Goal: Transaction & Acquisition: Purchase product/service

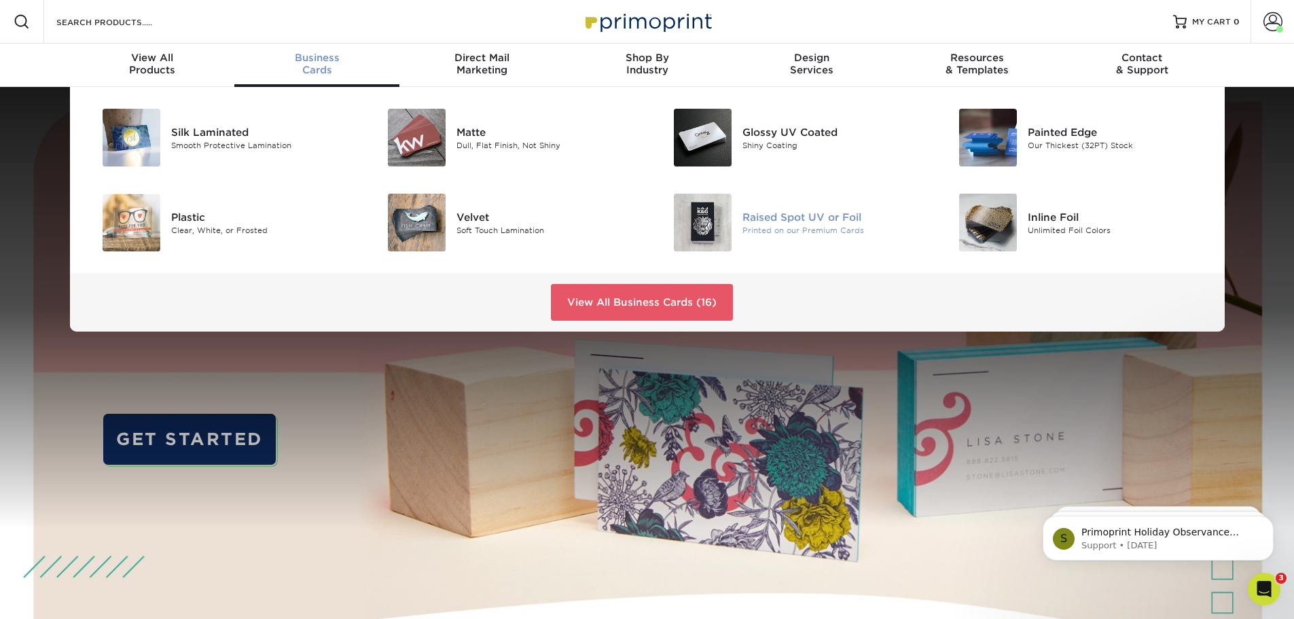
click at [765, 221] on div "Raised Spot UV or Foil" at bounding box center [832, 216] width 180 height 15
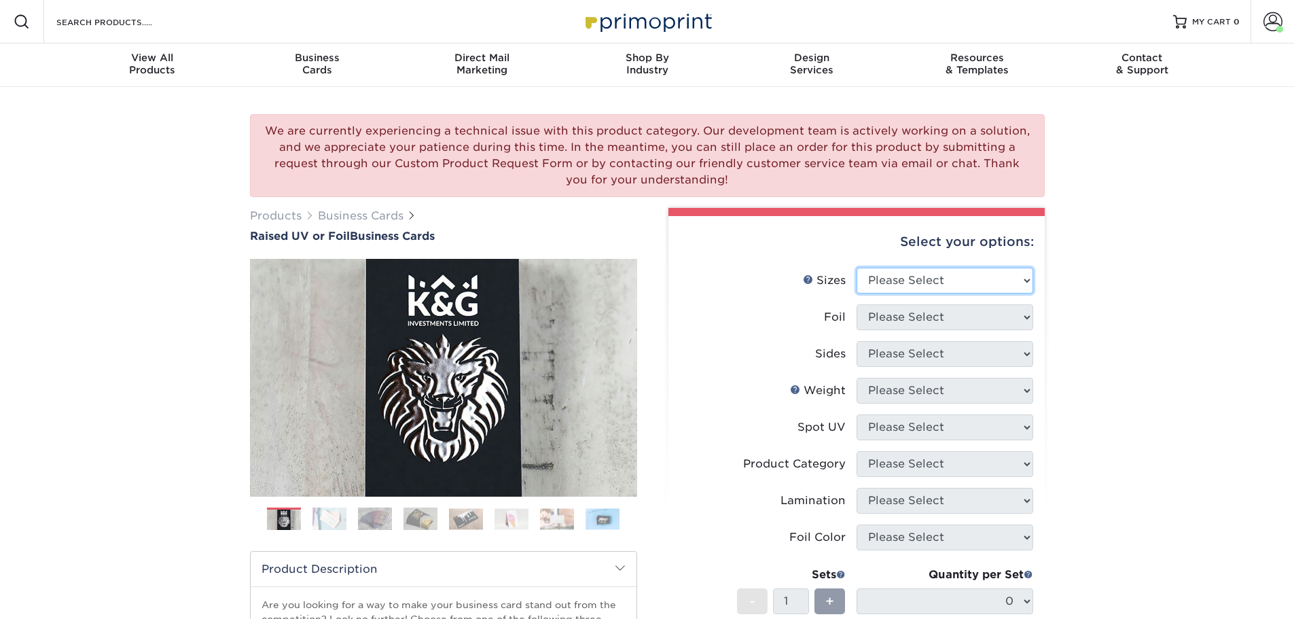
click at [937, 283] on select "Please Select 2" x 3.5" - Standard" at bounding box center [945, 281] width 177 height 26
select select "2.00x3.50"
click at [857, 268] on select "Please Select 2" x 3.5" - Standard" at bounding box center [945, 281] width 177 height 26
click at [937, 319] on select "Please Select No Yes" at bounding box center [945, 317] width 177 height 26
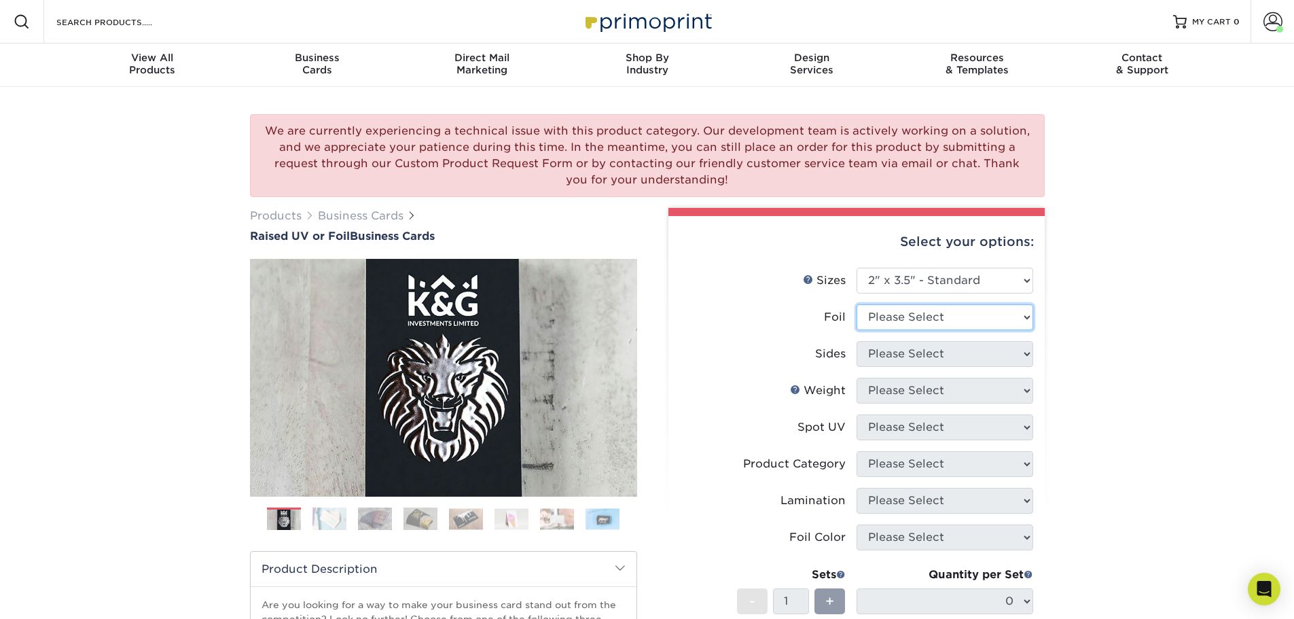
select select "0"
click at [857, 304] on select "Please Select No Yes" at bounding box center [945, 317] width 177 height 26
click at [933, 361] on select "Please Select Print Both Sides Print Front Only" at bounding box center [945, 354] width 177 height 26
select select "13abbda7-1d64-4f25-8bb2-c179b224825d"
click at [857, 341] on select "Please Select Print Both Sides Print Front Only" at bounding box center [945, 354] width 177 height 26
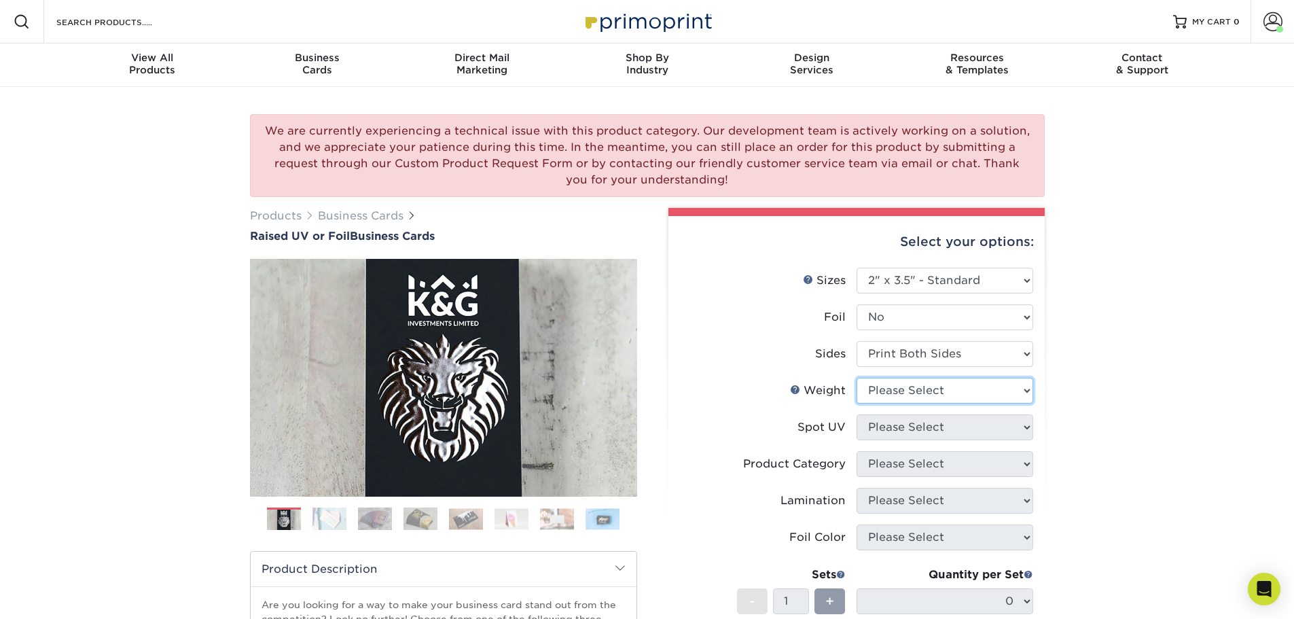
click at [928, 394] on select "Please Select 16PT" at bounding box center [945, 391] width 177 height 26
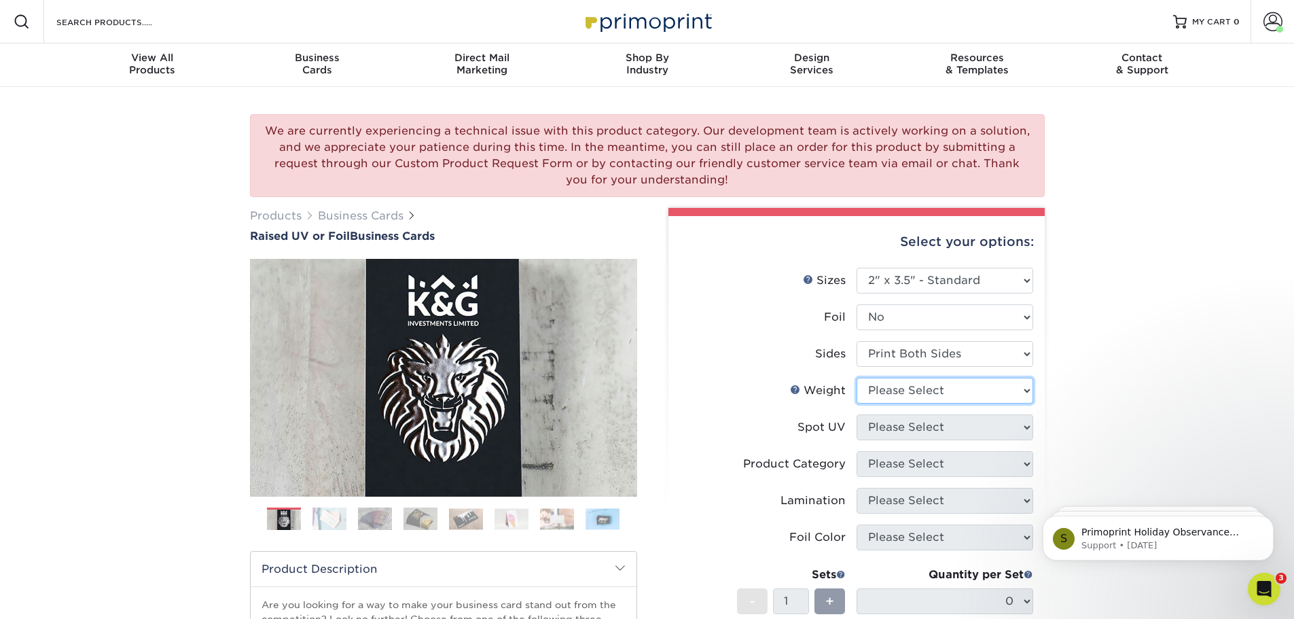
select select "16PT"
click at [857, 378] on select "Please Select 16PT" at bounding box center [945, 391] width 177 height 26
click at [923, 426] on select "Please Select No Spot UV Front Only" at bounding box center [945, 427] width 177 height 26
select select "3"
click at [857, 414] on select "Please Select No Spot UV Front Only" at bounding box center [945, 427] width 177 height 26
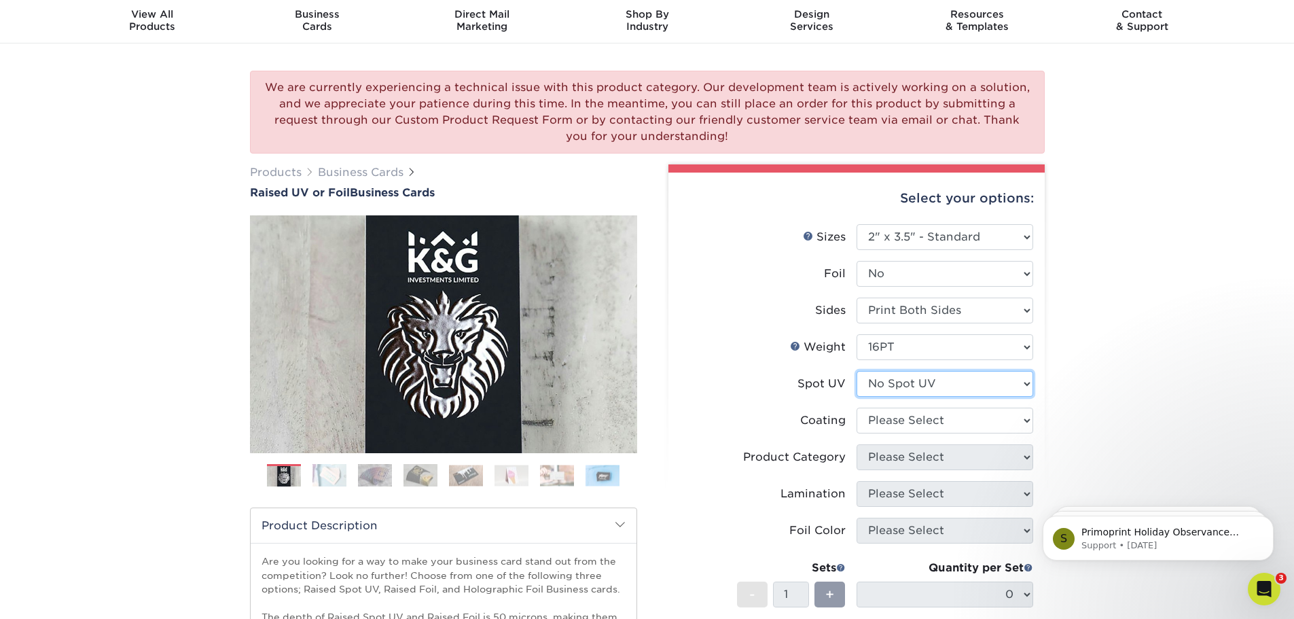
scroll to position [68, 0]
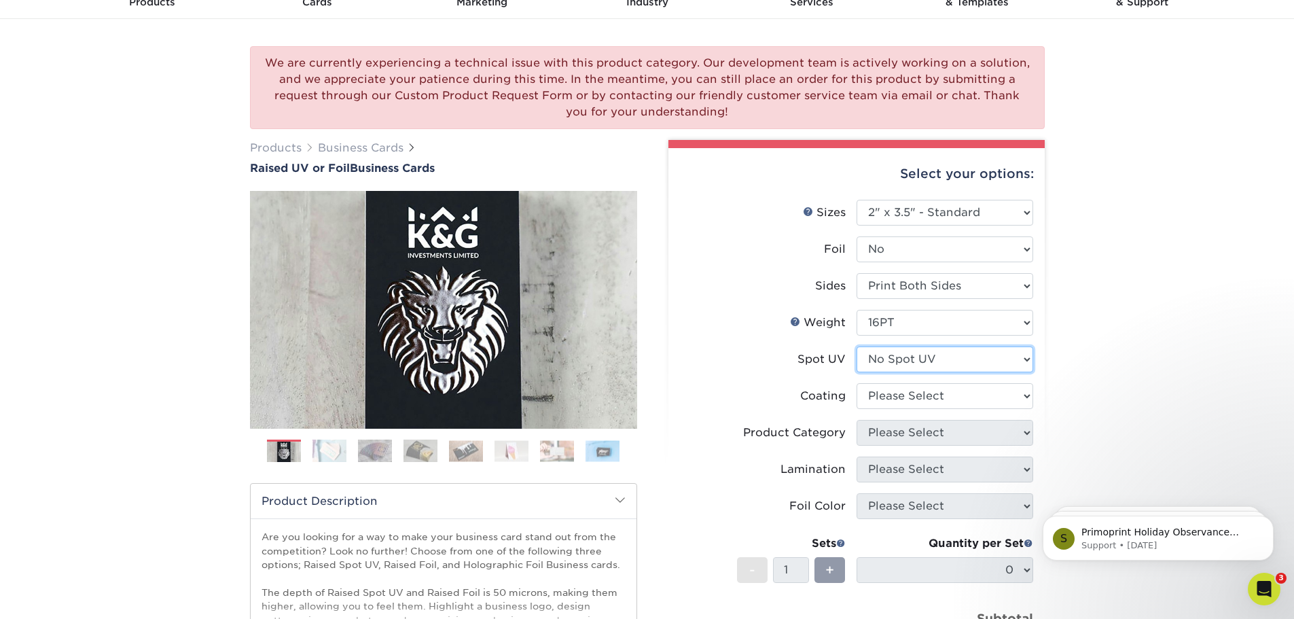
click at [908, 351] on select "Please Select No Spot UV Front Only" at bounding box center [945, 359] width 177 height 26
click at [1077, 319] on div "We are currently experiencing a technical issue with this product category. Our…" at bounding box center [647, 440] width 1294 height 843
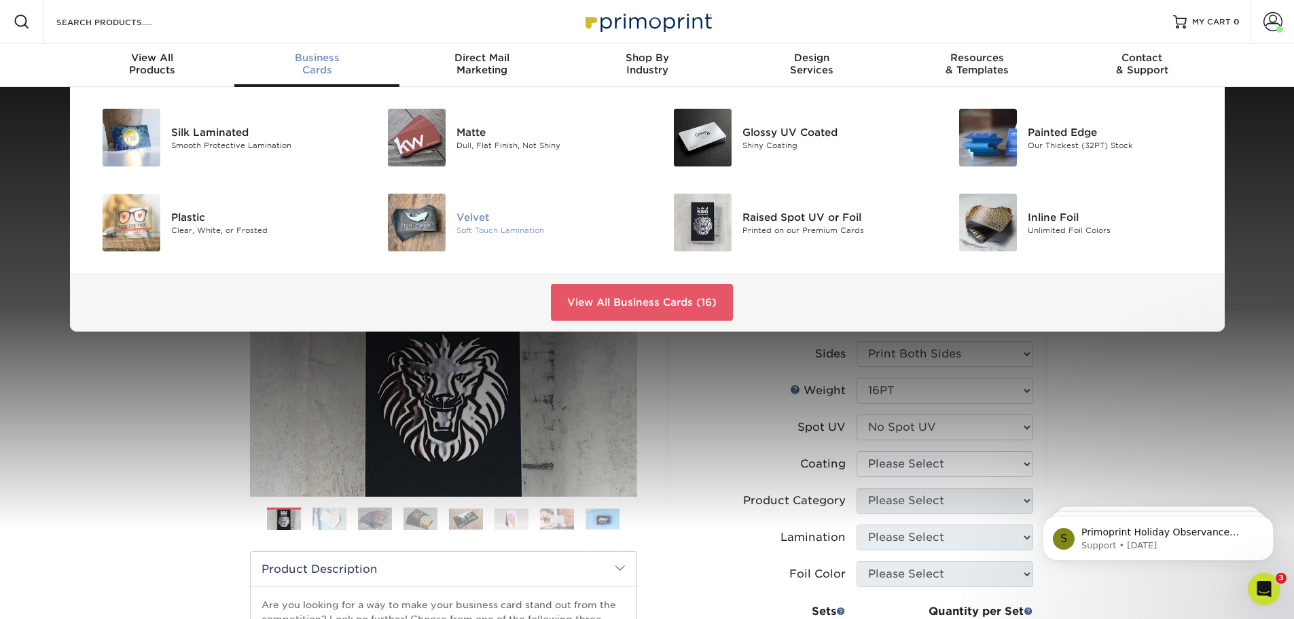
click at [429, 227] on img at bounding box center [417, 223] width 58 height 58
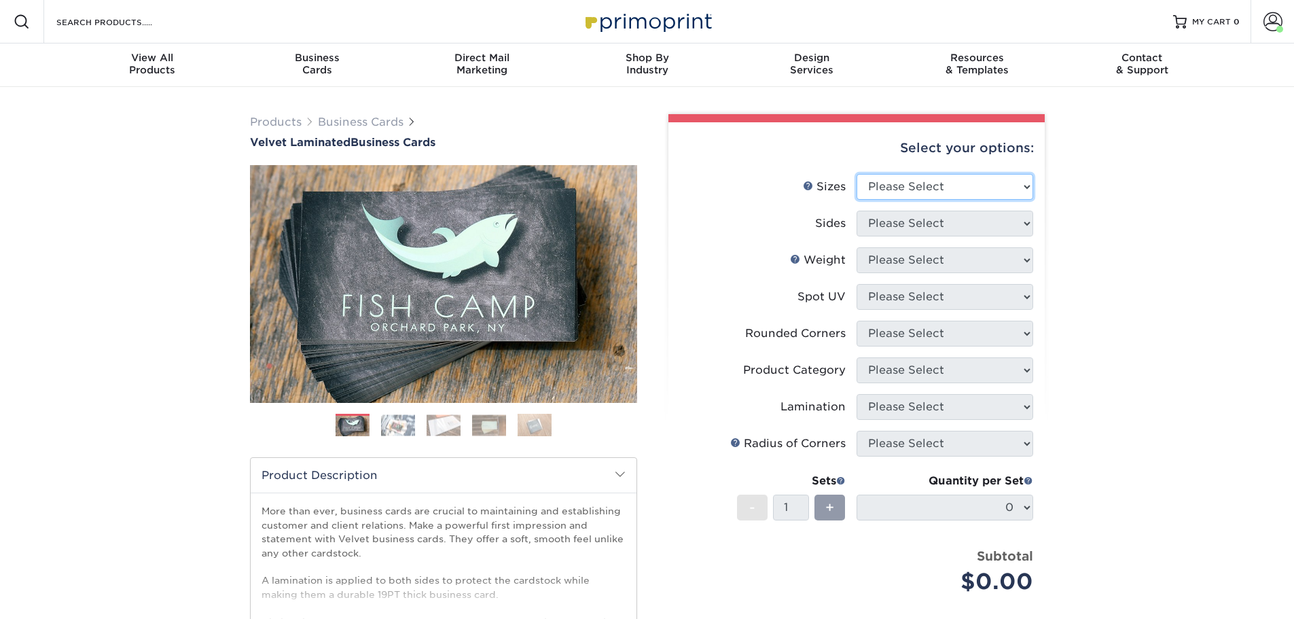
click at [965, 187] on select "Please Select 1.5" x 3.5" - Mini 1.75" x 3.5" - Mini 2" x 2" - Square 2" x 3" -…" at bounding box center [945, 187] width 177 height 26
select select "2.00x3.50"
click at [857, 174] on select "Please Select 1.5" x 3.5" - Mini 1.75" x 3.5" - Mini 2" x 2" - Square 2" x 3" -…" at bounding box center [945, 187] width 177 height 26
click at [957, 224] on select "Please Select Print Both Sides Print Front Only" at bounding box center [945, 224] width 177 height 26
select select "13abbda7-1d64-4f25-8bb2-c179b224825d"
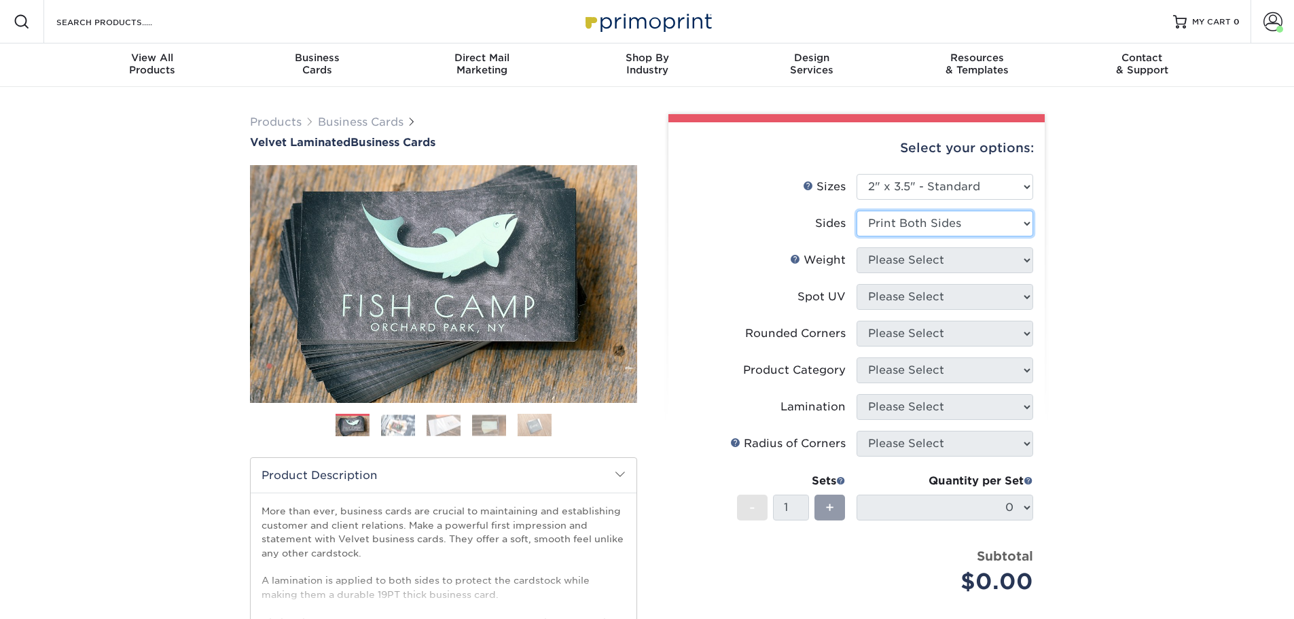
click at [857, 211] on select "Please Select Print Both Sides Print Front Only" at bounding box center [945, 224] width 177 height 26
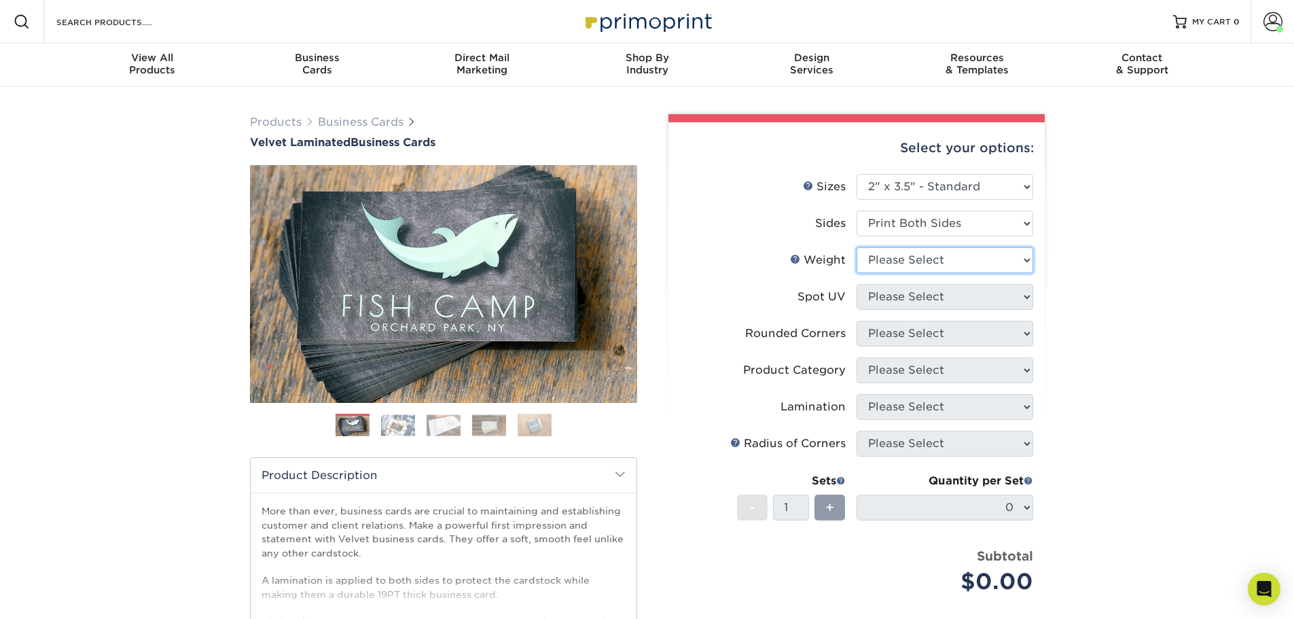
click at [946, 266] on select "Please Select 16PT" at bounding box center [945, 260] width 177 height 26
select select "16PT"
click at [857, 247] on select "Please Select 16PT" at bounding box center [945, 260] width 177 height 26
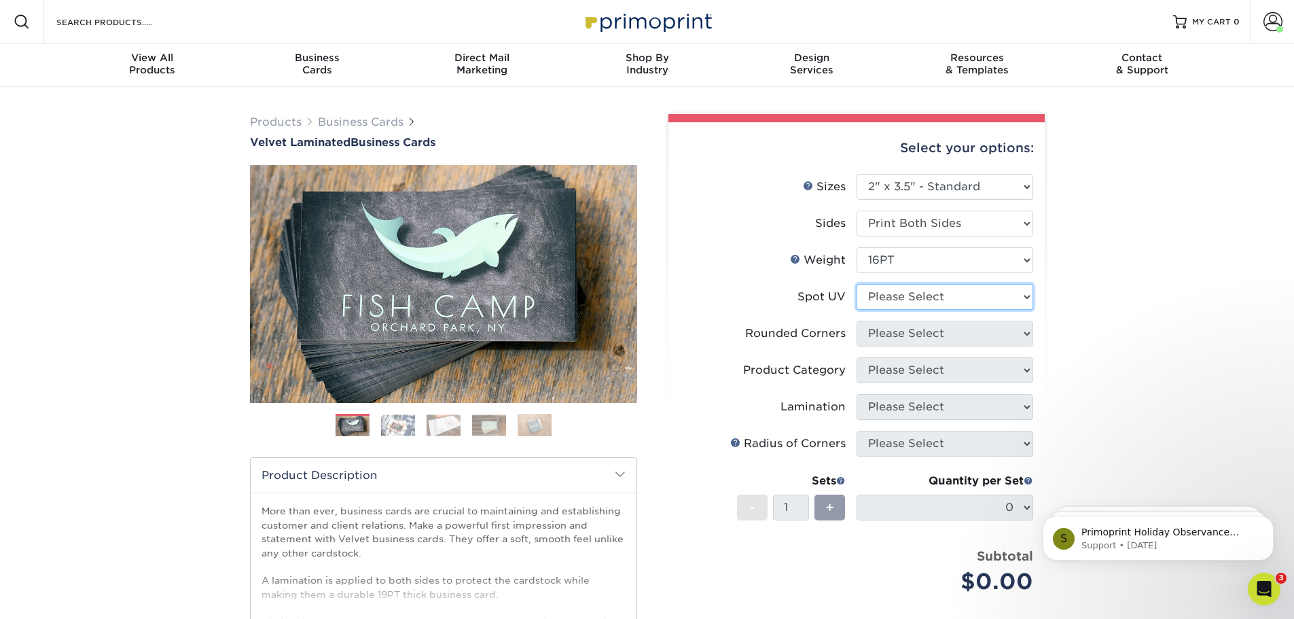
click at [946, 300] on select "Please Select No Spot UV Front and Back (Both Sides) Front Only Back Only" at bounding box center [945, 297] width 177 height 26
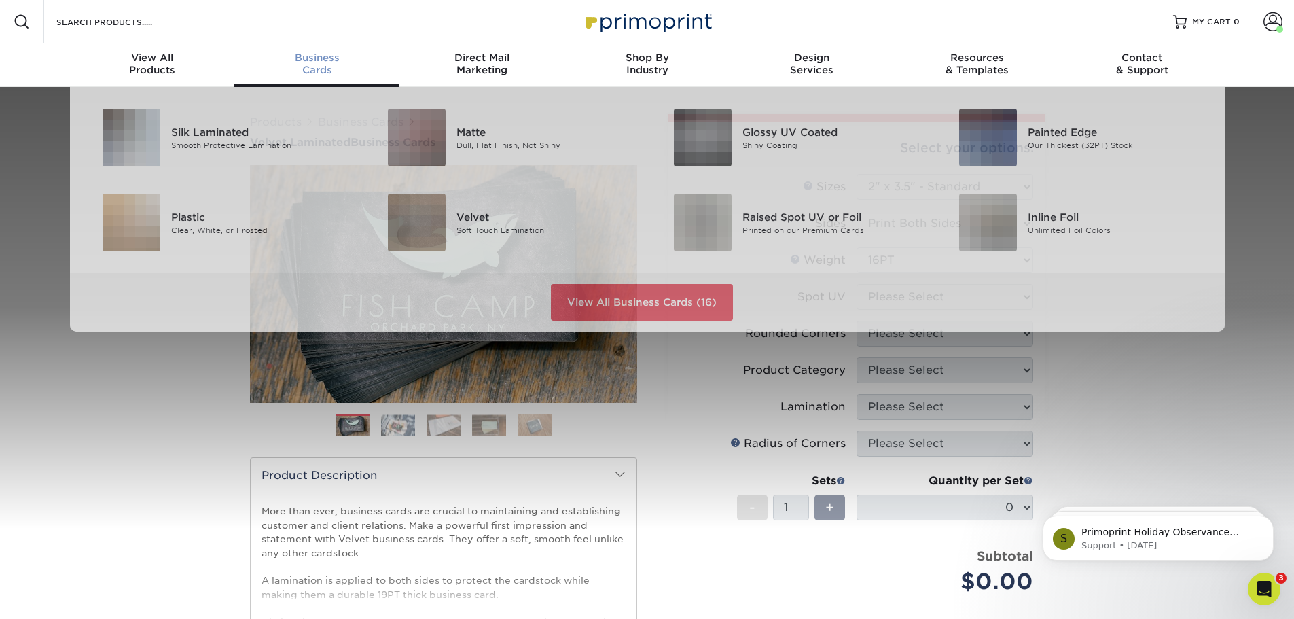
click at [317, 64] on div "Business Cards" at bounding box center [316, 64] width 165 height 24
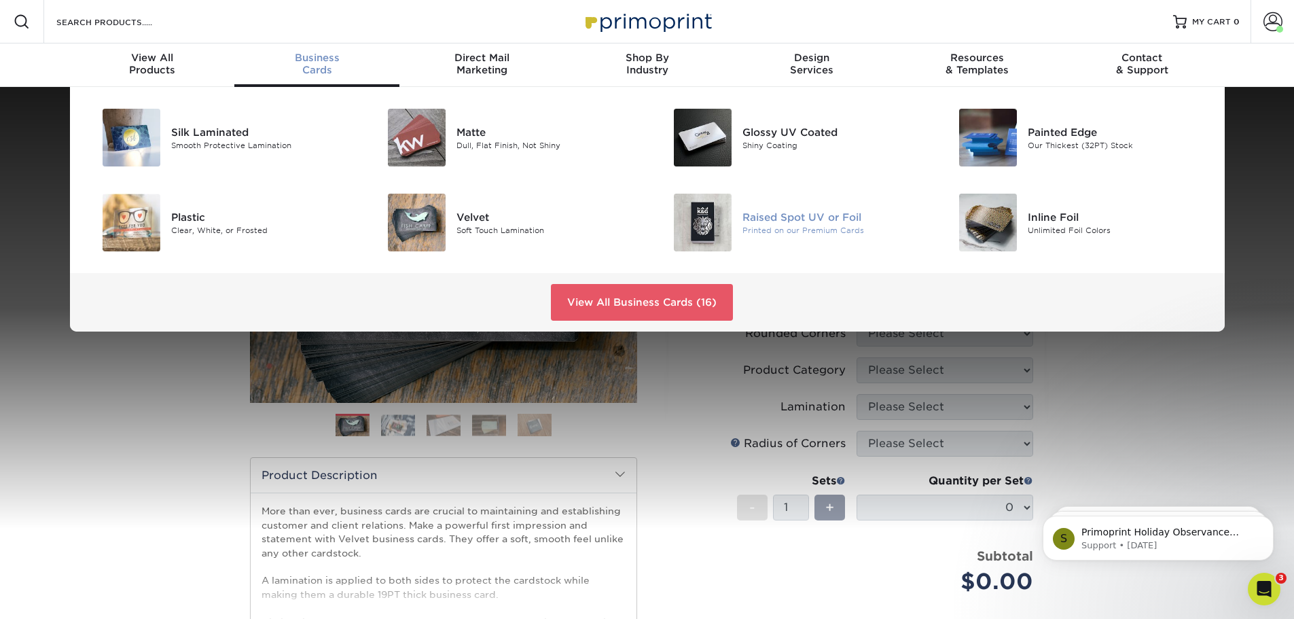
click at [762, 222] on div "Raised Spot UV or Foil" at bounding box center [832, 216] width 180 height 15
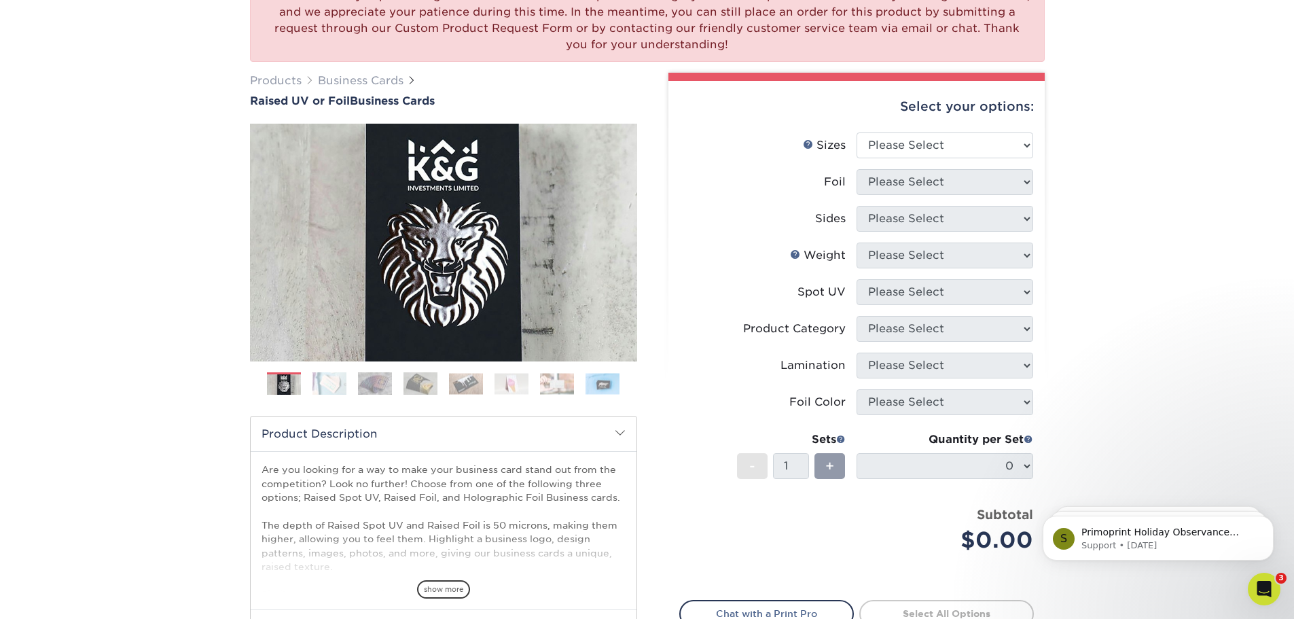
scroll to position [136, 0]
click at [1256, 584] on icon "Open Intercom Messenger" at bounding box center [1262, 587] width 22 height 22
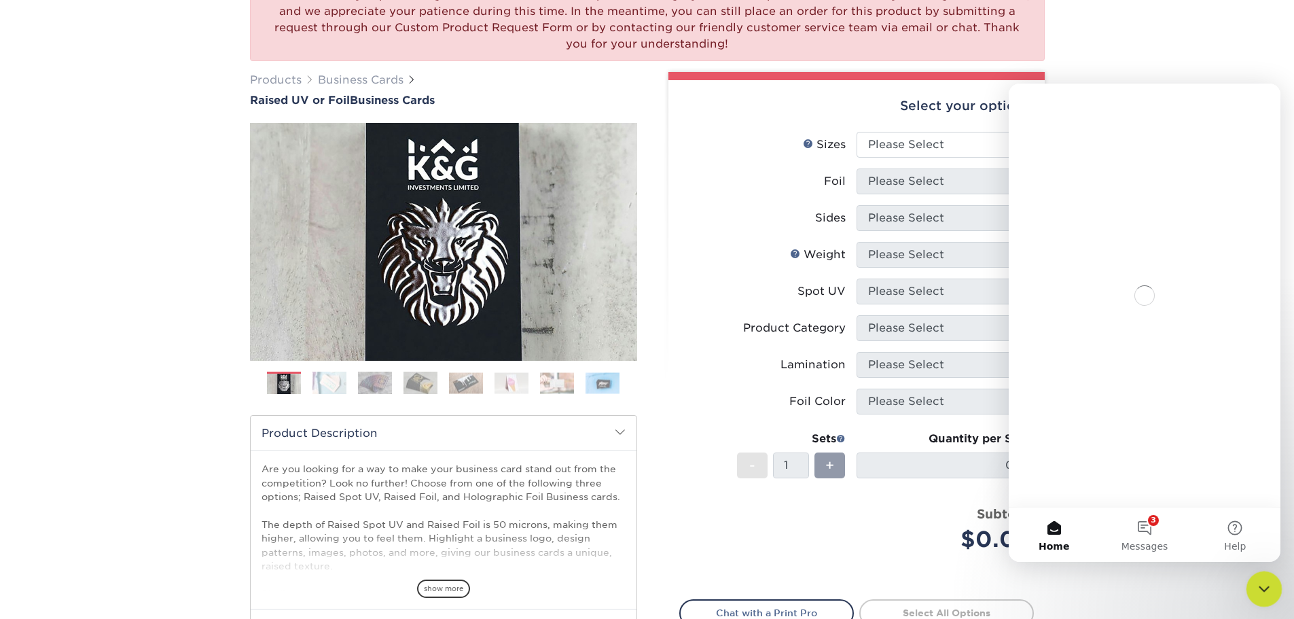
scroll to position [0, 0]
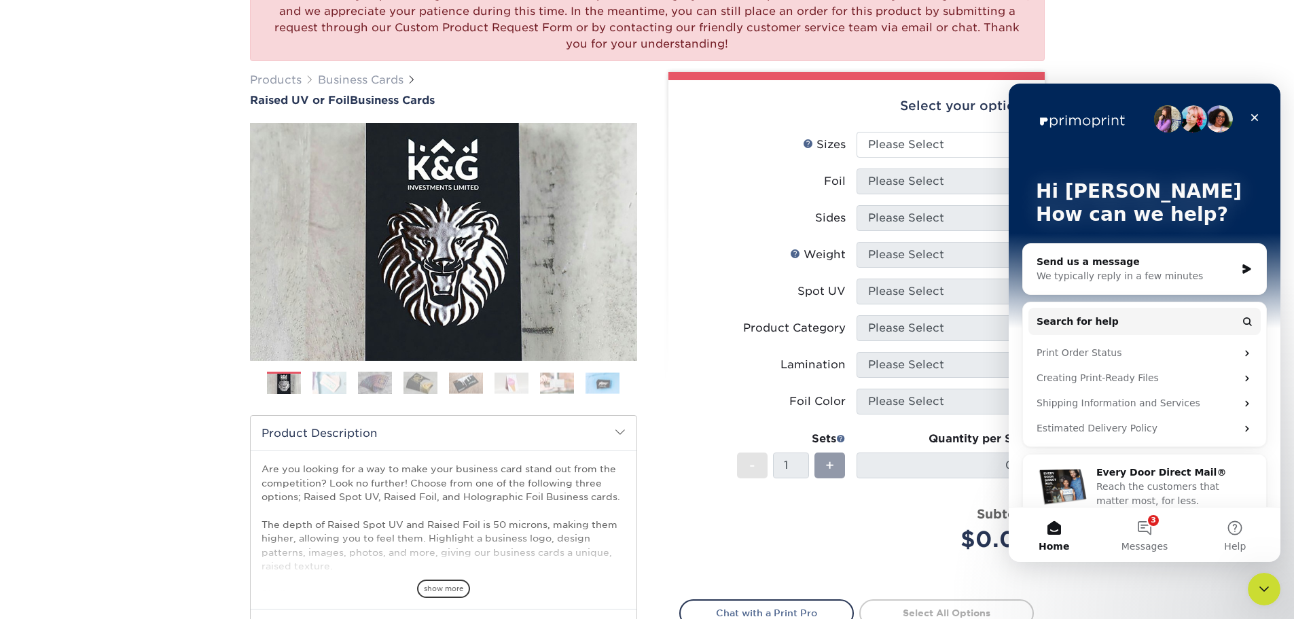
click at [1179, 279] on div "We typically reply in a few minutes" at bounding box center [1136, 276] width 199 height 14
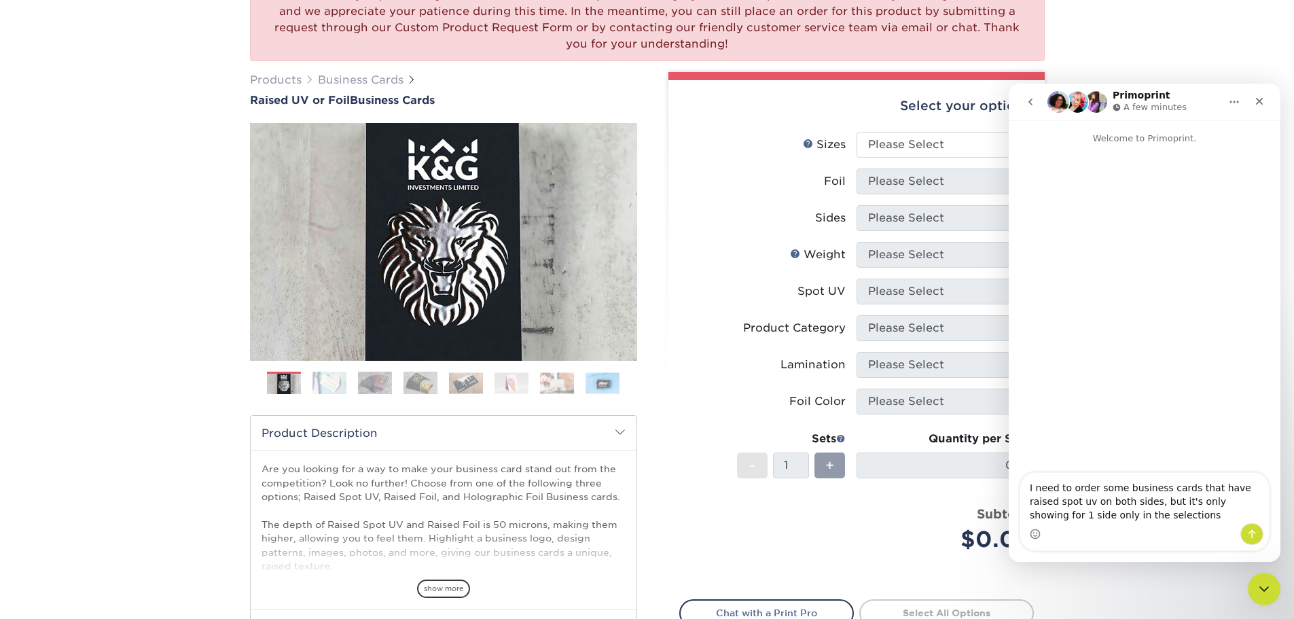
type textarea "I need to order some business cards that have raised spot uv on both sides, but…"
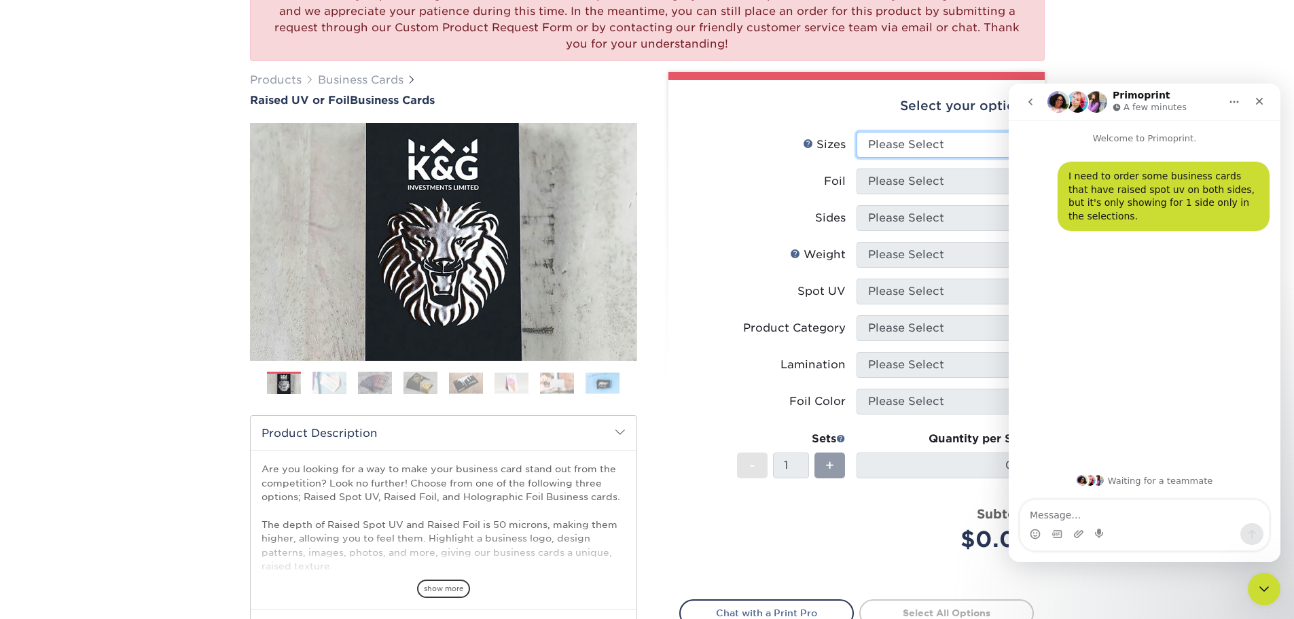
click at [957, 146] on select "Please Select 2" x 3.5" - Standard" at bounding box center [945, 145] width 177 height 26
select select "2.00x3.50"
click at [857, 132] on select "Please Select 2" x 3.5" - Standard" at bounding box center [945, 145] width 177 height 26
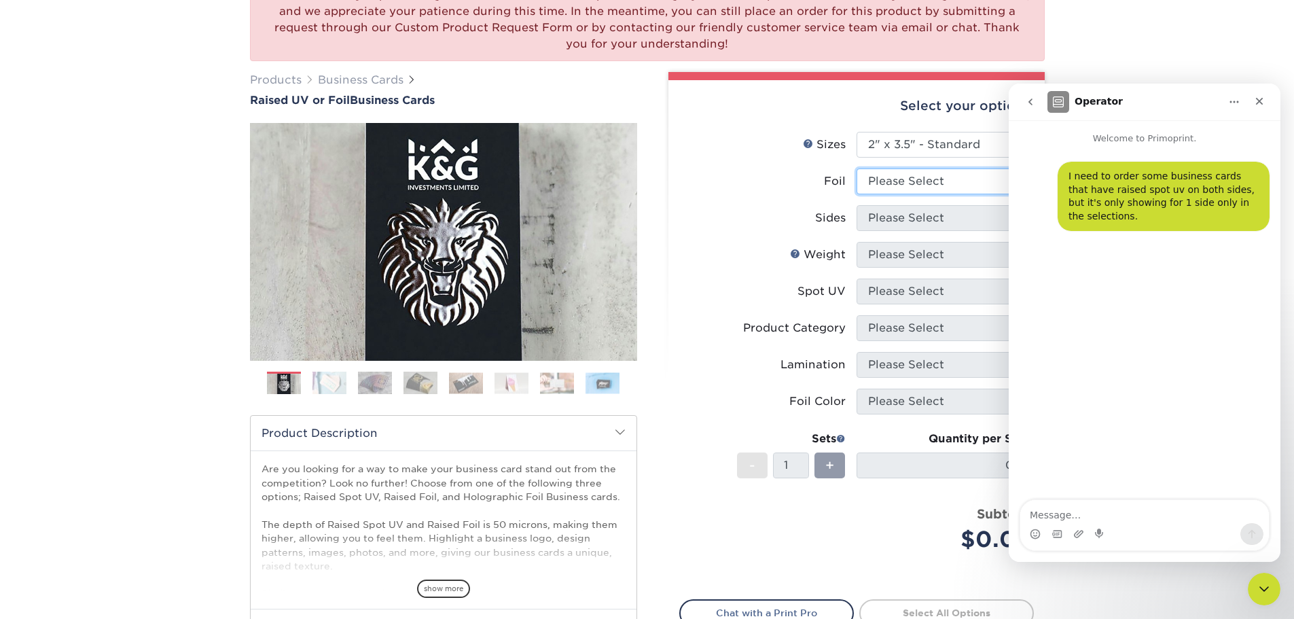
click at [940, 179] on select "Please Select No Yes" at bounding box center [945, 181] width 177 height 26
select select "0"
click at [857, 168] on select "Please Select No Yes" at bounding box center [945, 181] width 177 height 26
click at [920, 221] on select "Please Select Print Both Sides Print Front Only" at bounding box center [945, 218] width 177 height 26
select select "13abbda7-1d64-4f25-8bb2-c179b224825d"
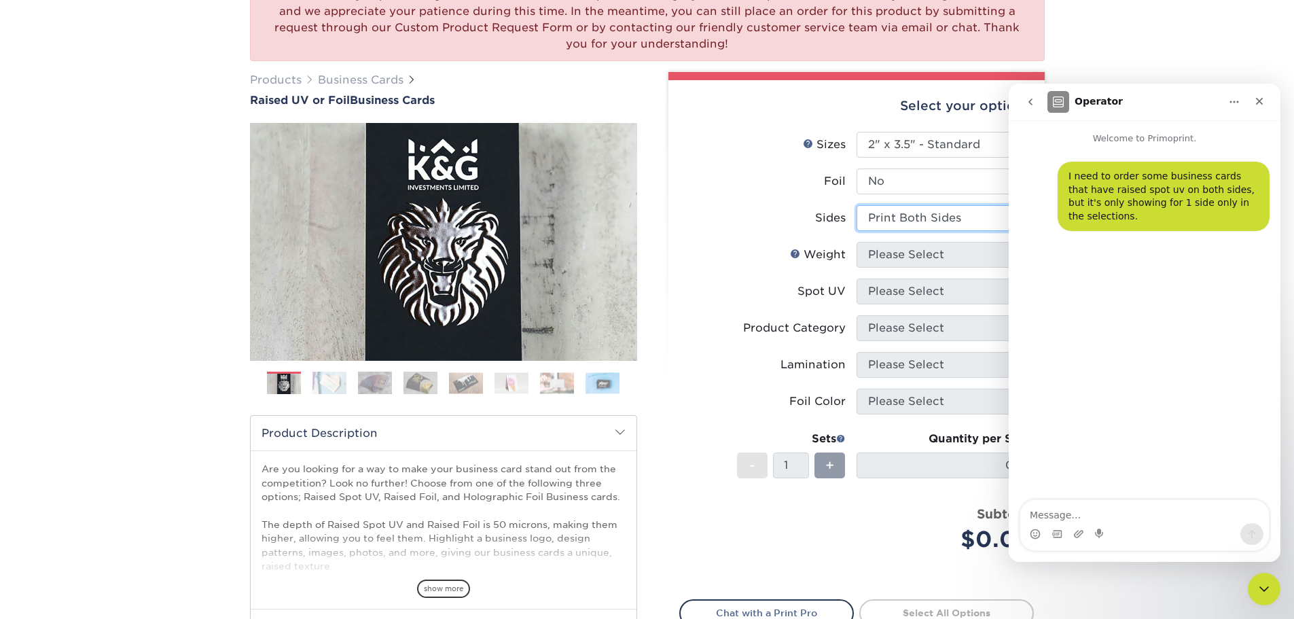
click at [857, 205] on select "Please Select Print Both Sides Print Front Only" at bounding box center [945, 218] width 177 height 26
click at [919, 251] on select "Please Select 16PT" at bounding box center [945, 255] width 177 height 26
select select "16PT"
click at [857, 242] on select "Please Select 16PT" at bounding box center [945, 255] width 177 height 26
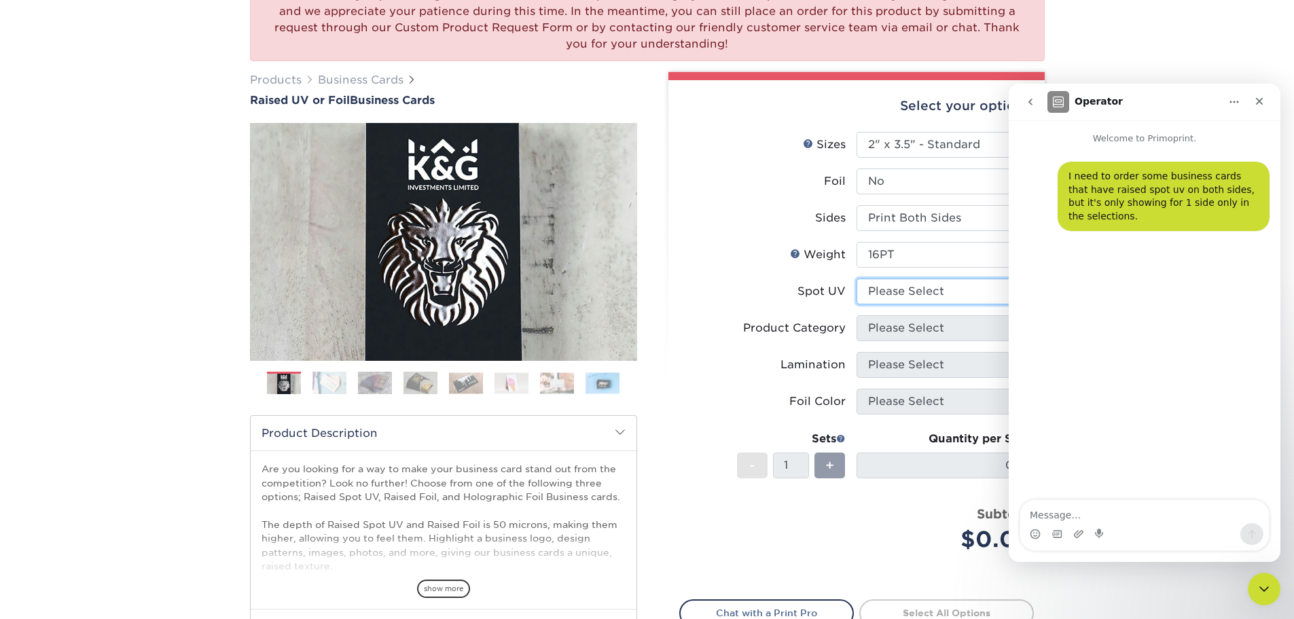
click at [910, 293] on select "Please Select No Spot UV Front Only" at bounding box center [945, 292] width 177 height 26
click at [910, 291] on select "Please Select No Spot UV Front Only" at bounding box center [945, 292] width 177 height 26
click at [912, 297] on select "Please Select No Spot UV Front Only" at bounding box center [945, 292] width 177 height 26
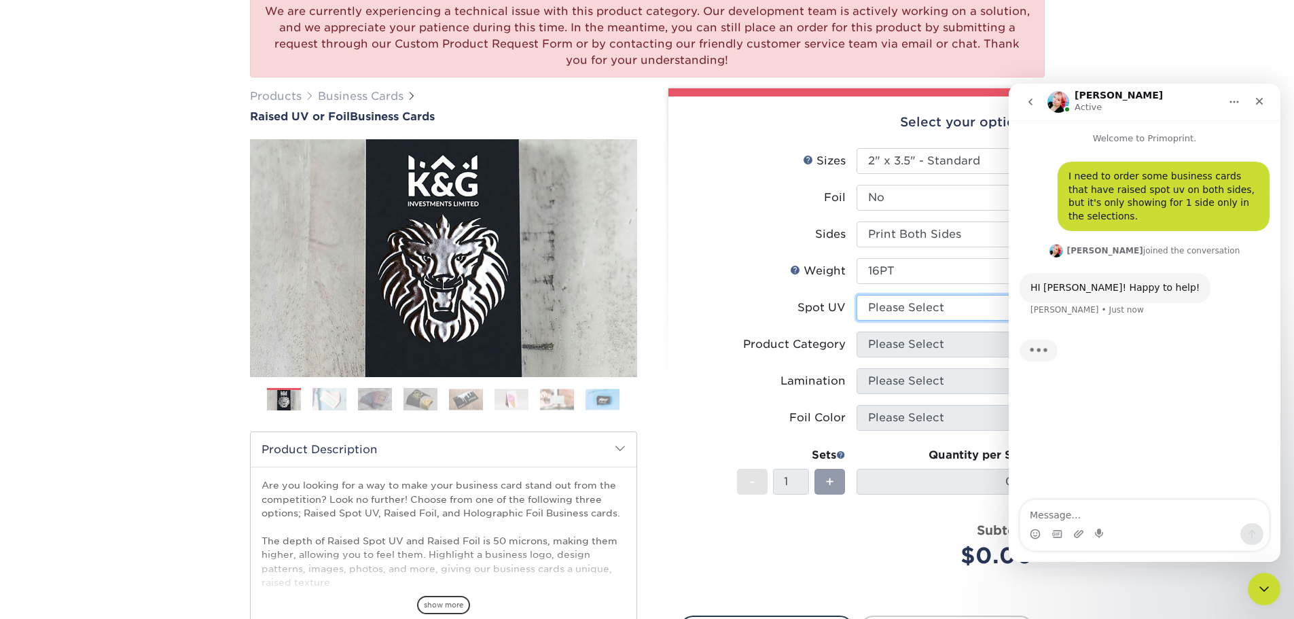
scroll to position [136, 0]
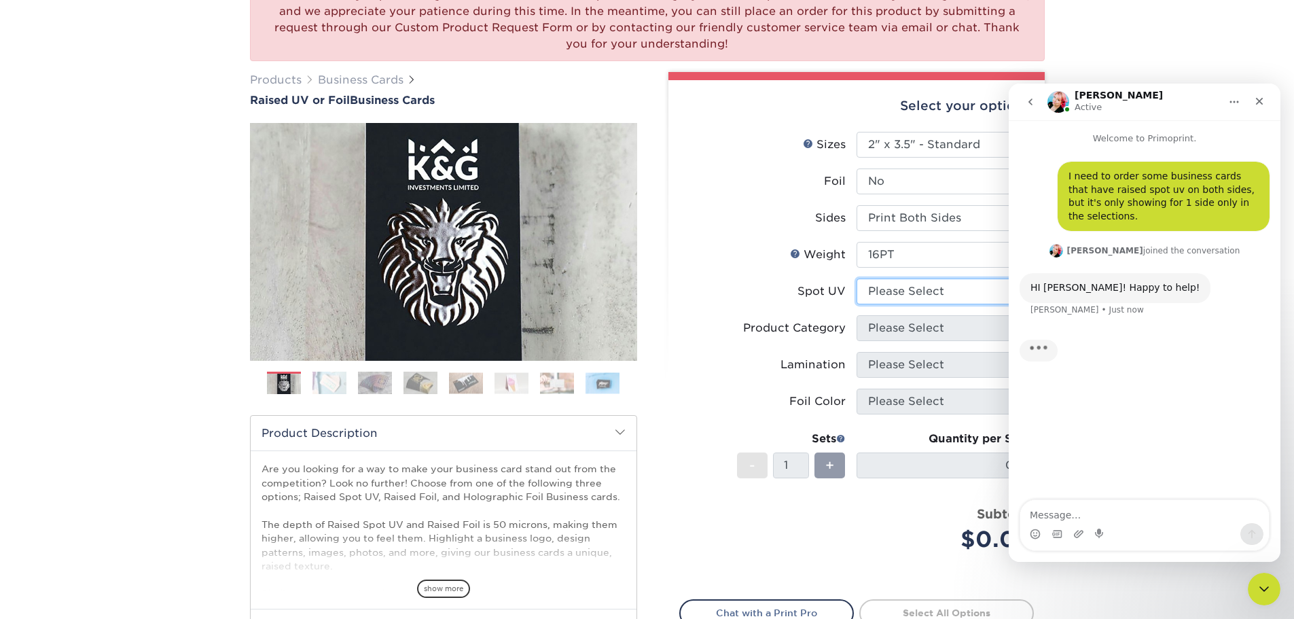
click at [908, 289] on select "Please Select No Spot UV Front Only" at bounding box center [945, 292] width 177 height 26
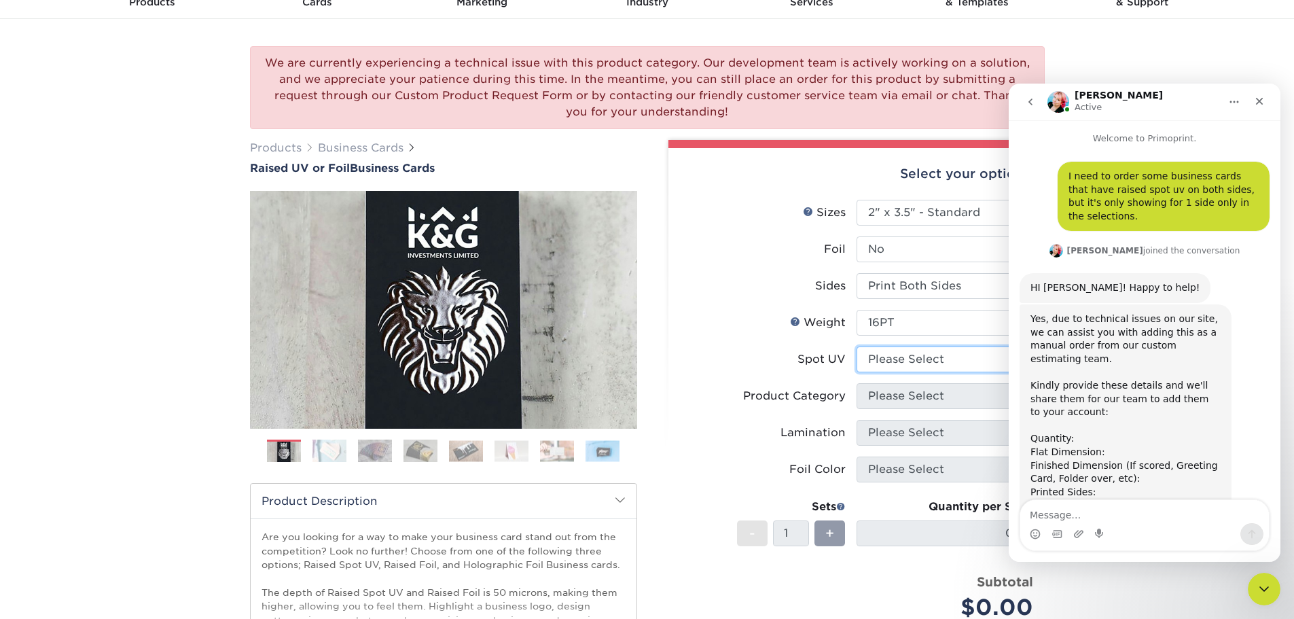
scroll to position [156, 0]
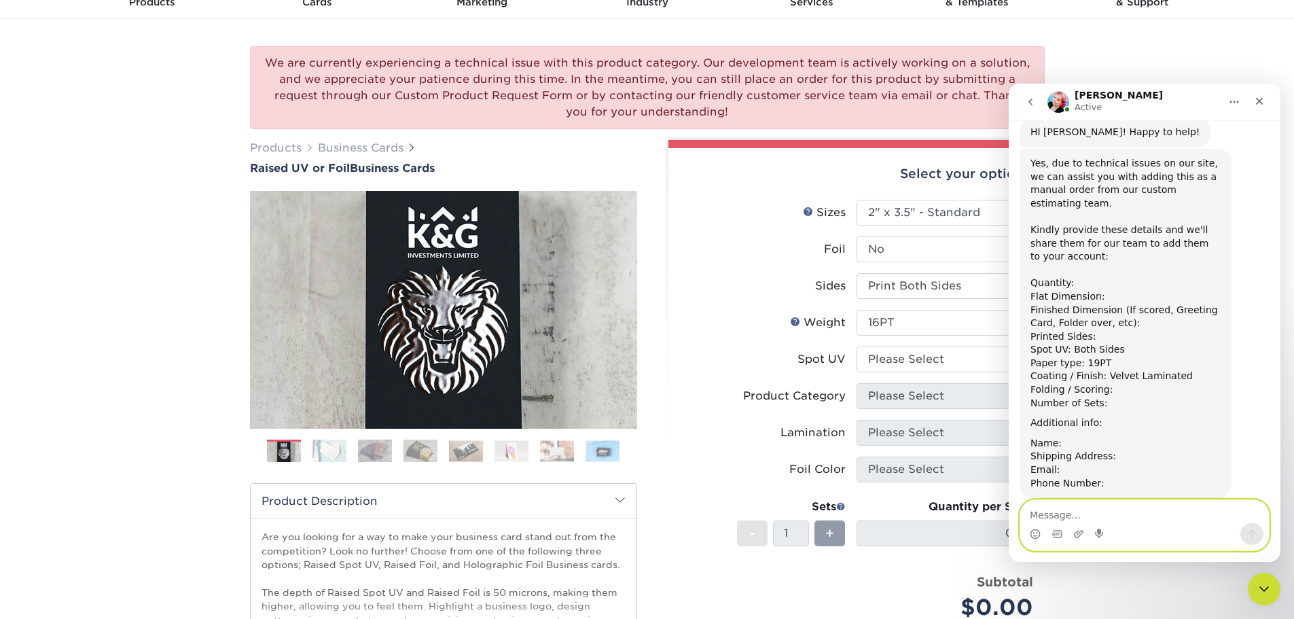
click at [1048, 514] on textarea "Message…" at bounding box center [1144, 511] width 249 height 23
type textarea "F"
type textarea "How do I upload the files once done?"
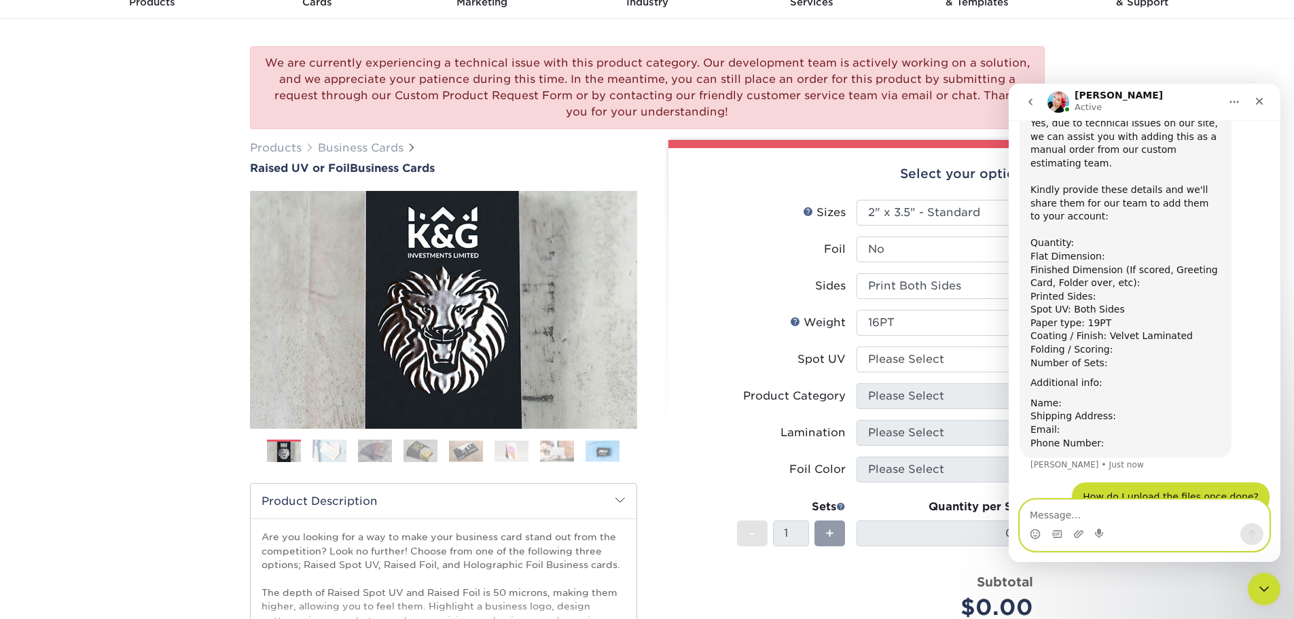
scroll to position [196, 0]
type textarea "Flat Dimension: 3.5"x2""
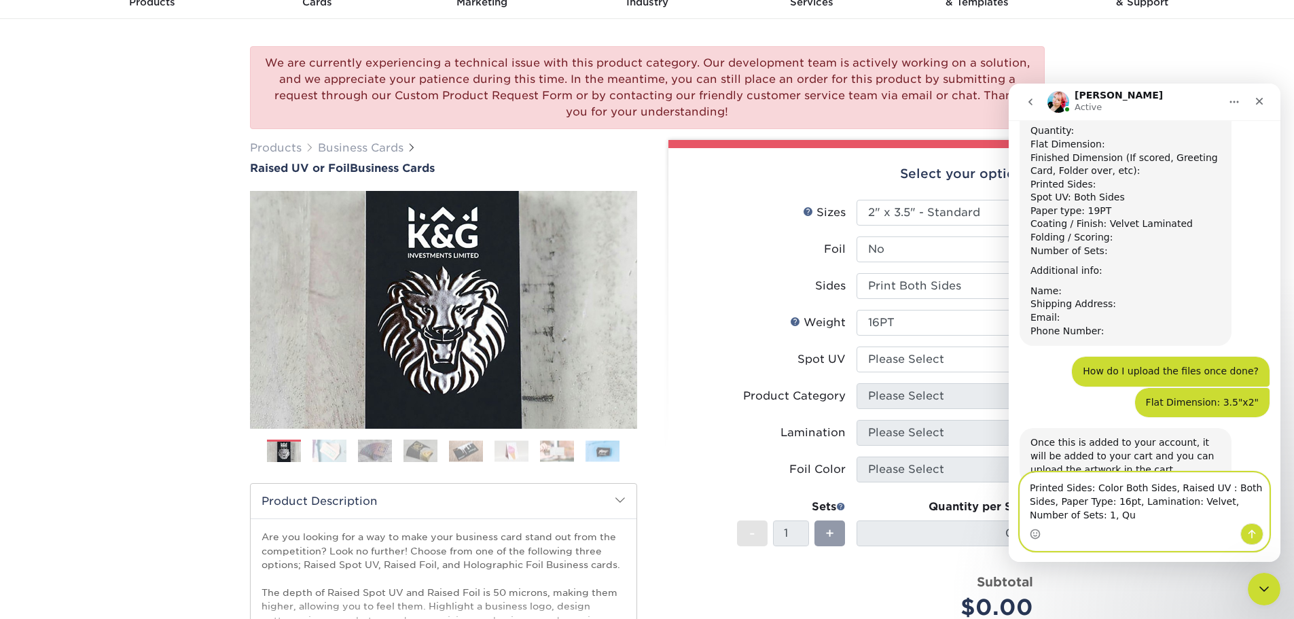
scroll to position [321, 0]
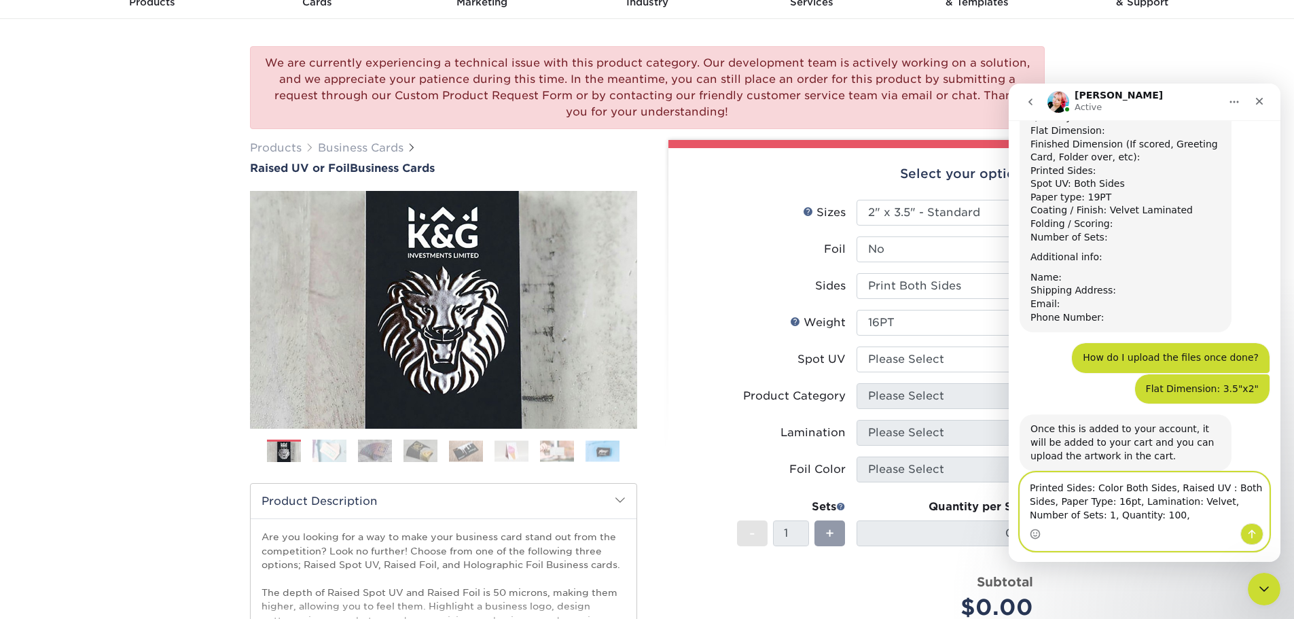
click at [1030, 485] on textarea "Printed Sides: Color Both Sides, Raised UV : Both Sides, Paper Type: 16pt, Lami…" at bounding box center [1144, 498] width 249 height 50
type textarea "Flat Dimension: 3.5"x2"Printed Sides: Color Both Sides, Raised UV : Both Sides,…"
click at [1208, 521] on textarea "Flat Dimension: 3.5"x2"Printed Sides: Color Both Sides, Raised UV : Both Sides,…" at bounding box center [1144, 491] width 249 height 64
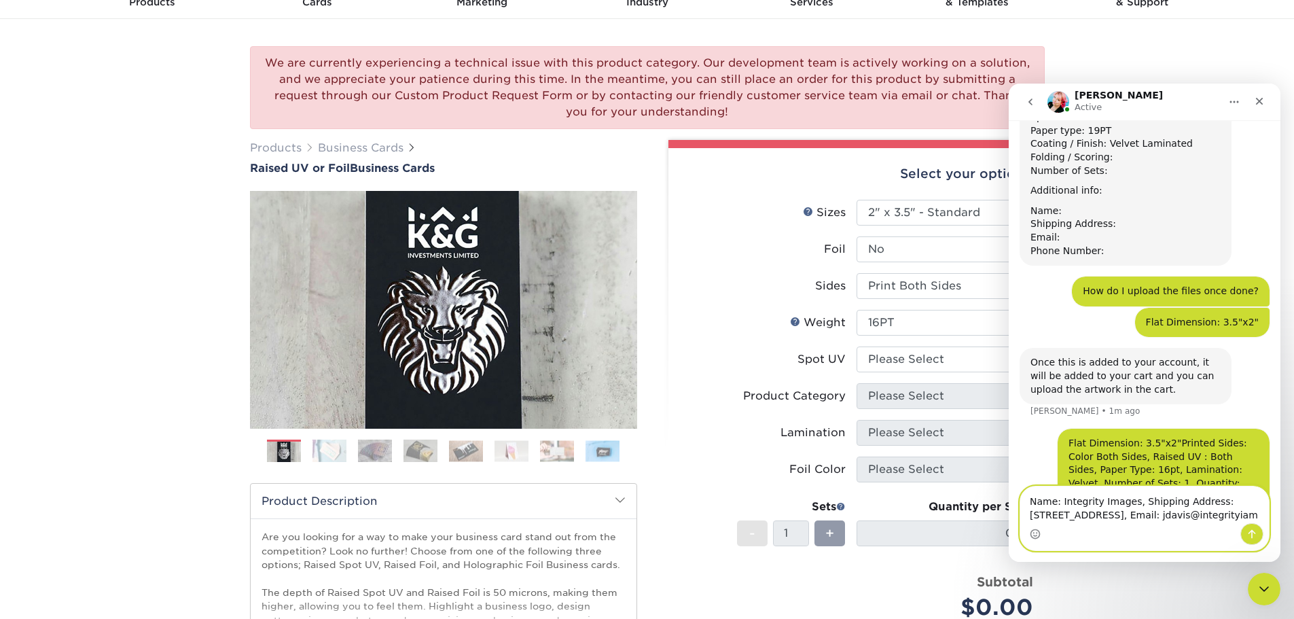
scroll to position [401, 0]
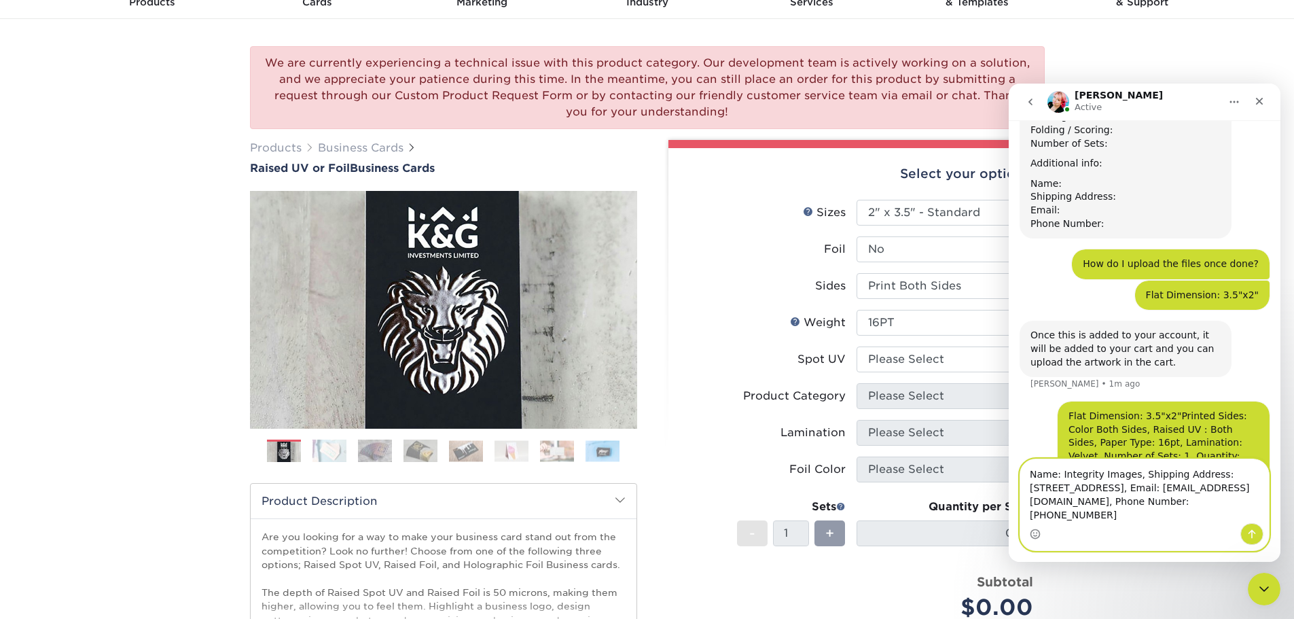
type textarea "Name: Integrity Images, Shipping Address: 15825 SH 249, Suite 5, Houston, TX 77…"
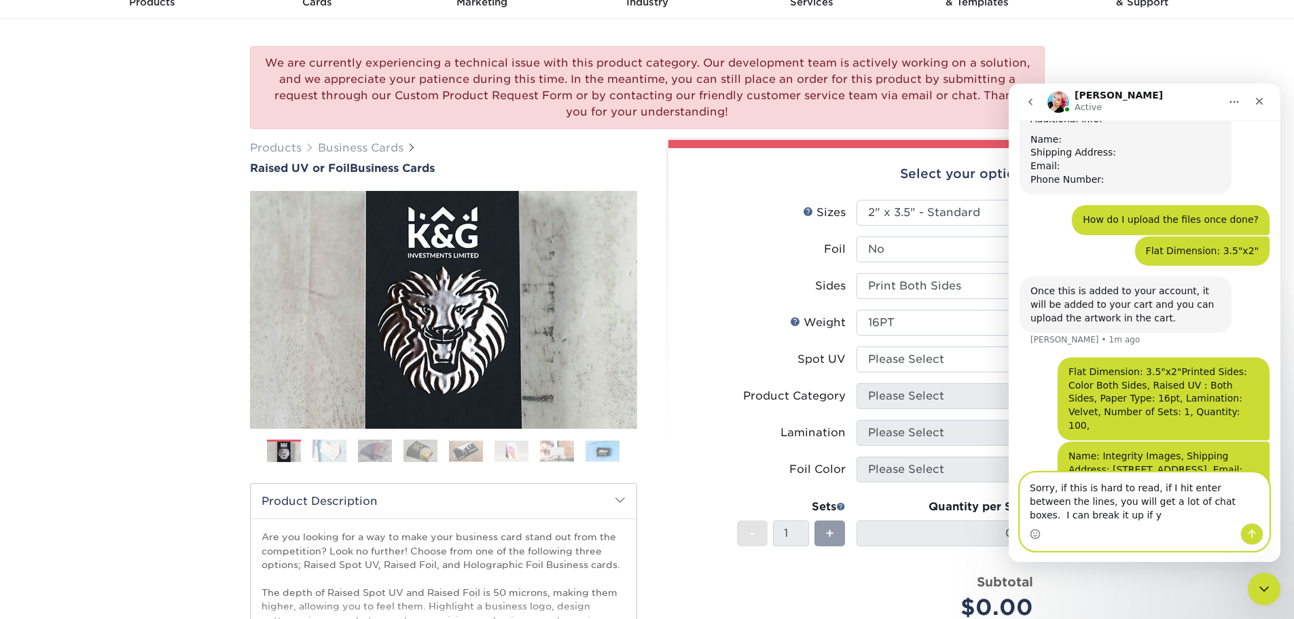
scroll to position [473, 0]
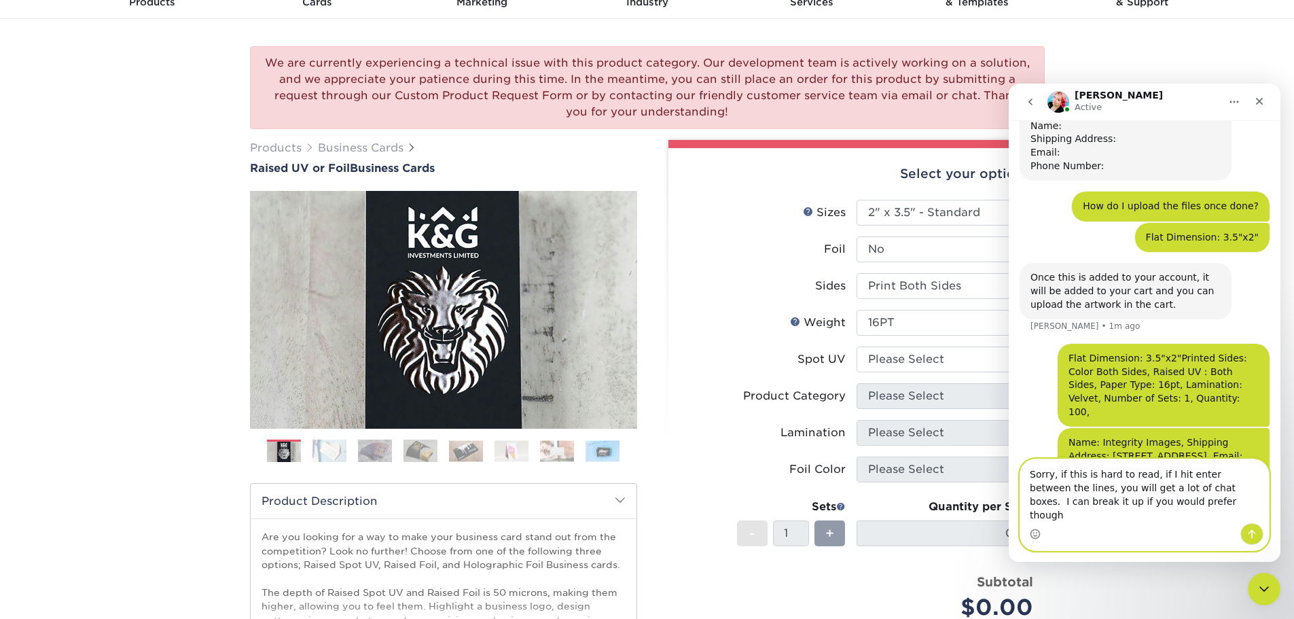
type textarea "Sorry, if this is hard to read, if I hit enter between the lines, you will get …"
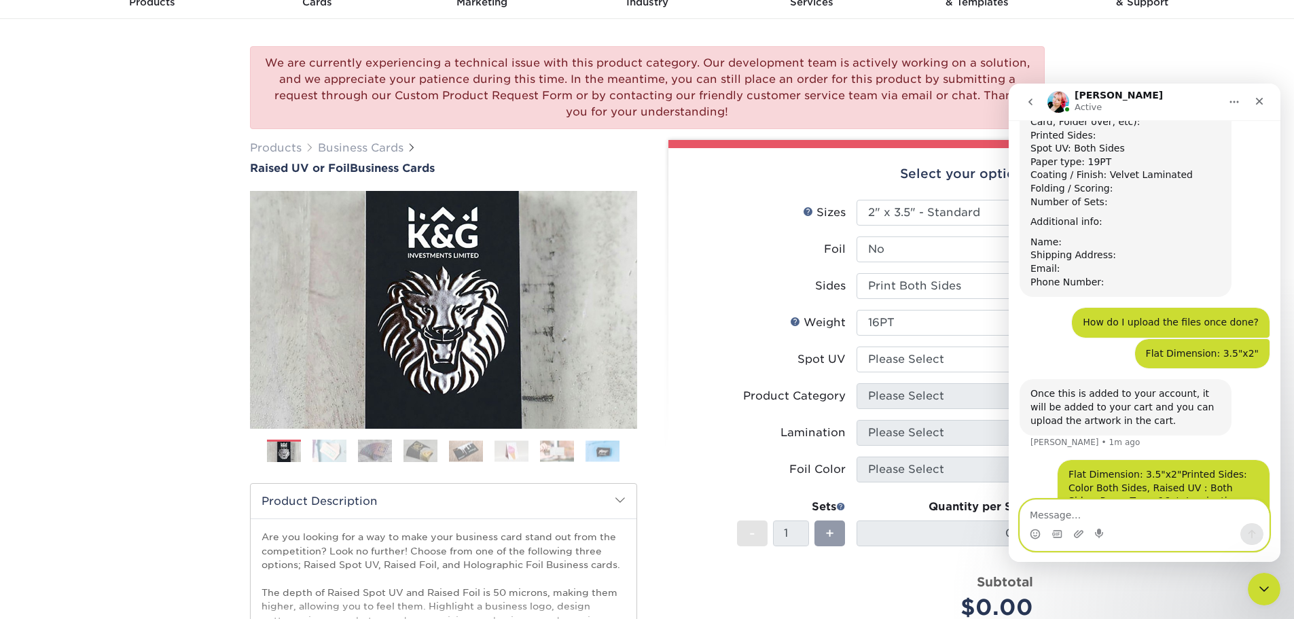
scroll to position [177, 0]
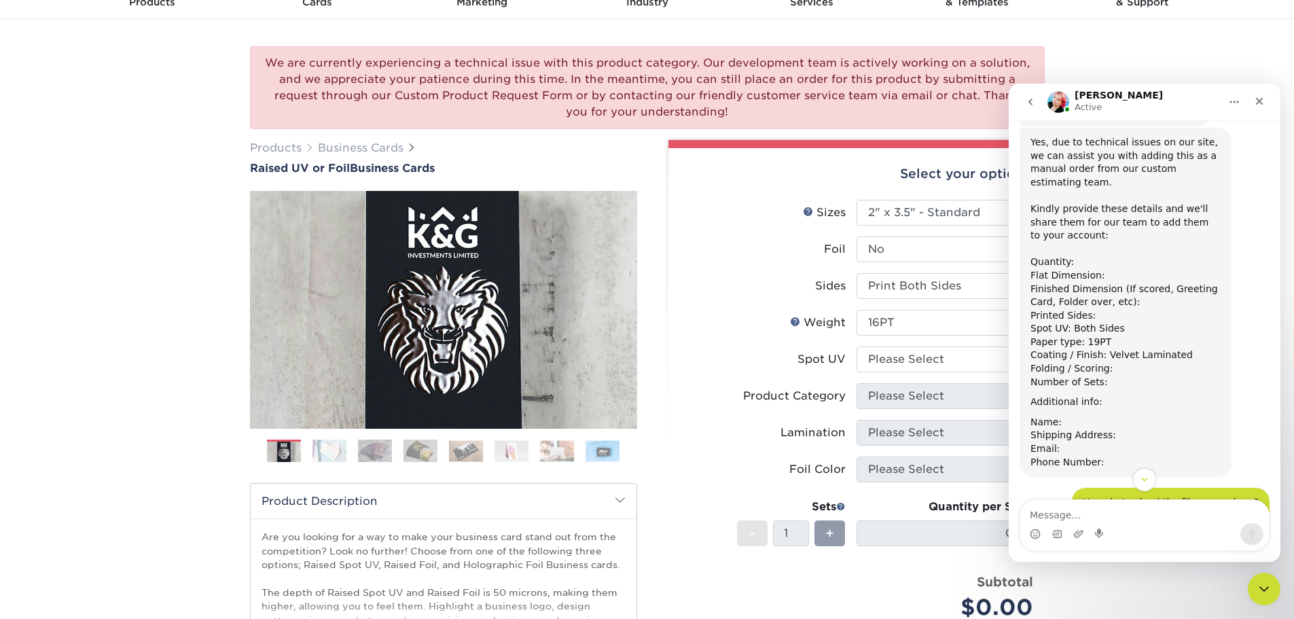
click at [1109, 439] on div "Name: Shipping Address: Email: Phone Number:" at bounding box center [1126, 442] width 190 height 53
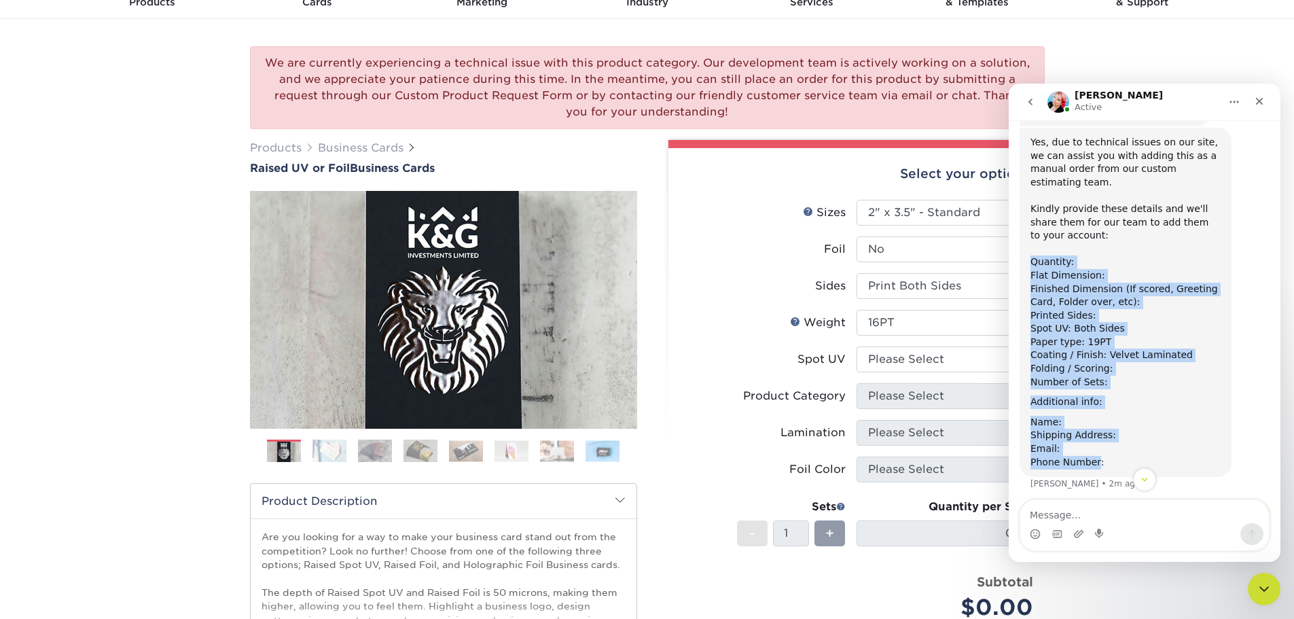
drag, startPoint x: 1094, startPoint y: 435, endPoint x: 1029, endPoint y: 241, distance: 204.7
click at [1029, 241] on div "Yes, due to technical issues on our site, we can assist you with adding this as…" at bounding box center [1126, 302] width 212 height 349
copy div "Quantity: Flat Dimension: Finished Dimension (If scored, Greeting Card, Folder …"
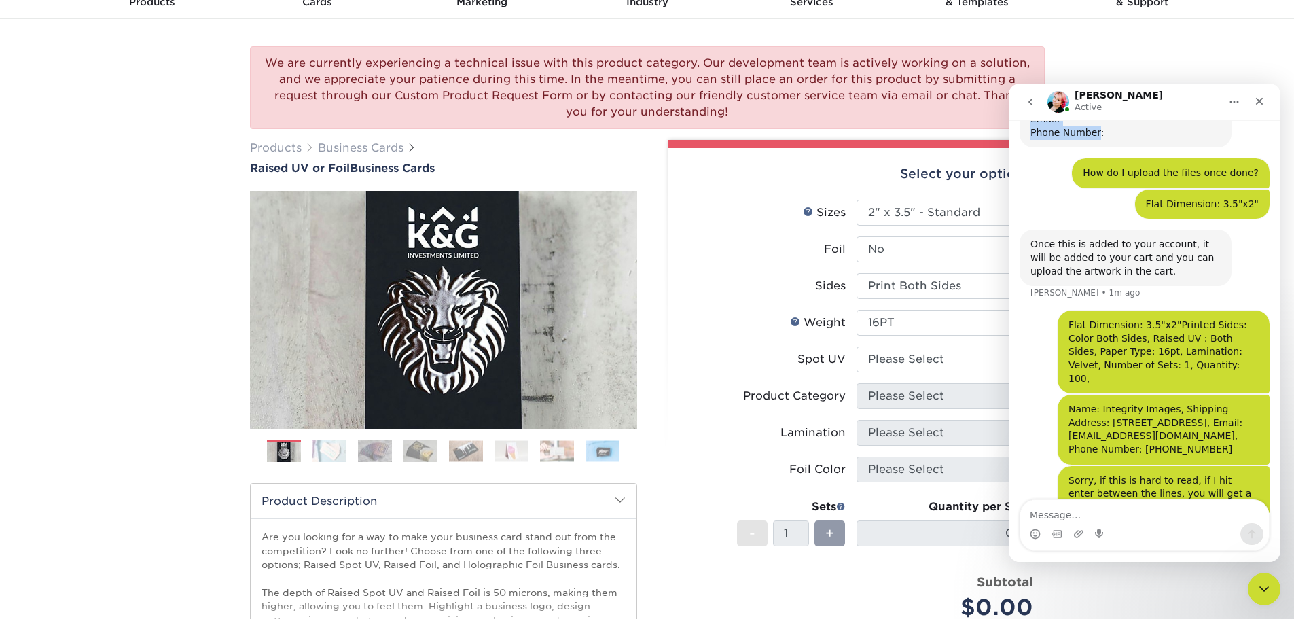
scroll to position [516, 0]
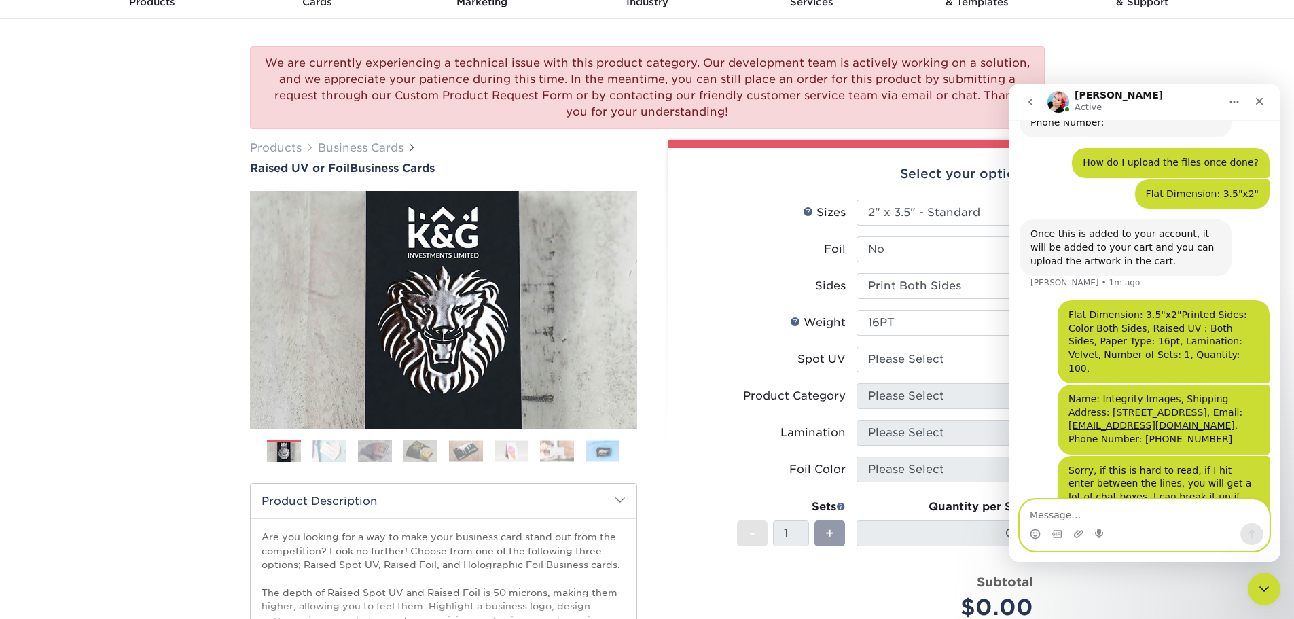
click at [1056, 518] on textarea "Message…" at bounding box center [1144, 511] width 249 height 23
paste textarea "Quantity: Flat Dimension: Finished Dimension (If scored, Greeting Card, Folder …"
type textarea "Quantity: Flat Dimension: Finished Dimension (If scored, Greeting Card, Folder …"
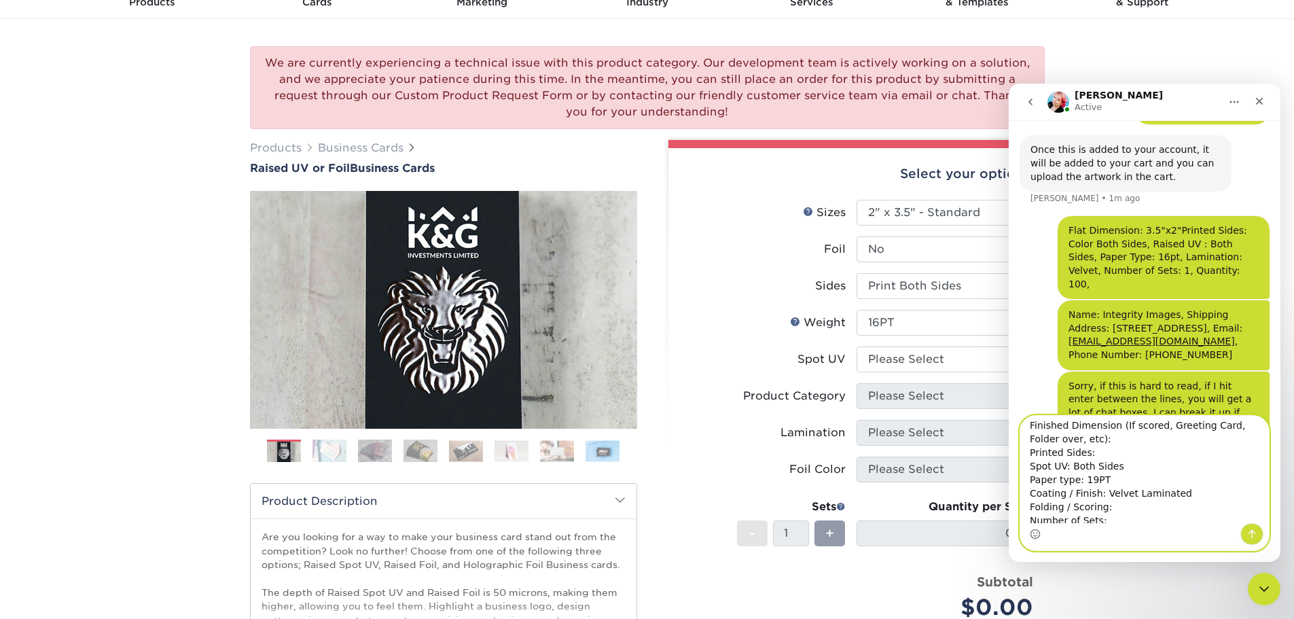
scroll to position [0, 0]
click at [1030, 432] on textarea "Quantity: Flat Dimension: Finished Dimension (If scored, Greeting Card, Folder …" at bounding box center [1144, 469] width 249 height 107
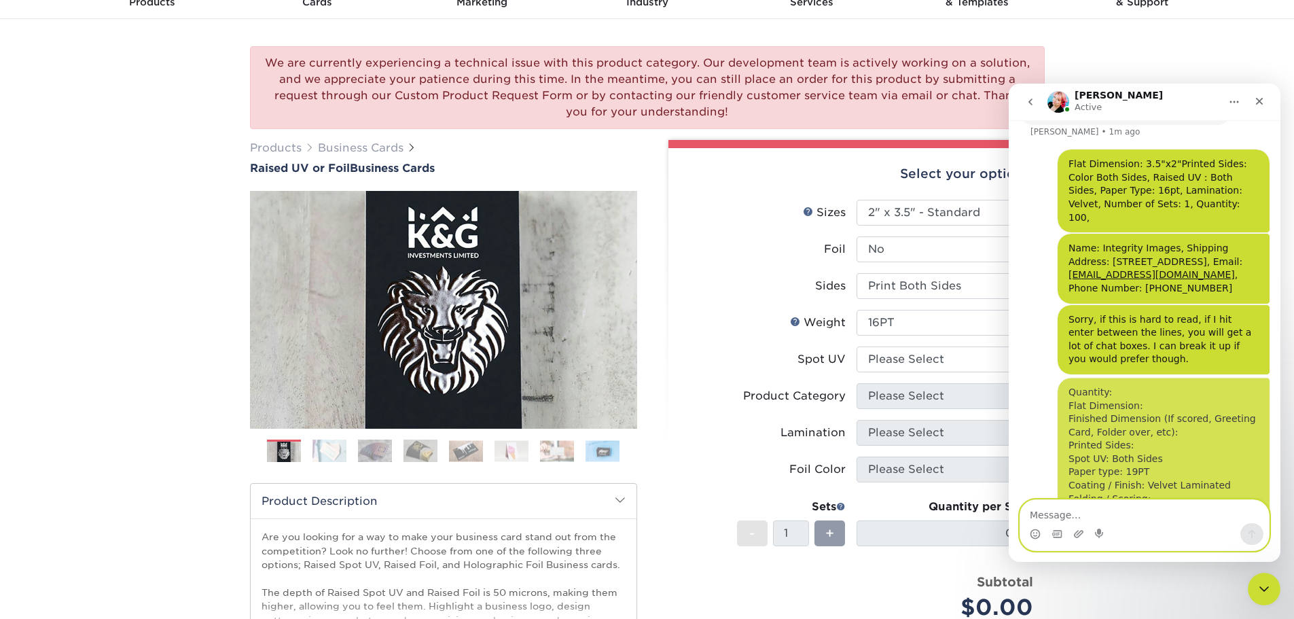
scroll to position [734, 0]
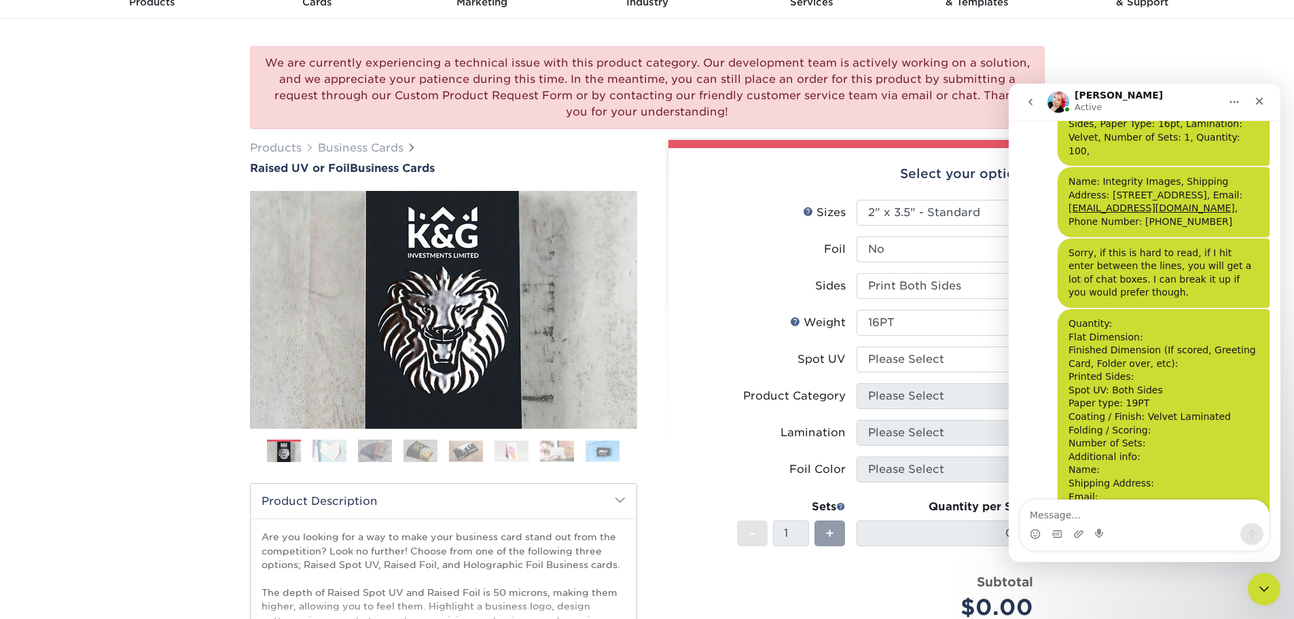
click at [1202, 377] on div "Quantity: Flat Dimension: Finished Dimension (If scored, Greeting Card, Folder …" at bounding box center [1164, 417] width 190 height 200
drag, startPoint x: 1201, startPoint y: 377, endPoint x: 1056, endPoint y: 507, distance: 194.3
click at [1056, 507] on textarea "Message…" at bounding box center [1144, 511] width 249 height 23
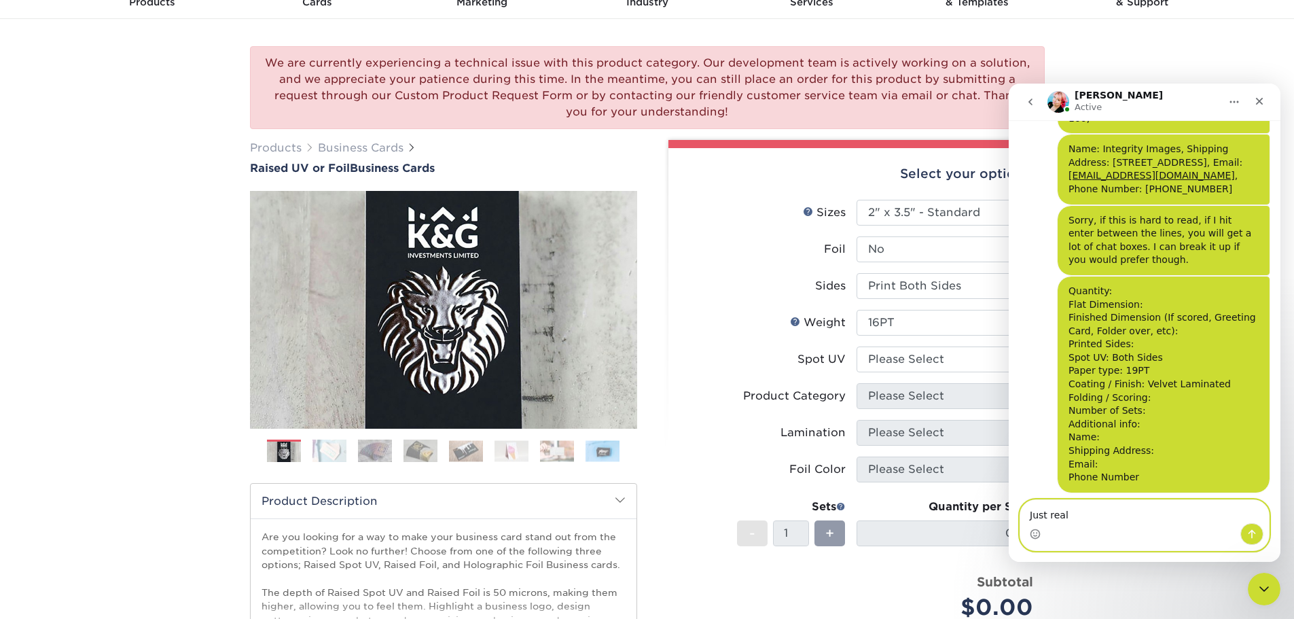
scroll to position [786, 0]
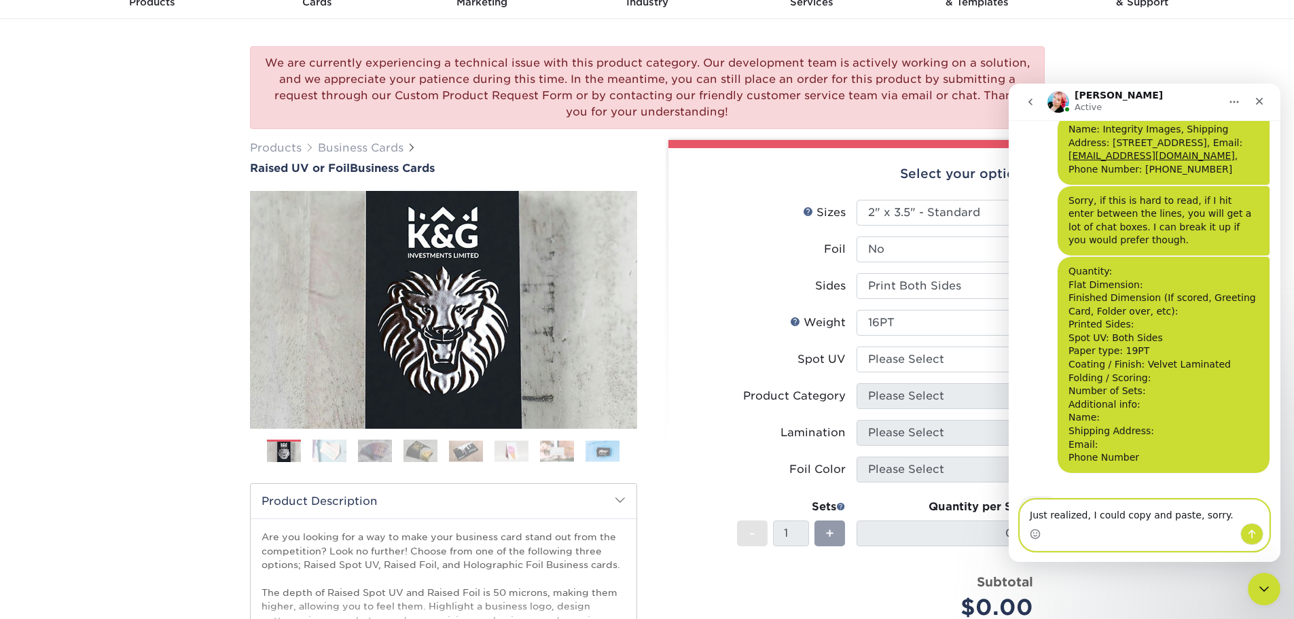
paste textarea "Quantity: Flat Dimension: Finished Dimension (If scored, Greeting Card, Folder …"
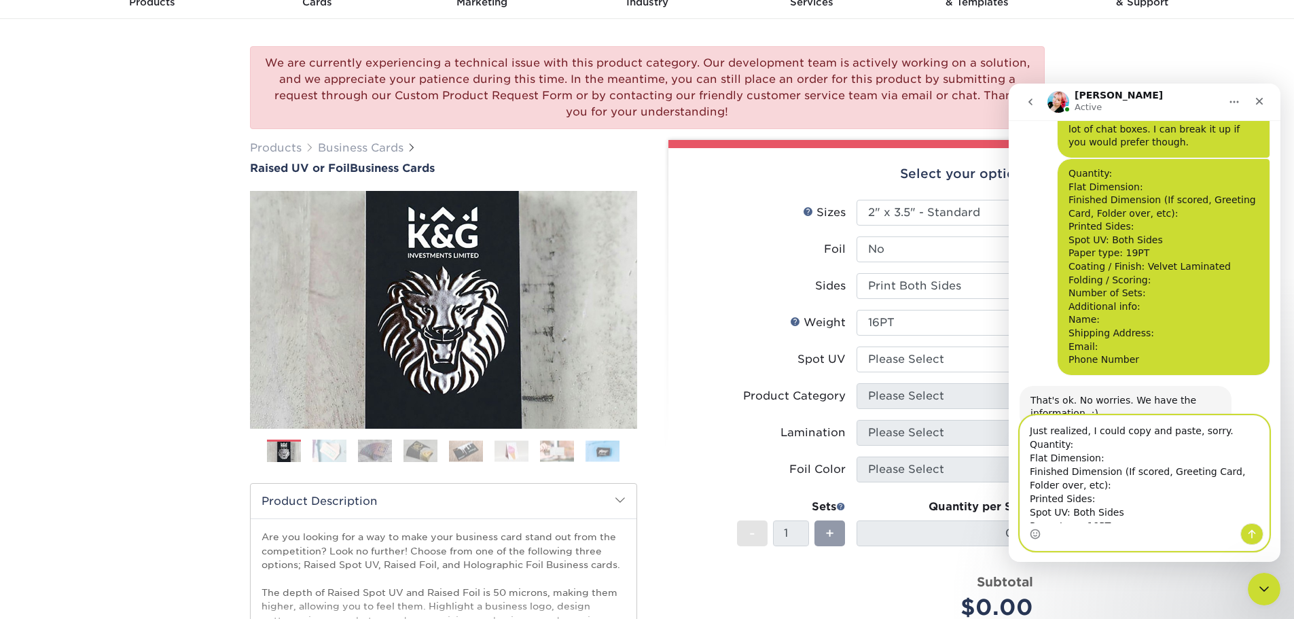
scroll to position [872, 0]
click at [1092, 449] on textarea "Just realized, I could copy and paste, sorry. Quantity: Flat Dimension: Finishe…" at bounding box center [1144, 469] width 249 height 107
click at [1113, 459] on textarea "Just realized, I could copy and paste, sorry. Quantity: 500 Flat Dimension: Fin…" at bounding box center [1144, 469] width 249 height 107
click at [1103, 497] on textarea "Just realized, I could copy and paste, sorry. Quantity: 500 Flat Dimension: 3.5…" at bounding box center [1144, 469] width 249 height 107
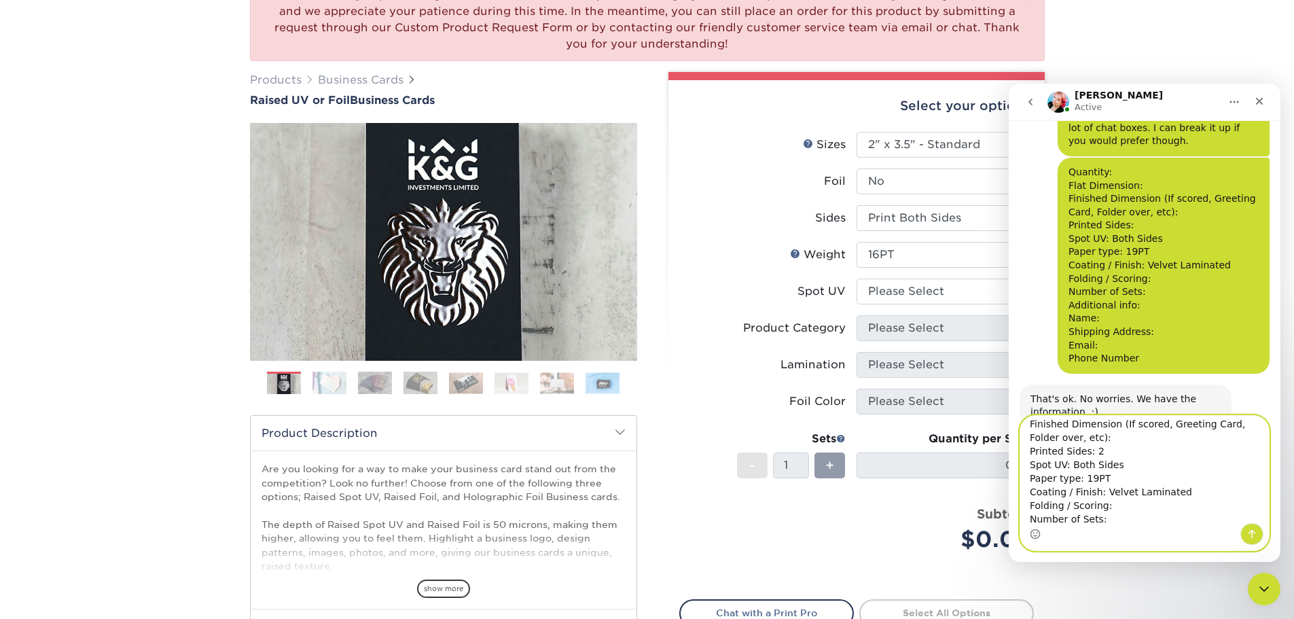
scroll to position [68, 0]
click at [1118, 499] on textarea "Just realized, I could copy and paste, sorry. Quantity: 500 Flat Dimension: 3.5…" at bounding box center [1144, 469] width 249 height 107
click at [1089, 476] on textarea "Just realized, I could copy and paste, sorry. Quantity: 500 Flat Dimension: 3.5…" at bounding box center [1144, 469] width 249 height 107
click at [1139, 488] on textarea "Just realized, I could copy and paste, sorry. Quantity: 500 Flat Dimension: 3.5…" at bounding box center [1144, 469] width 249 height 107
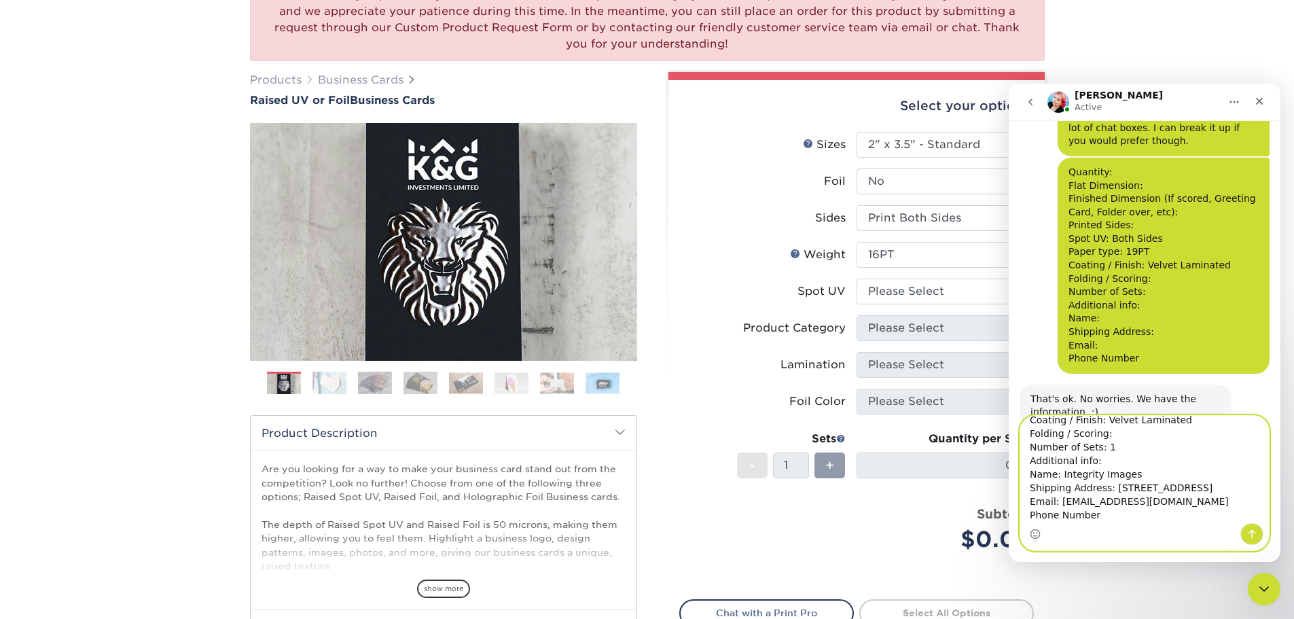
scroll to position [131, 0]
type textarea "Just realized, I could copy and paste, sorry. Quantity: 500 Flat Dimension: 3.5…"
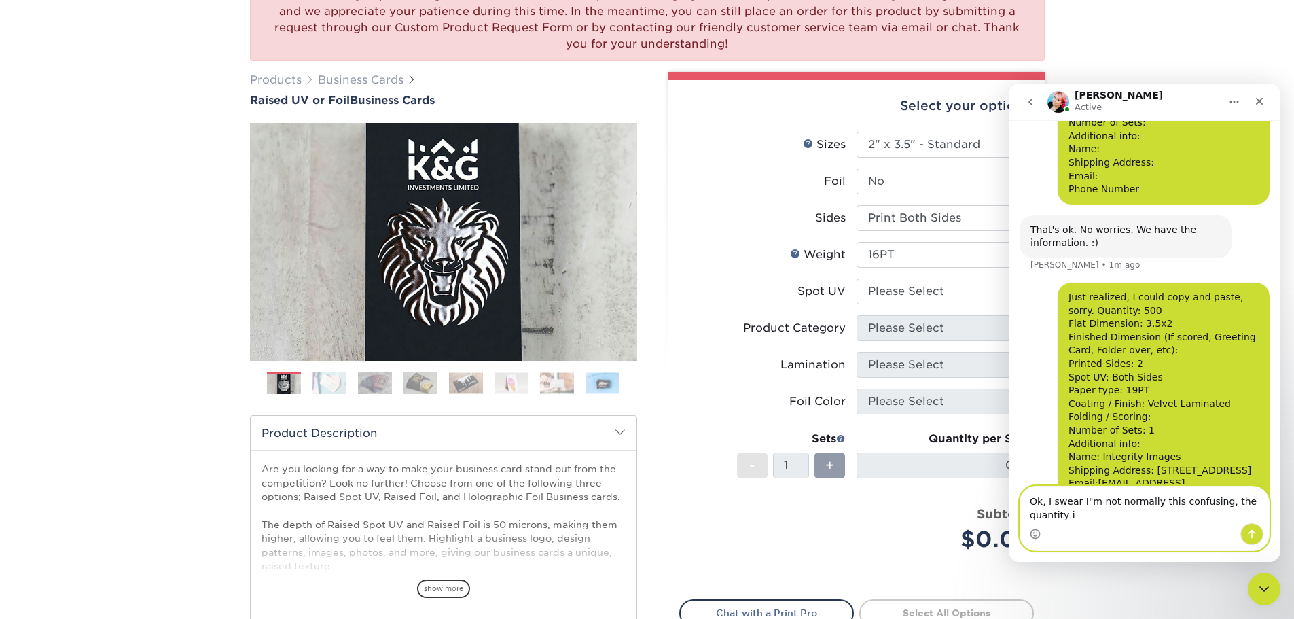
scroll to position [1054, 0]
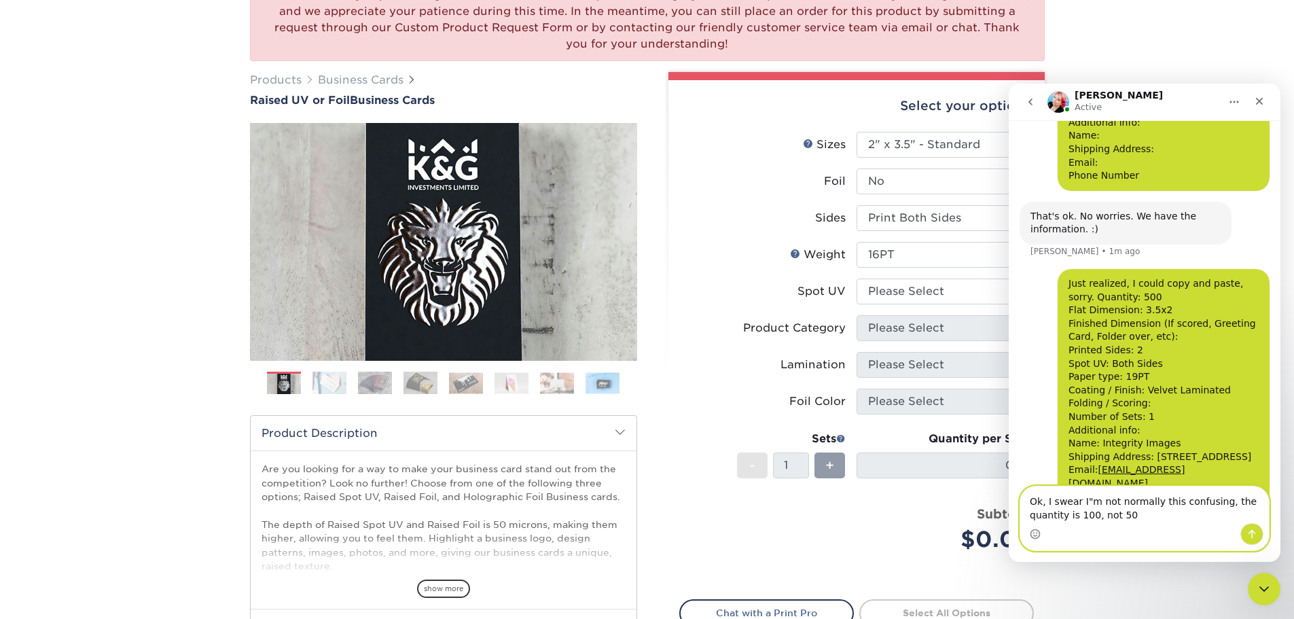
type textarea "Ok, I swear I"m not normally this confusing, the quantity is 100, not 500"
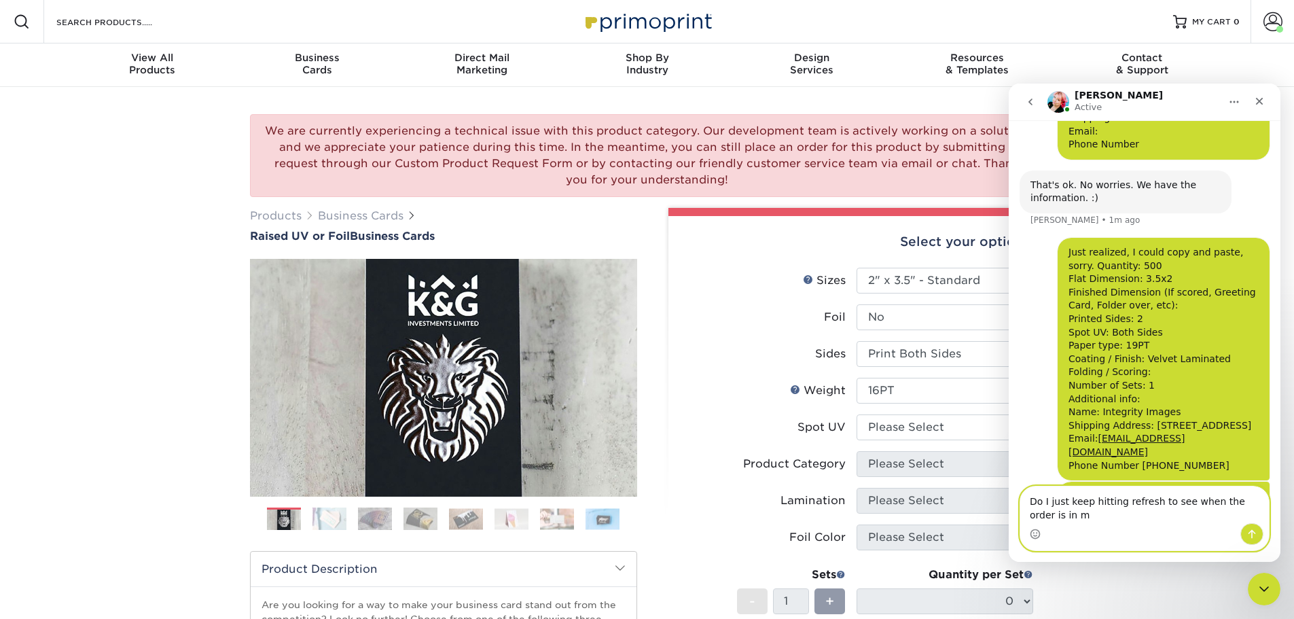
scroll to position [1099, 0]
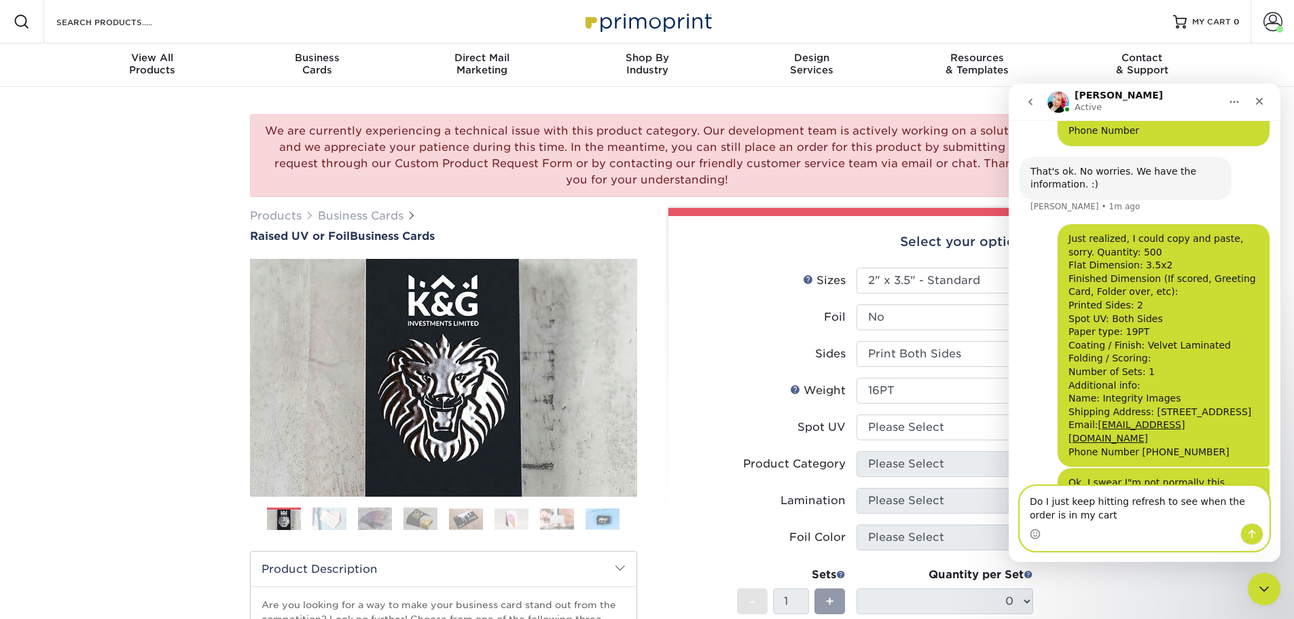
type textarea "Do I just keep hitting refresh to see when the order is in my cart?"
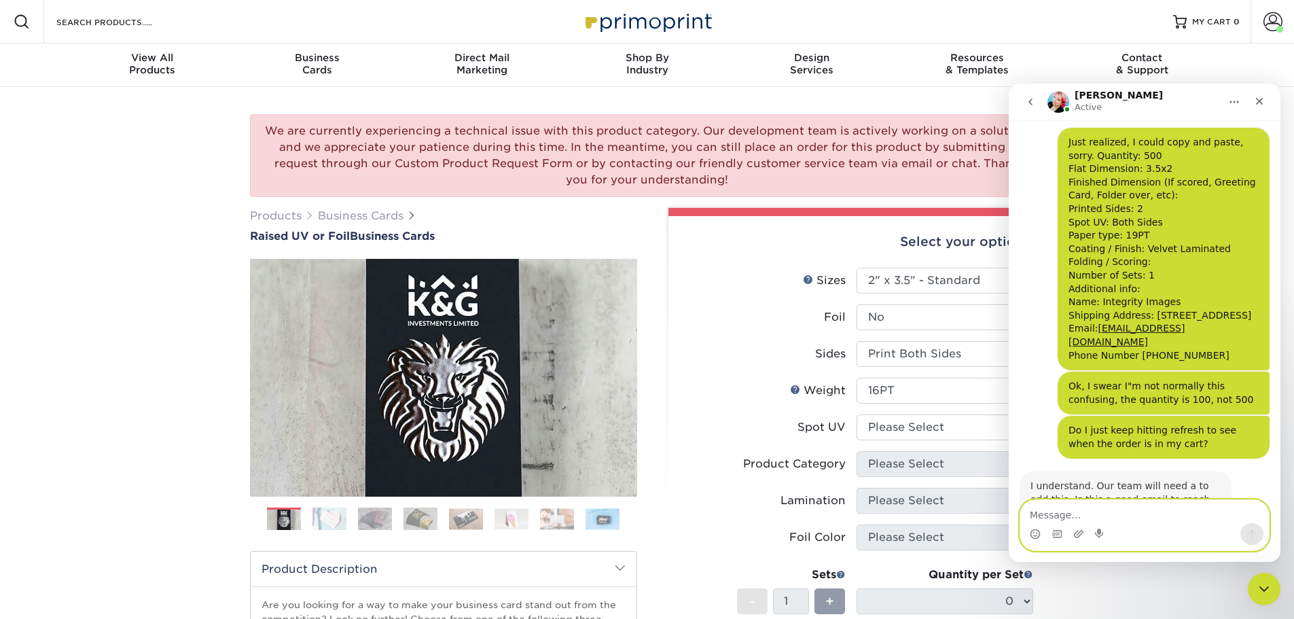
scroll to position [1196, 0]
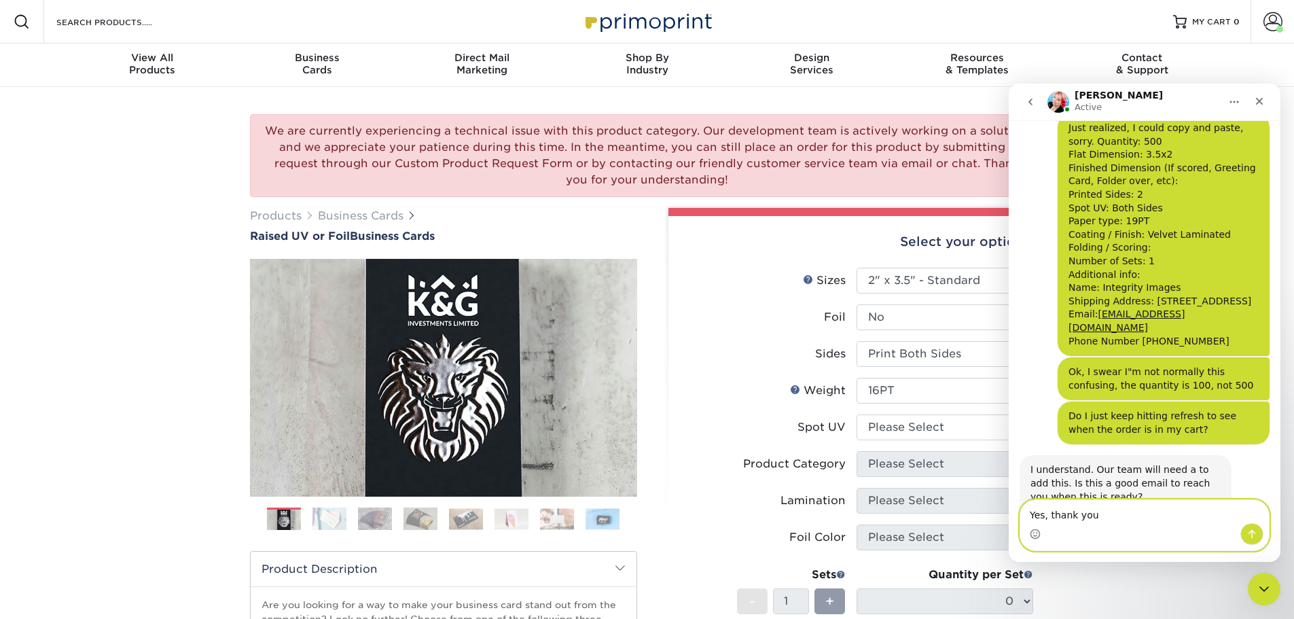
type textarea "Yes, thank you."
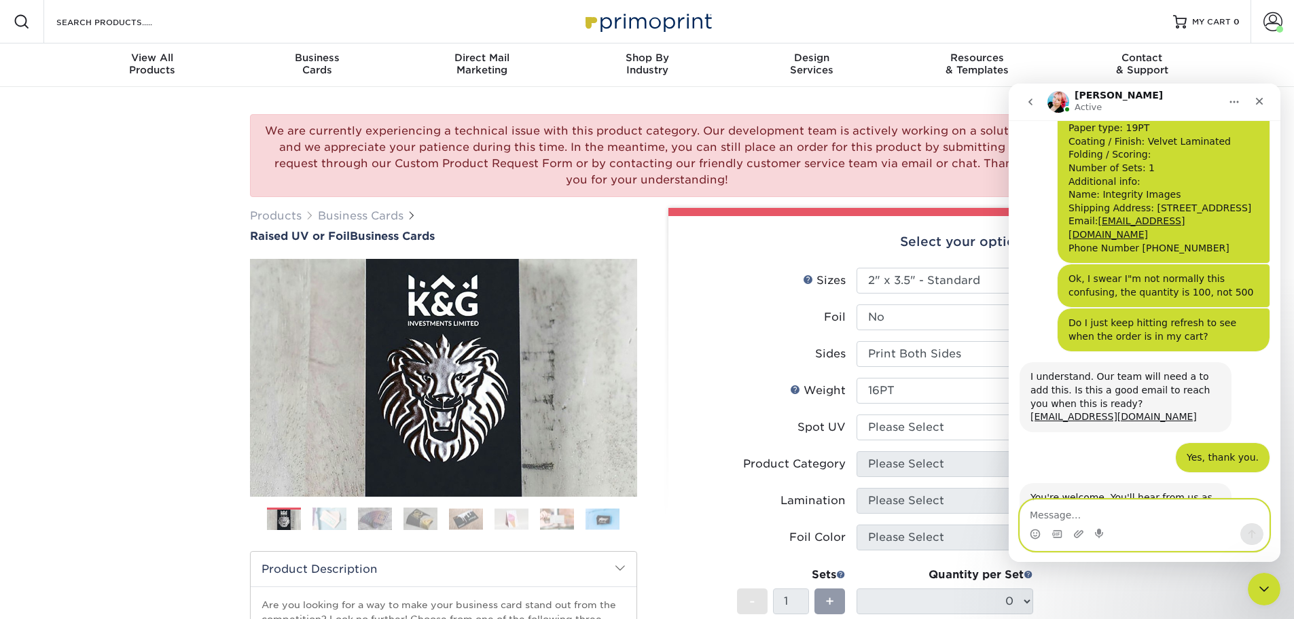
scroll to position [1304, 0]
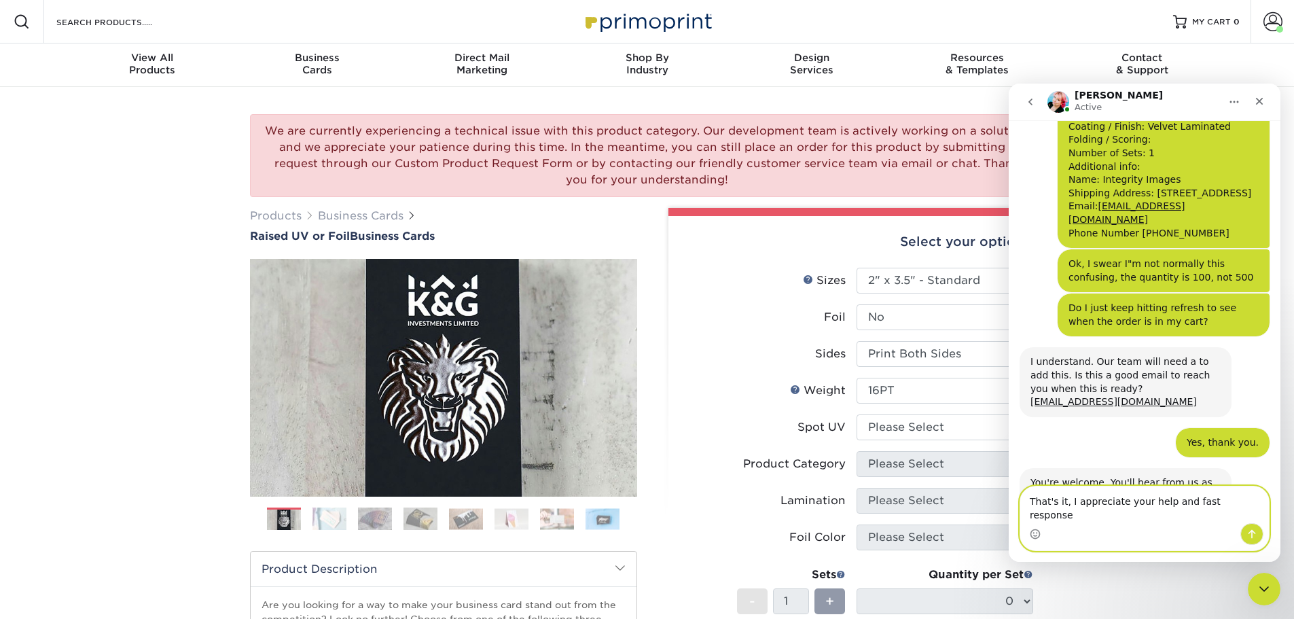
type textarea "That's it, I appreciate your help and fast response."
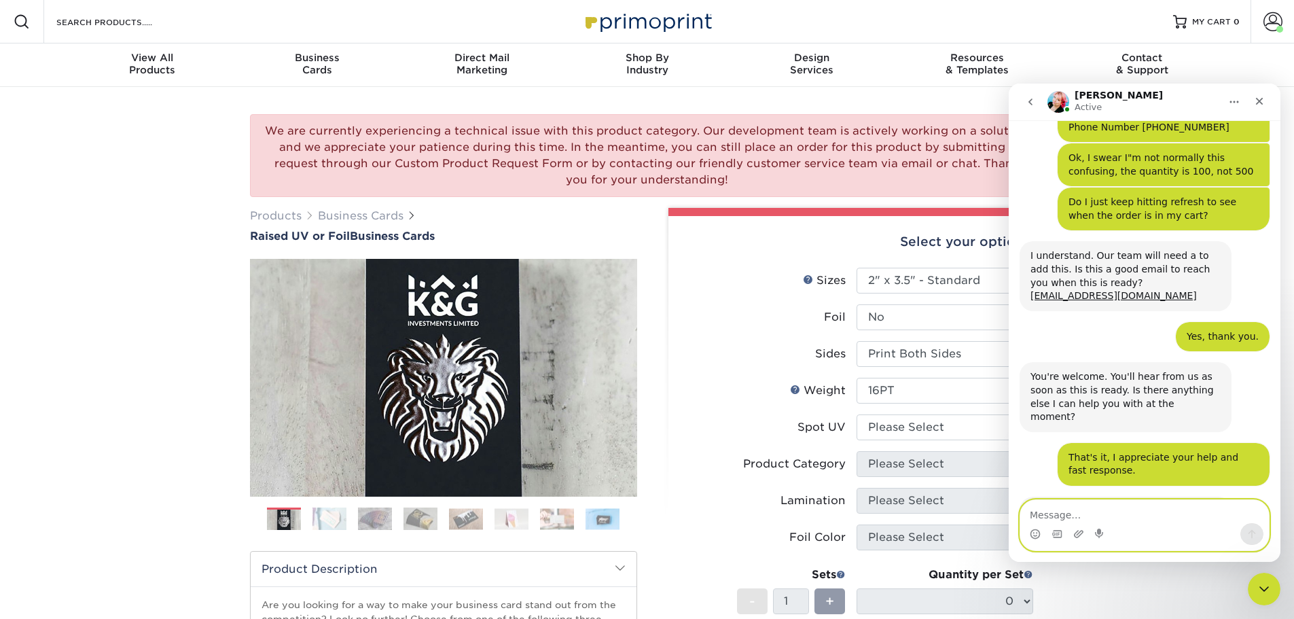
scroll to position [1412, 0]
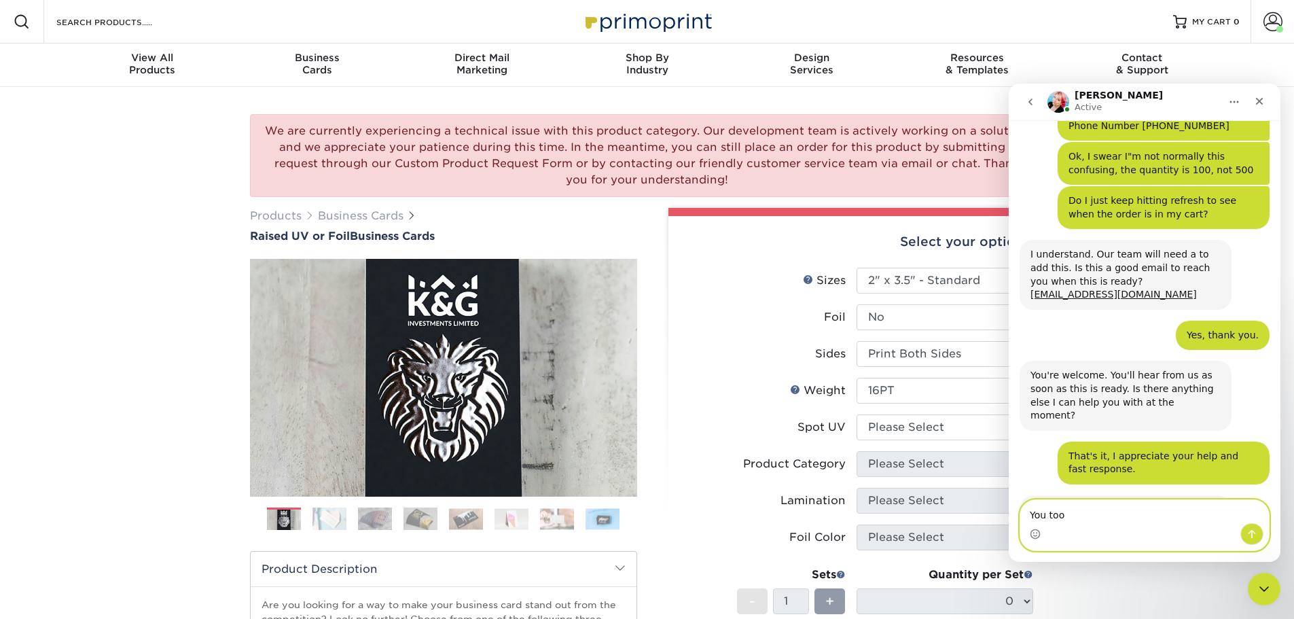
type textarea "You too!"
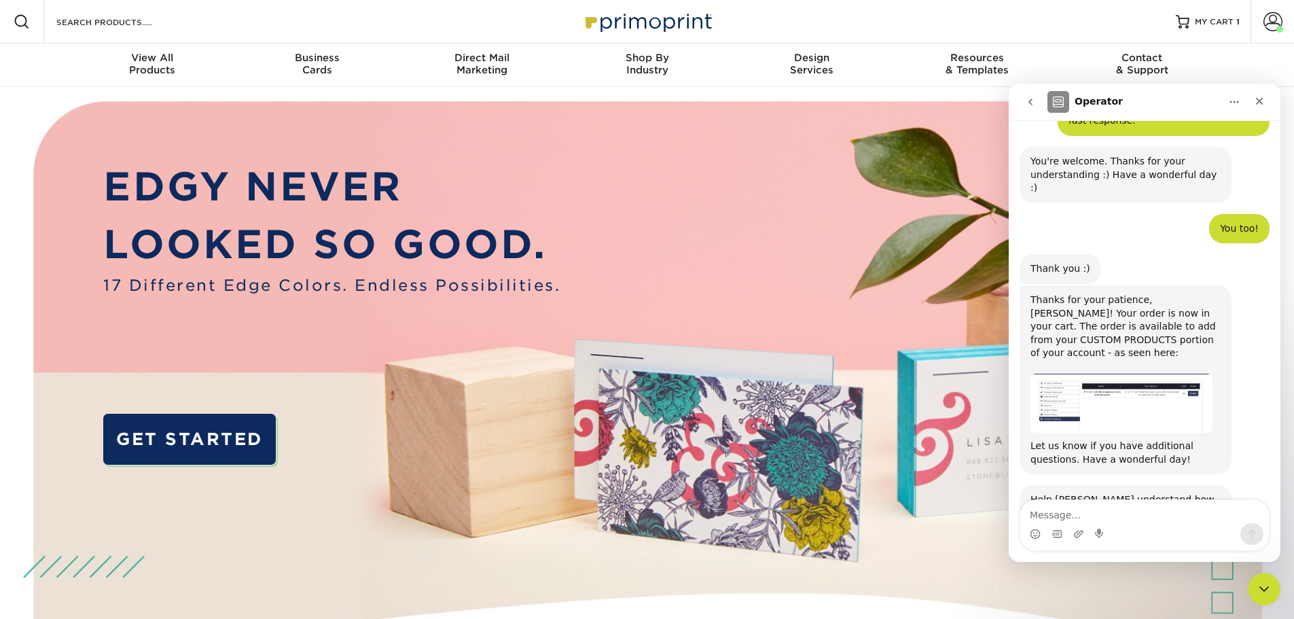
scroll to position [1778, 0]
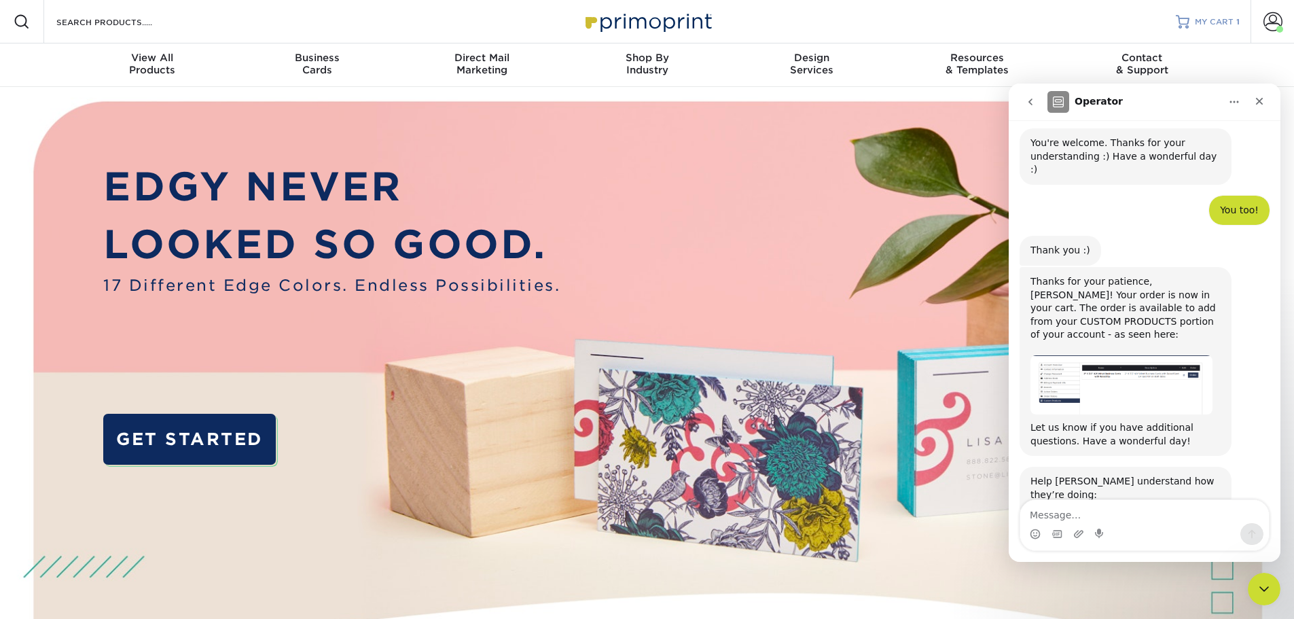
click at [1228, 22] on span "MY CART" at bounding box center [1214, 22] width 39 height 12
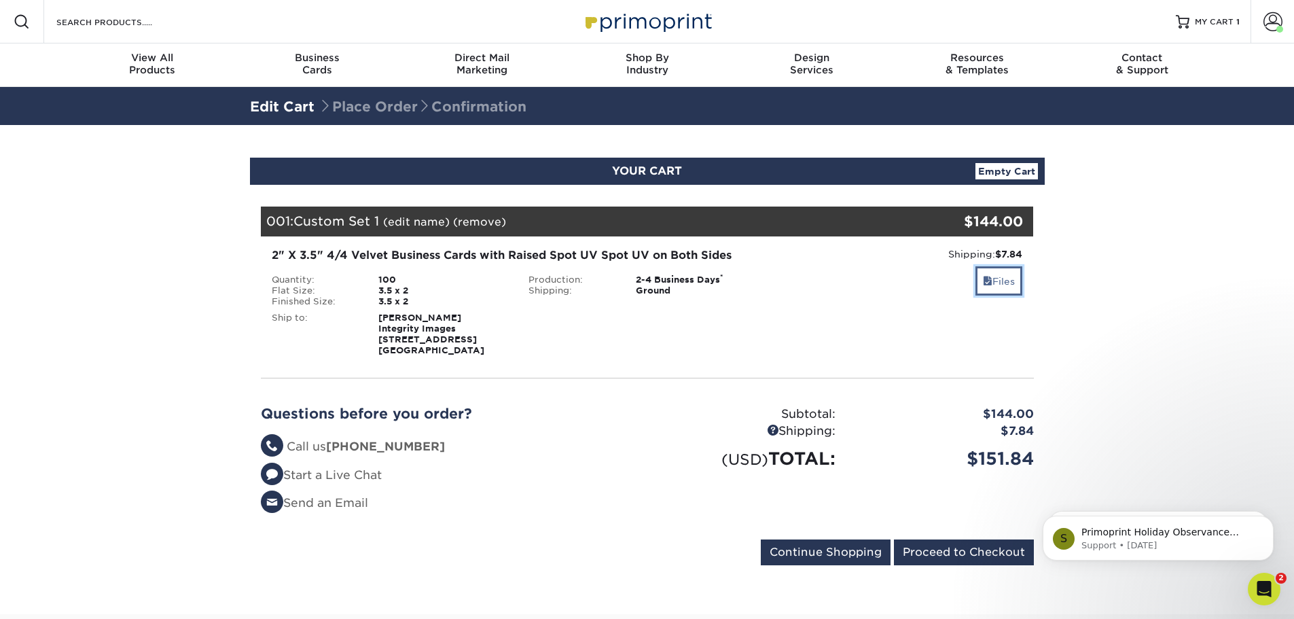
click at [998, 282] on link "Files" at bounding box center [998, 280] width 47 height 29
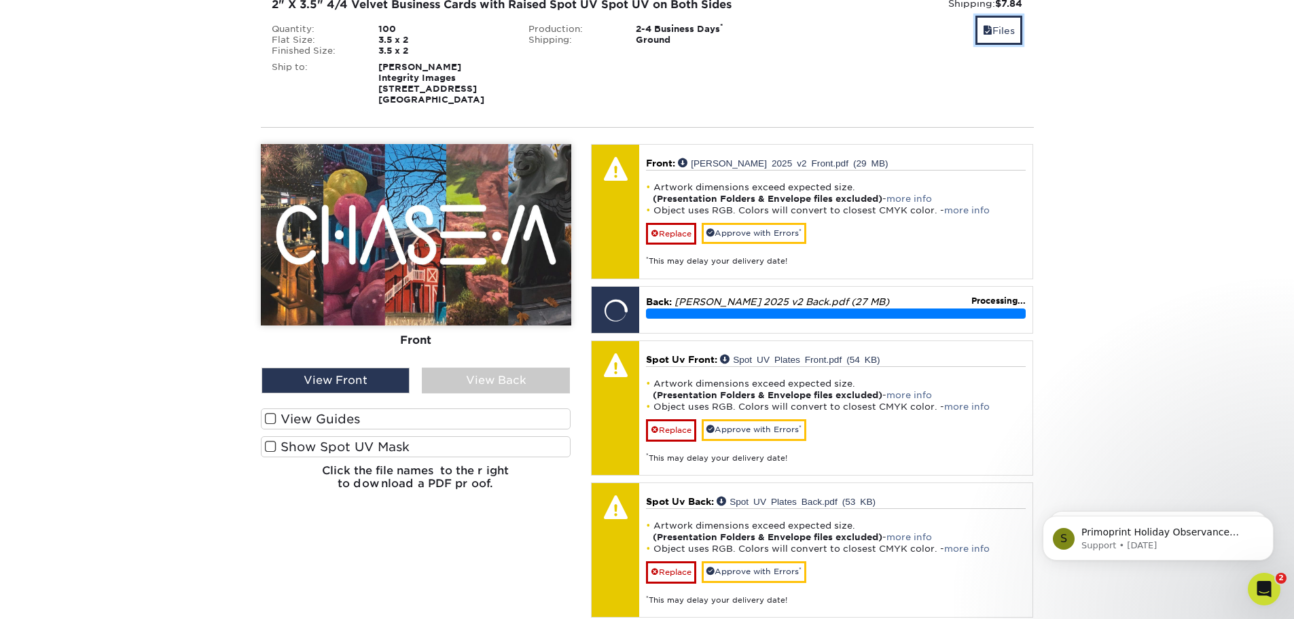
scroll to position [272, 0]
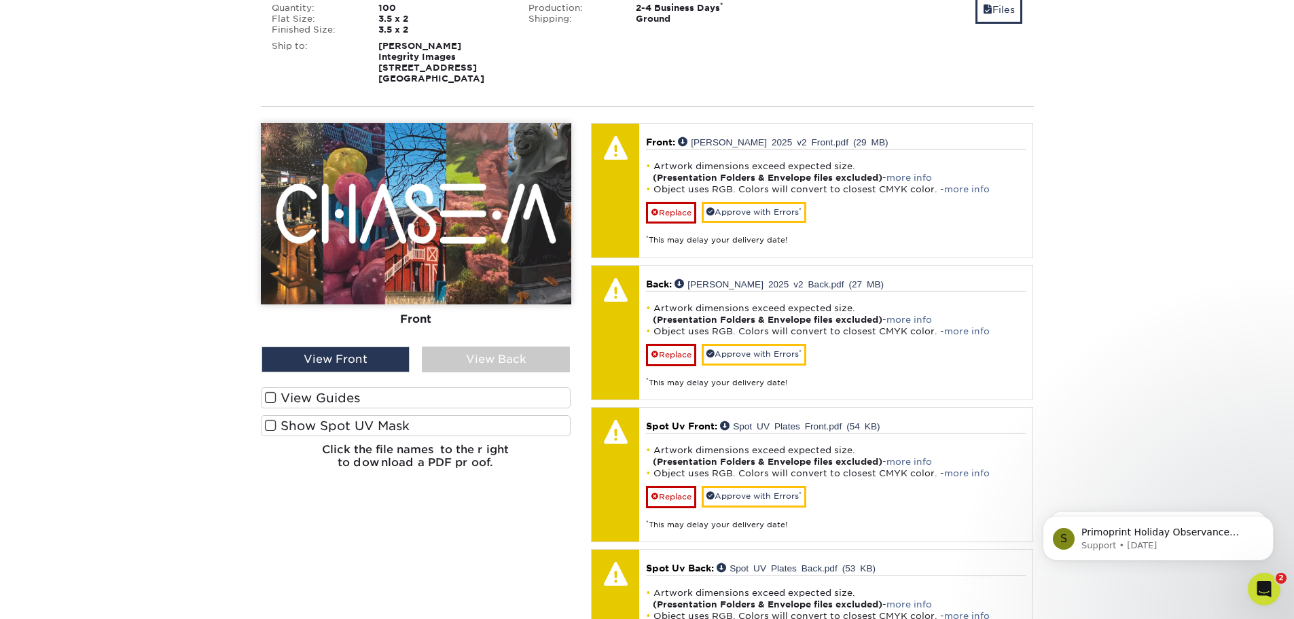
click at [267, 404] on span at bounding box center [271, 397] width 12 height 13
click at [0, 0] on input "View Guides" at bounding box center [0, 0] width 0 height 0
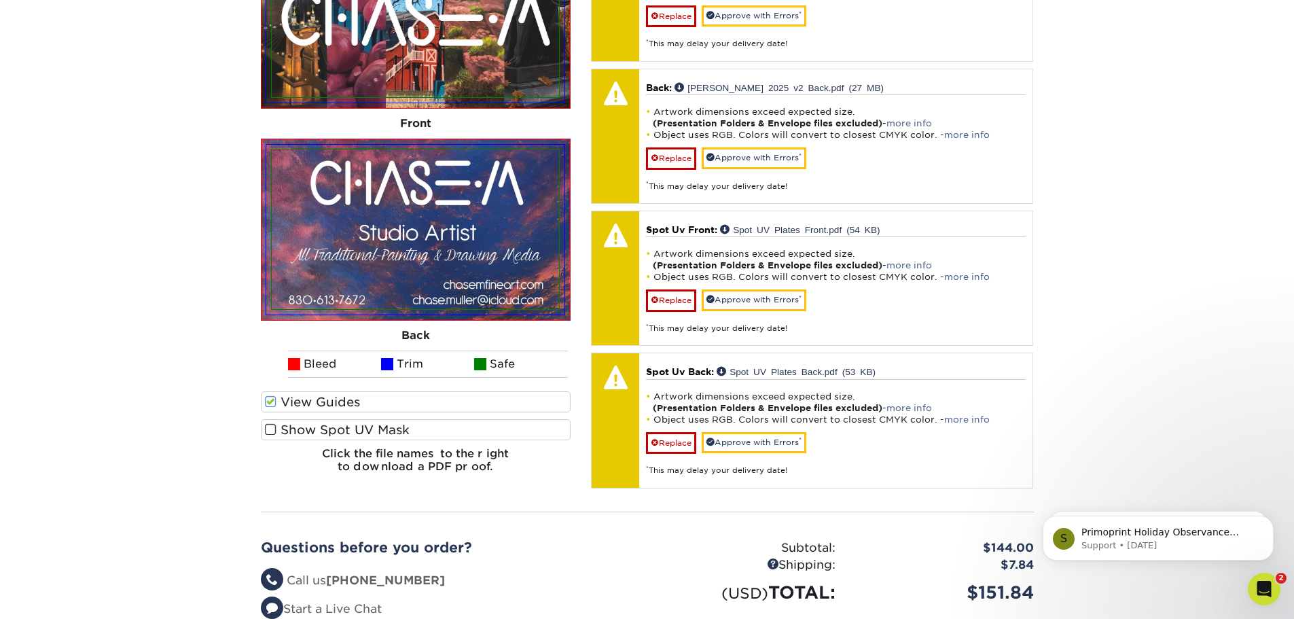
scroll to position [476, 0]
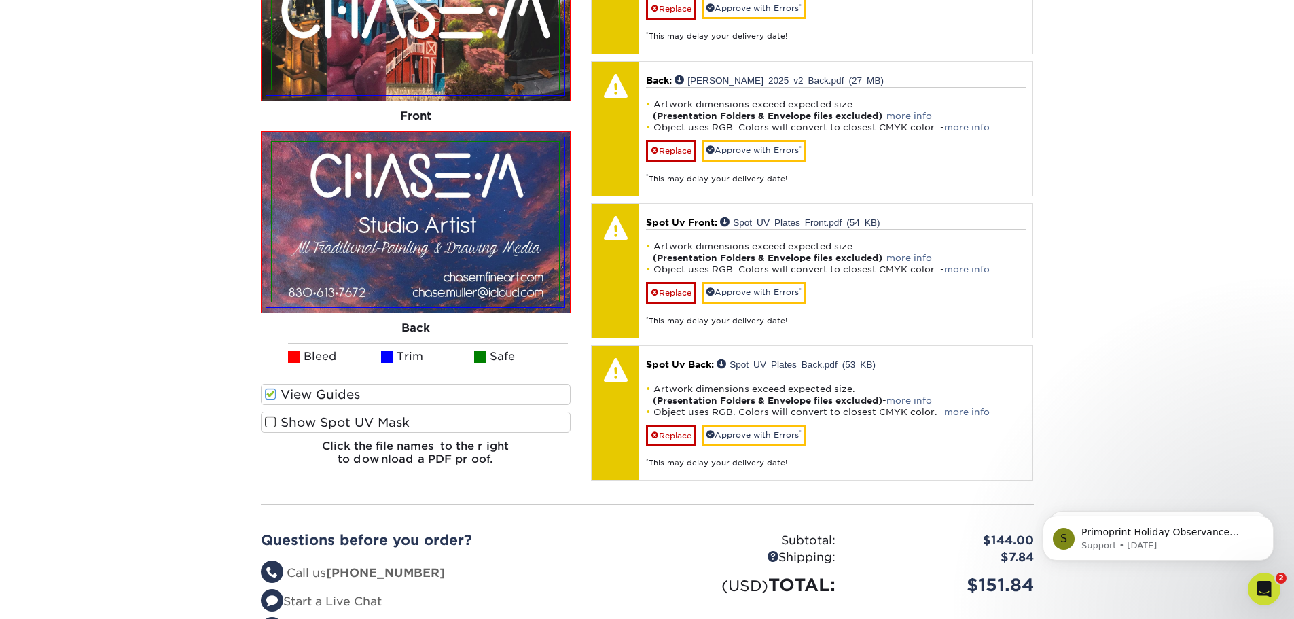
click at [272, 429] on span at bounding box center [271, 422] width 12 height 13
click at [0, 0] on input "Show Spot UV Mask" at bounding box center [0, 0] width 0 height 0
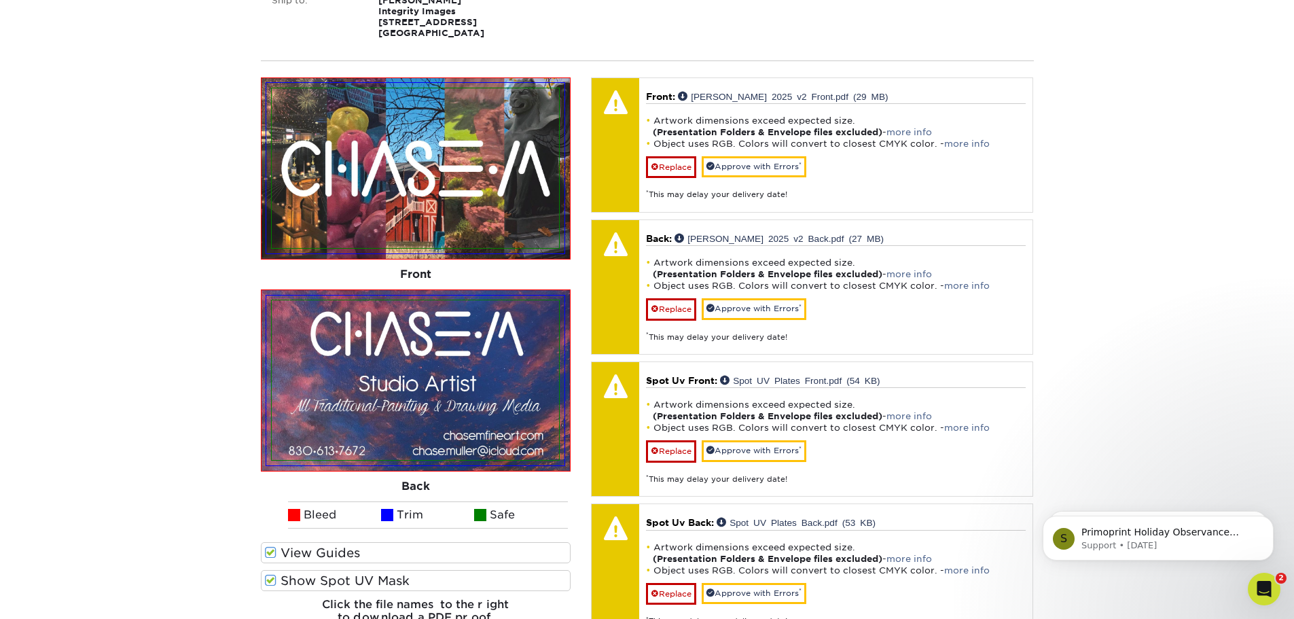
scroll to position [340, 0]
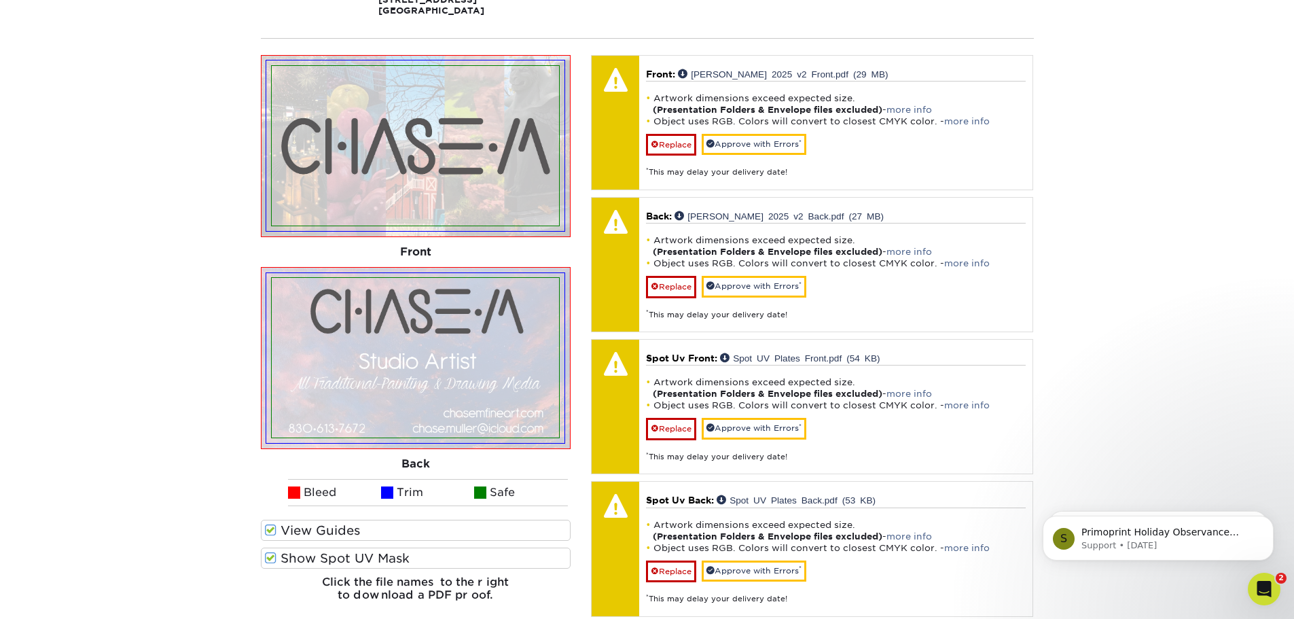
click at [272, 565] on span at bounding box center [271, 558] width 12 height 13
click at [0, 0] on input "Show Spot UV Mask" at bounding box center [0, 0] width 0 height 0
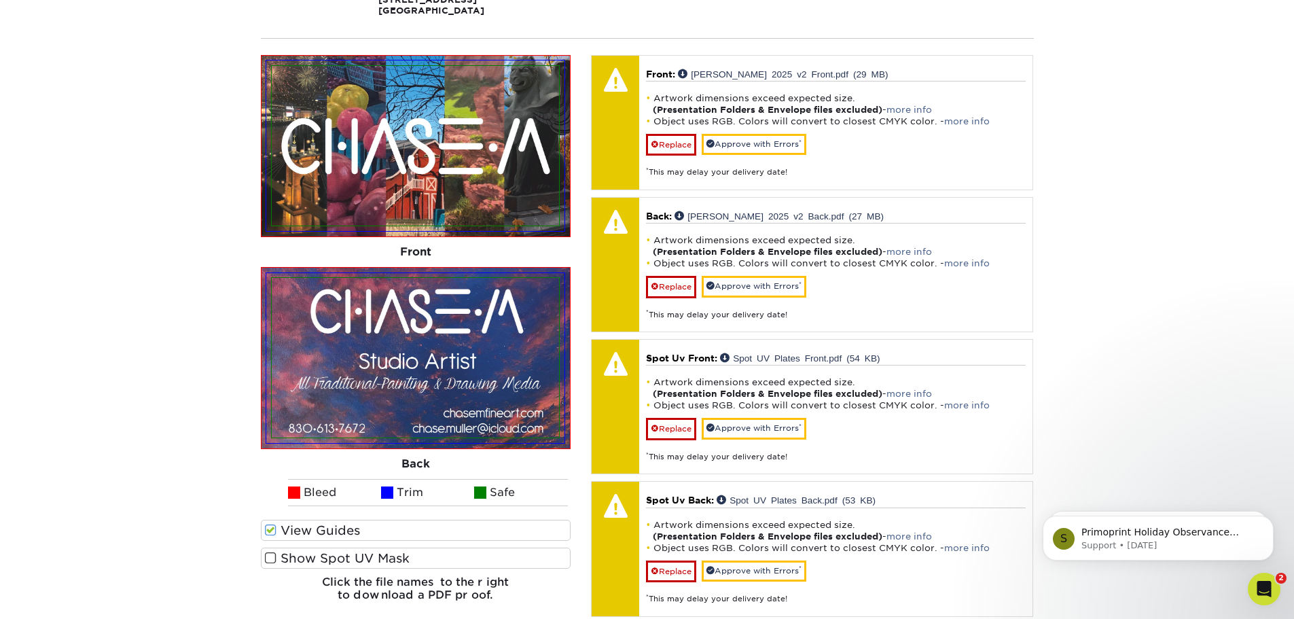
click at [268, 537] on span at bounding box center [271, 530] width 12 height 13
click at [0, 0] on input "View Guides" at bounding box center [0, 0] width 0 height 0
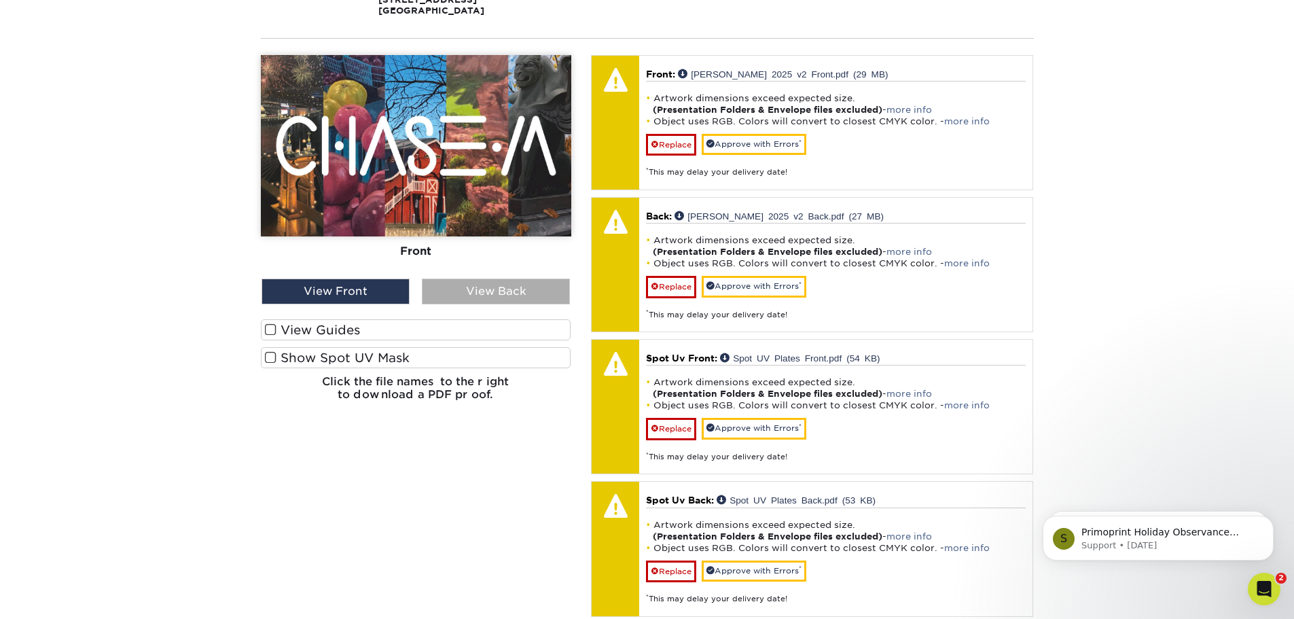
click at [499, 297] on div "View Back" at bounding box center [496, 292] width 148 height 26
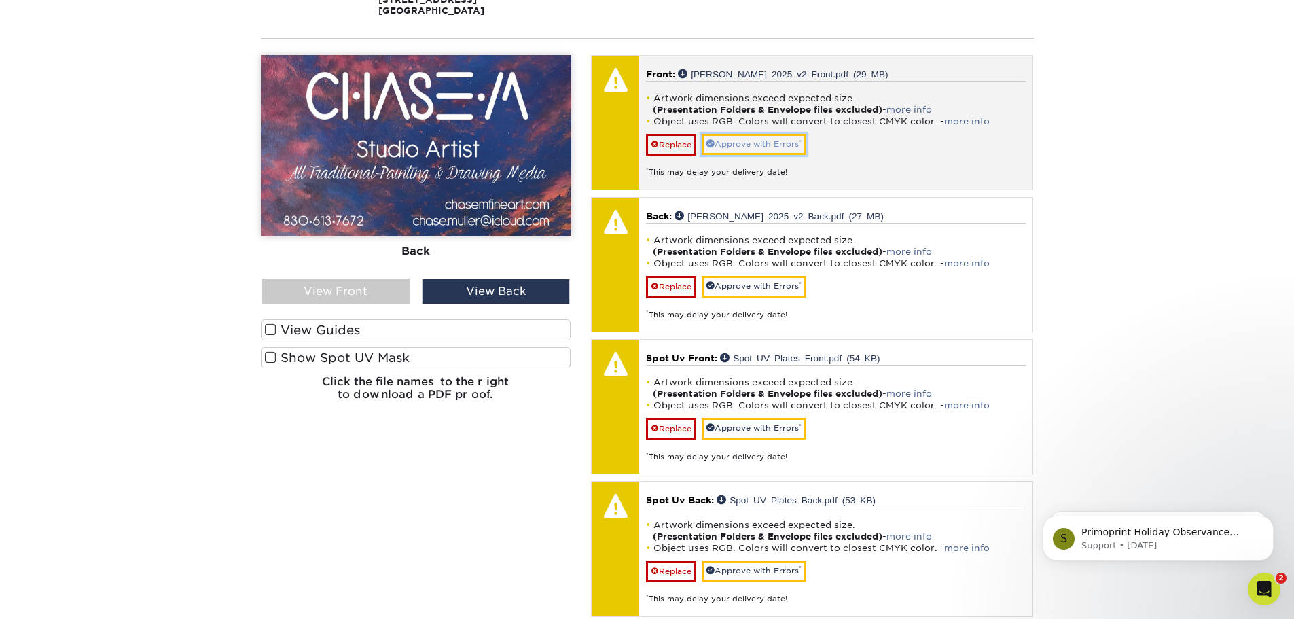
click at [763, 148] on link "Approve with Errors *" at bounding box center [754, 144] width 105 height 21
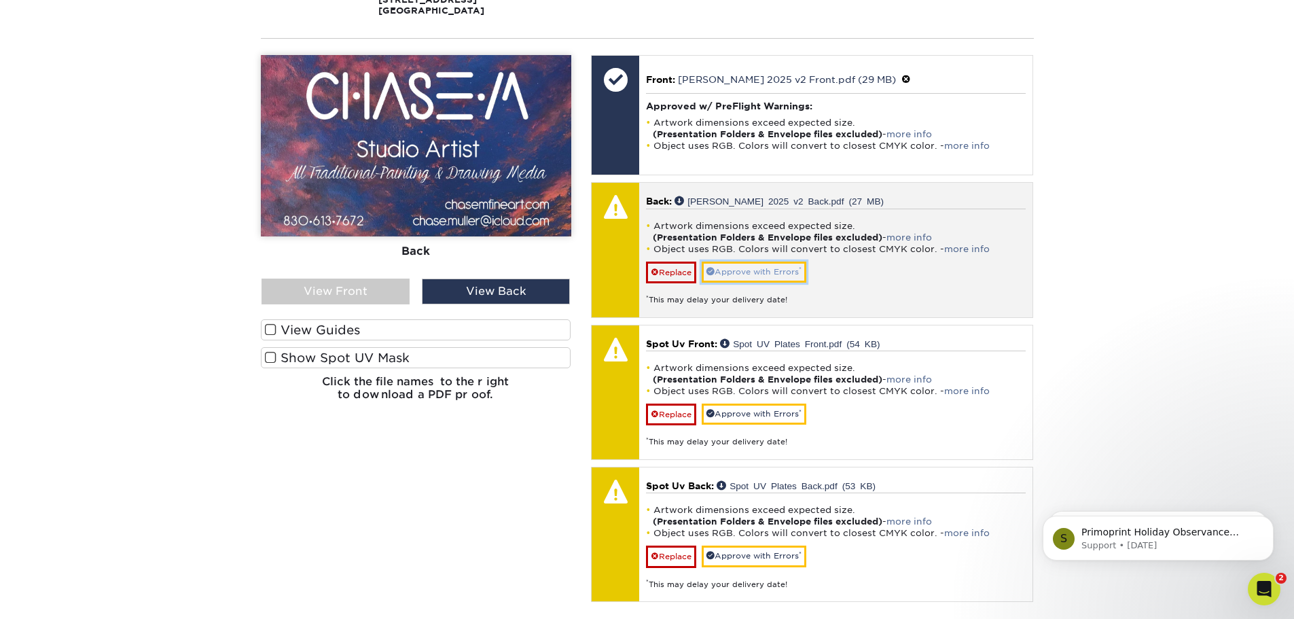
click at [785, 283] on link "Approve with Errors *" at bounding box center [754, 272] width 105 height 21
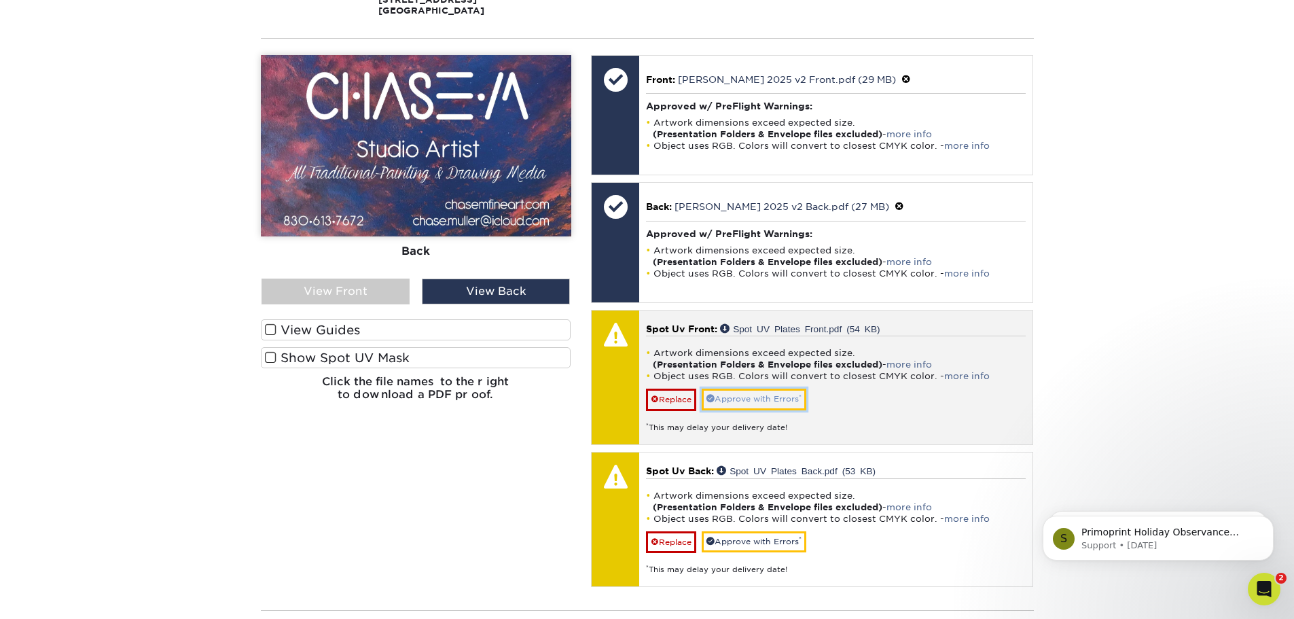
click at [777, 410] on link "Approve with Errors *" at bounding box center [754, 399] width 105 height 21
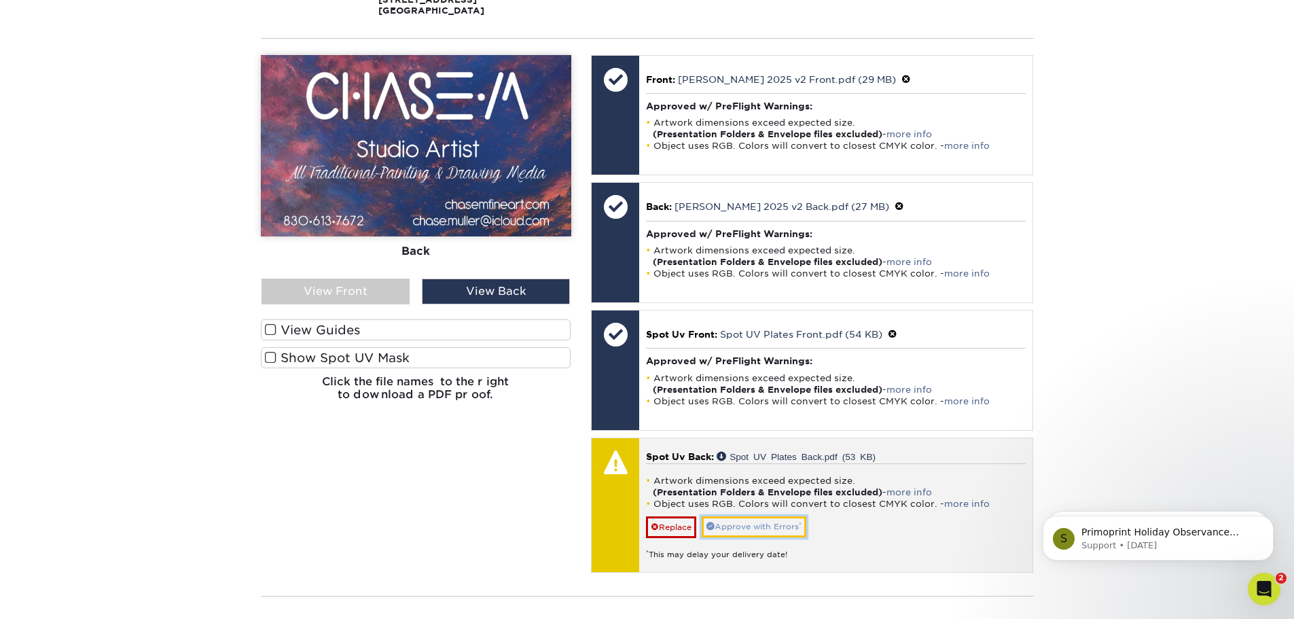
click at [785, 537] on link "Approve with Errors *" at bounding box center [754, 526] width 105 height 21
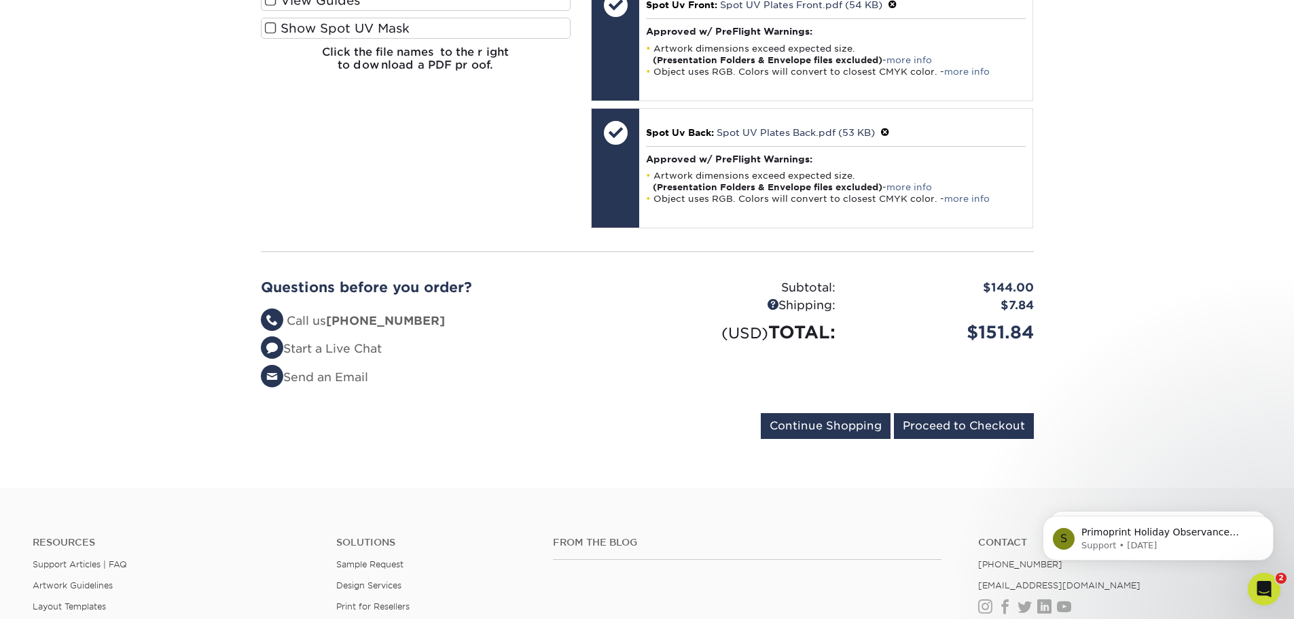
scroll to position [679, 0]
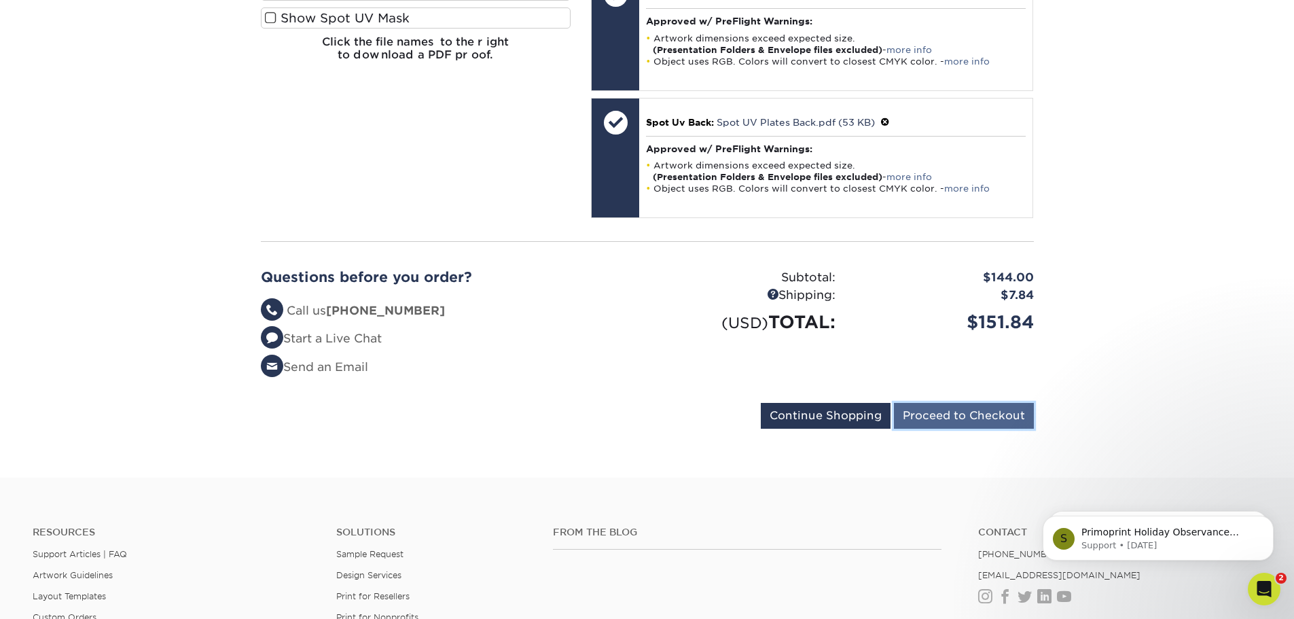
click at [958, 429] on input "Proceed to Checkout" at bounding box center [964, 416] width 140 height 26
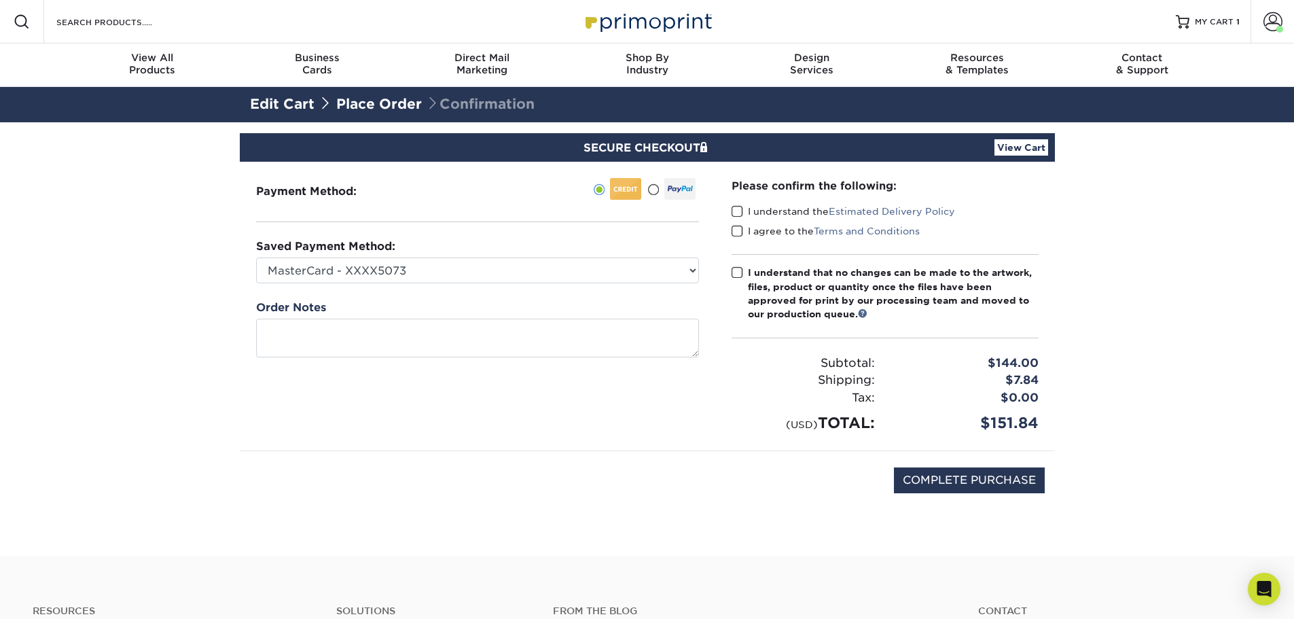
click at [735, 210] on span at bounding box center [738, 211] width 12 height 13
click at [0, 0] on input "I understand the Estimated Delivery Policy" at bounding box center [0, 0] width 0 height 0
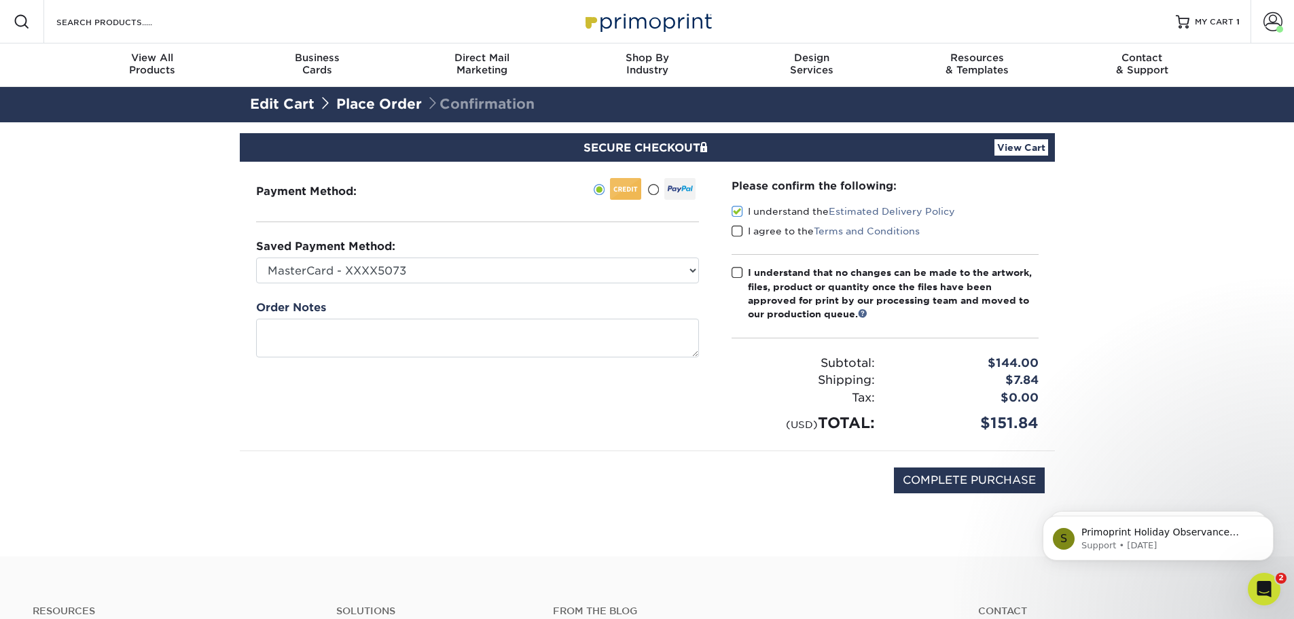
click at [736, 270] on span at bounding box center [738, 272] width 12 height 13
click at [0, 0] on input "I understand that no changes can be made to the artwork, files, product or quan…" at bounding box center [0, 0] width 0 height 0
click at [735, 229] on span at bounding box center [738, 231] width 12 height 13
click at [0, 0] on input "I agree to the Terms and Conditions" at bounding box center [0, 0] width 0 height 0
click at [923, 483] on input "COMPLETE PURCHASE" at bounding box center [969, 480] width 151 height 26
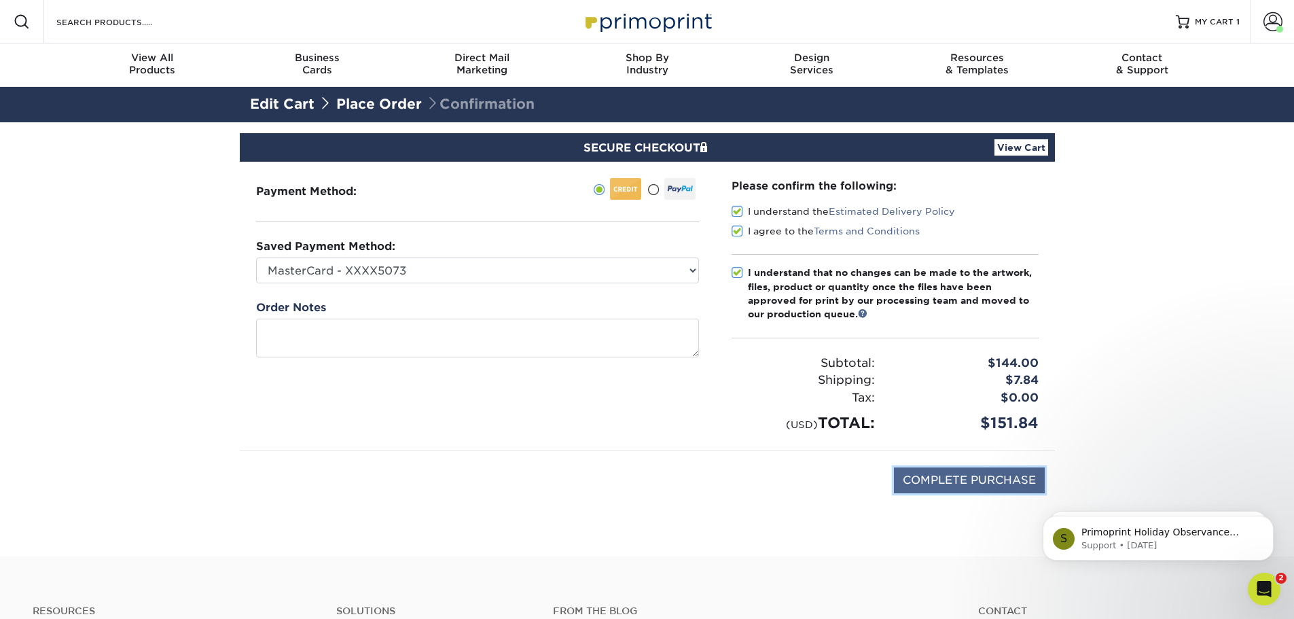
type input "PROCESSING, PLEASE WAIT..."
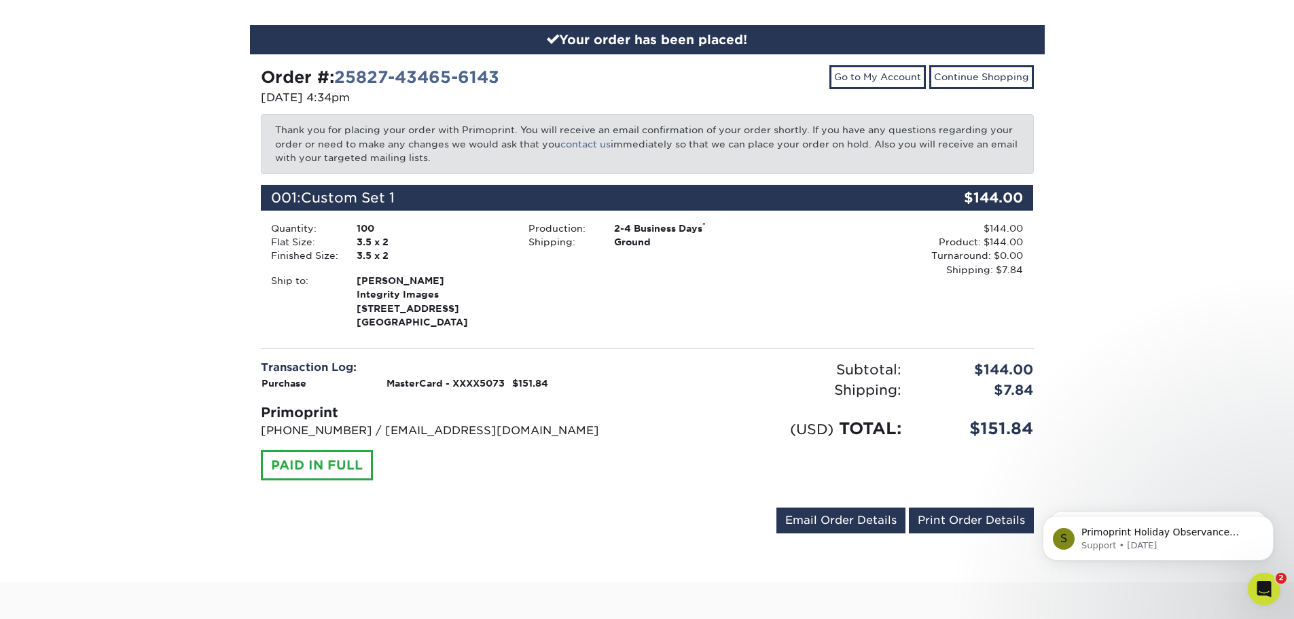
scroll to position [204, 0]
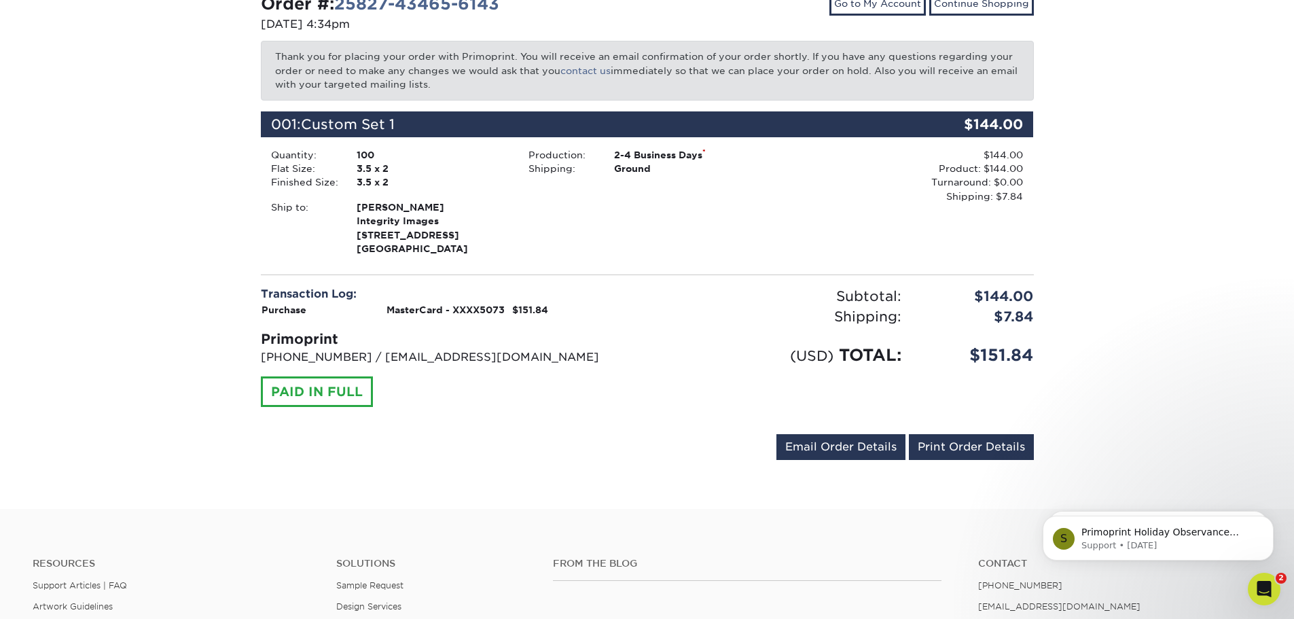
click at [303, 406] on div "PAID IN FULL" at bounding box center [317, 391] width 112 height 31
drag, startPoint x: 976, startPoint y: 463, endPoint x: 1003, endPoint y: 534, distance: 76.1
click at [976, 460] on link "Print Order Details" at bounding box center [971, 447] width 125 height 26
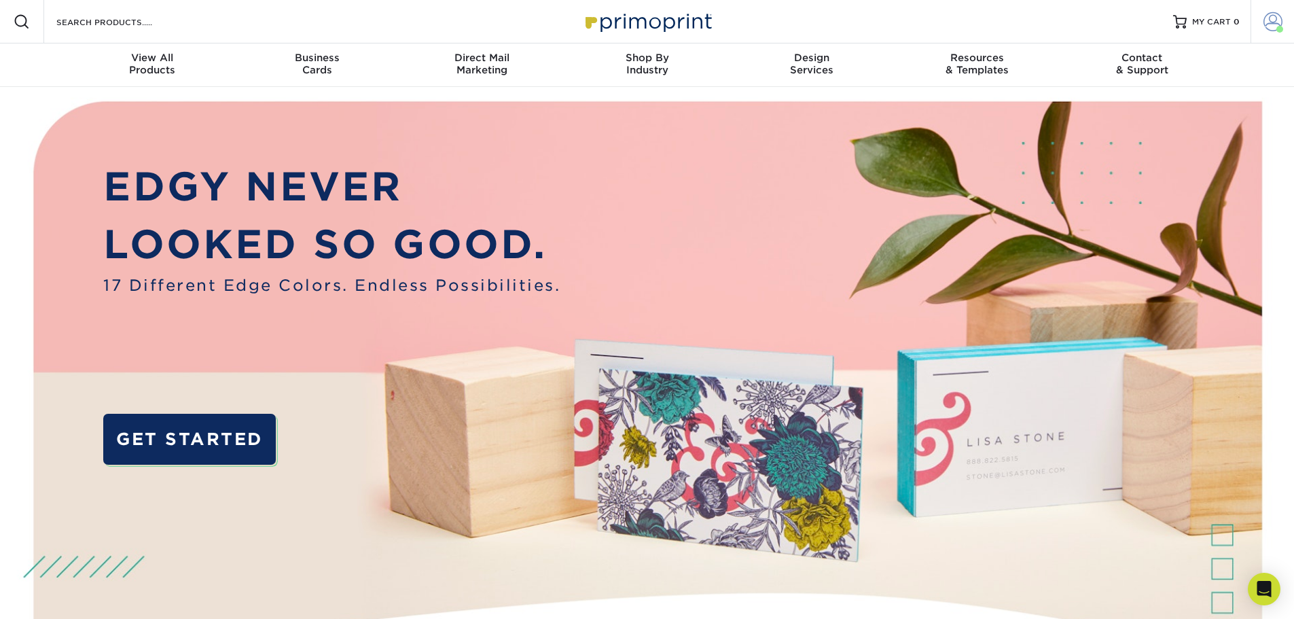
click at [1270, 21] on span at bounding box center [1273, 21] width 19 height 19
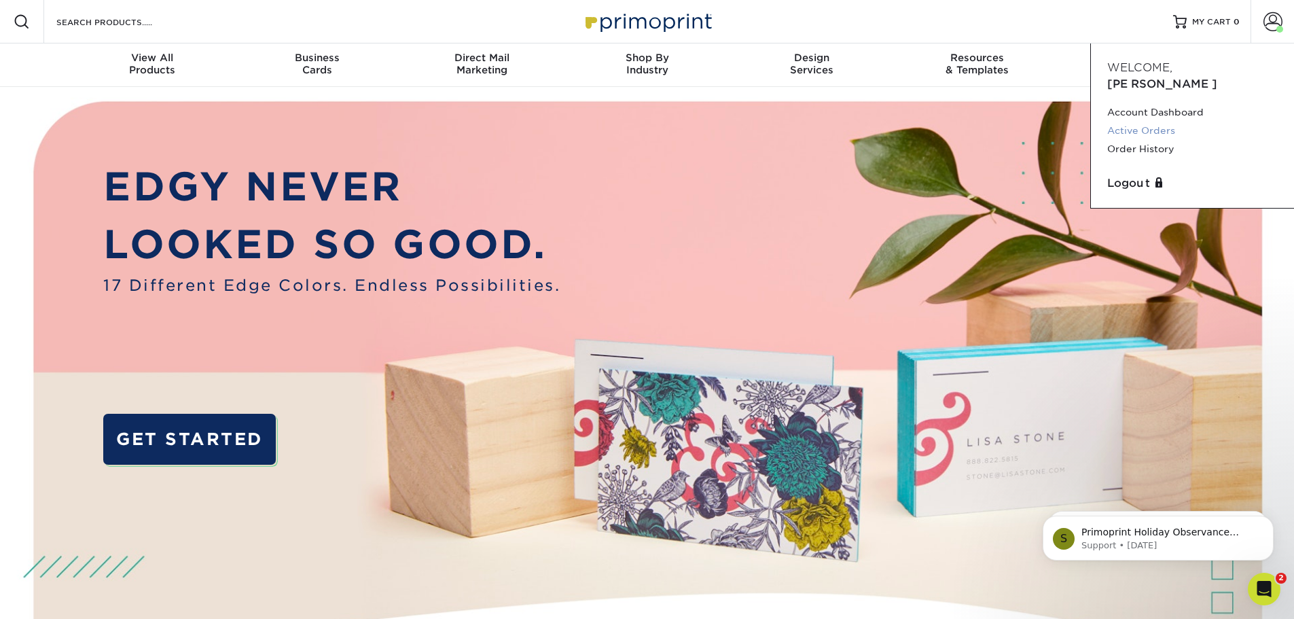
click at [1153, 122] on link "Active Orders" at bounding box center [1192, 131] width 171 height 18
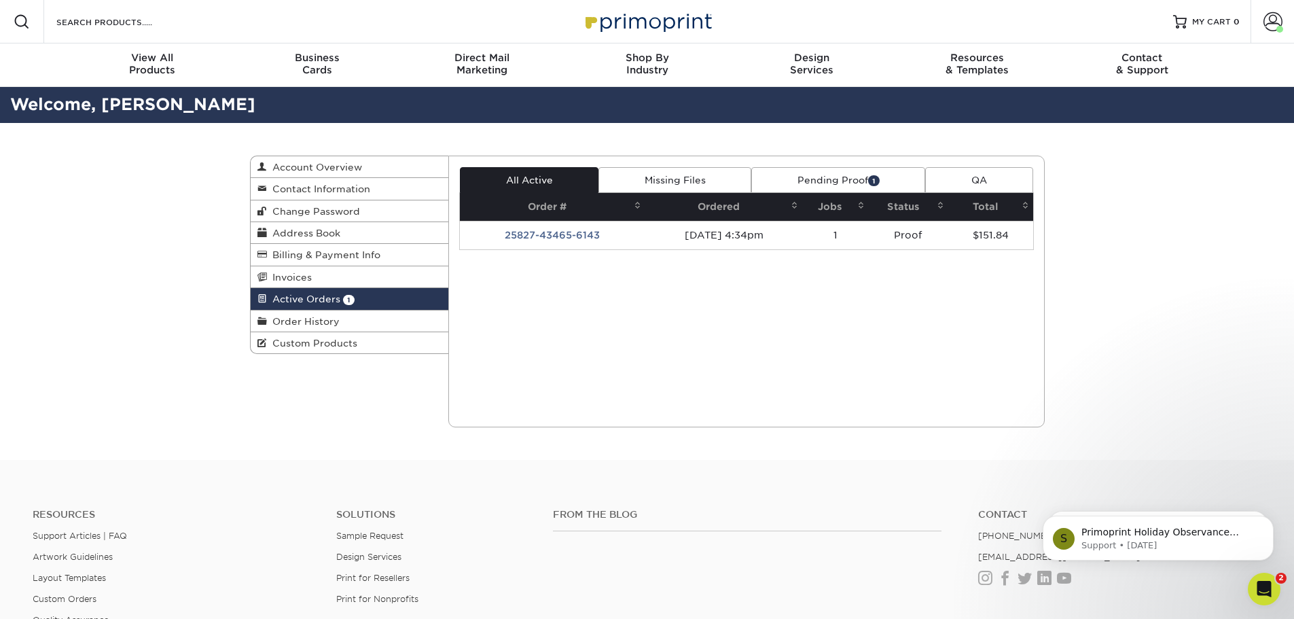
click at [832, 176] on link "Pending Proof 1" at bounding box center [838, 180] width 174 height 26
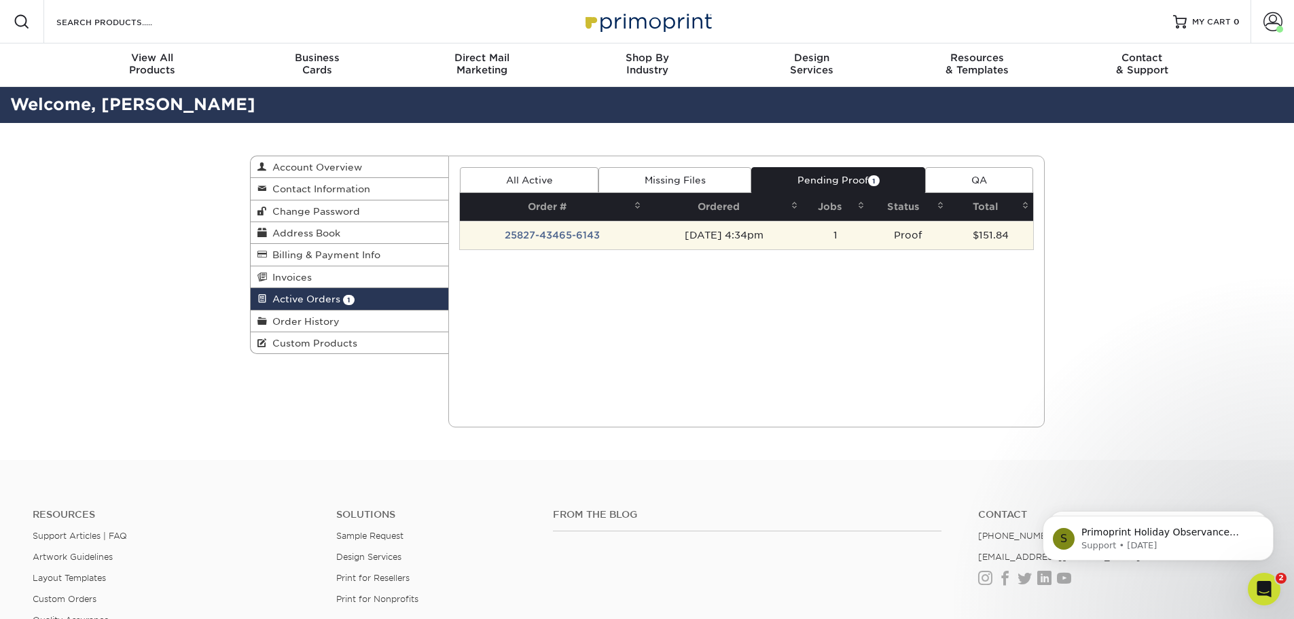
click at [568, 228] on td "25827-43465-6143" at bounding box center [552, 235] width 185 height 29
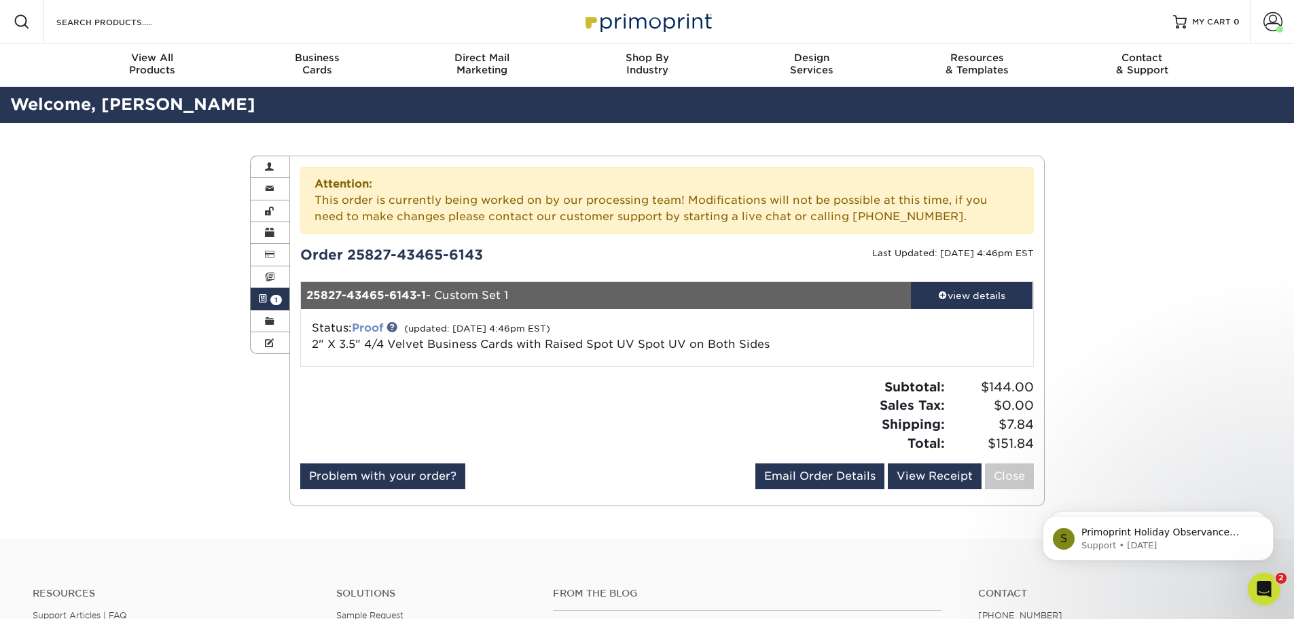
click at [380, 326] on link "Proof" at bounding box center [367, 327] width 31 height 13
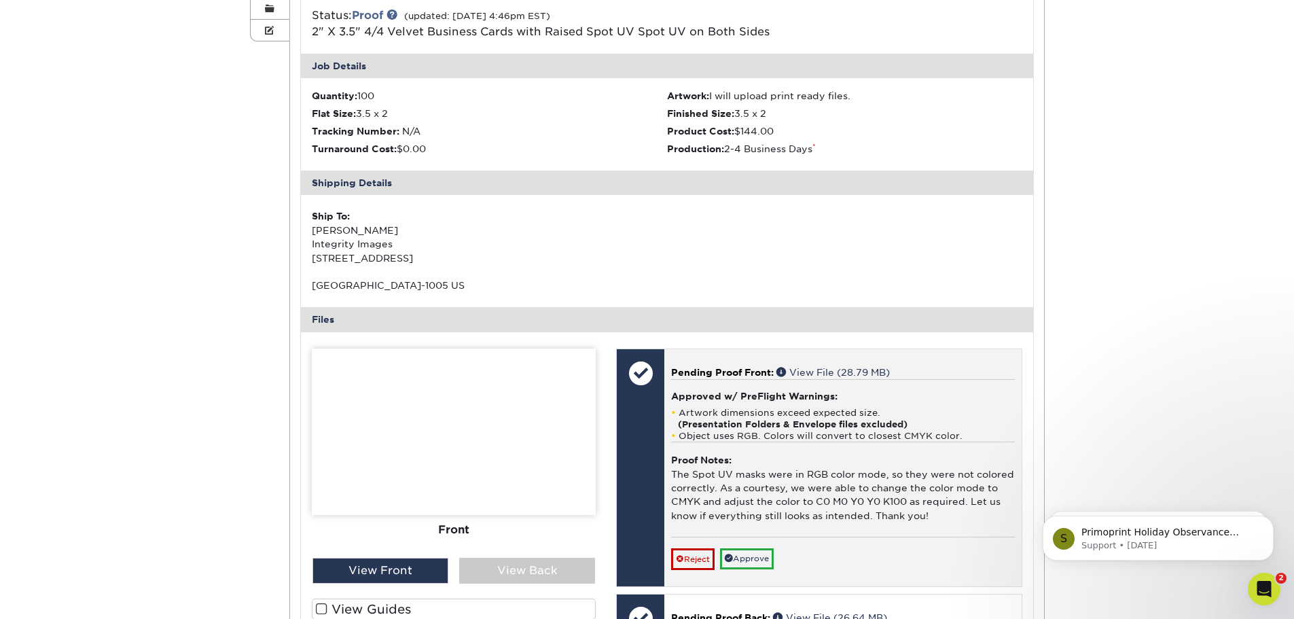
scroll to position [408, 0]
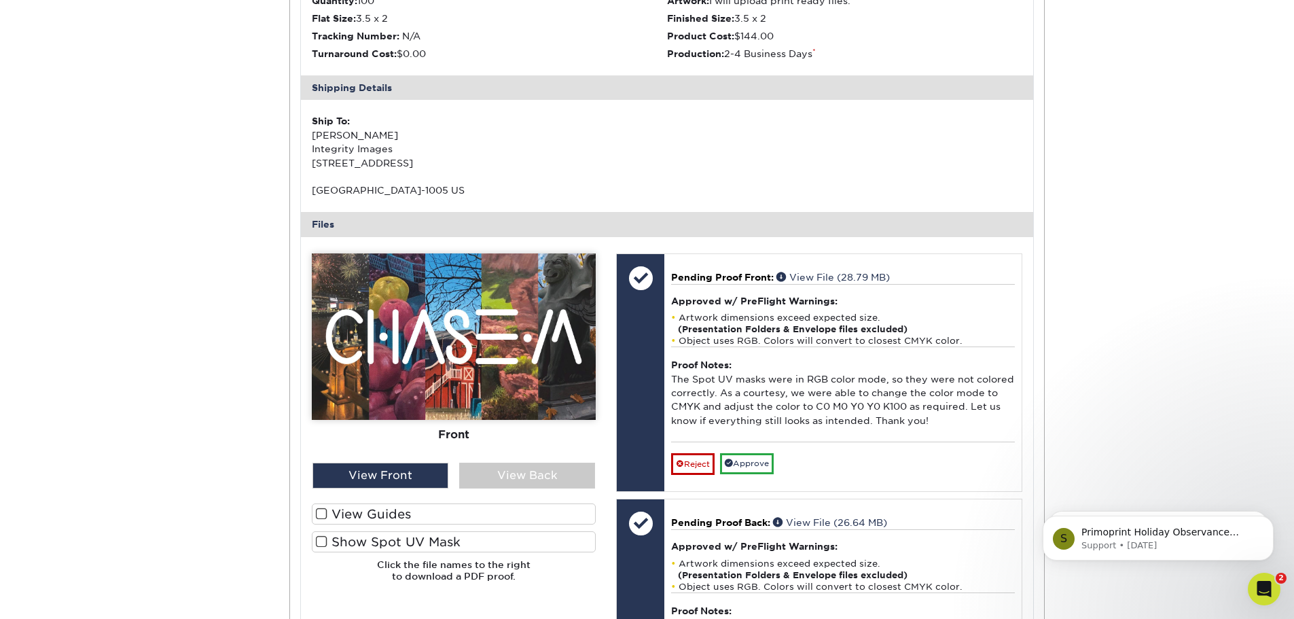
click at [323, 513] on span at bounding box center [322, 513] width 12 height 13
click at [0, 0] on input "View Guides" at bounding box center [0, 0] width 0 height 0
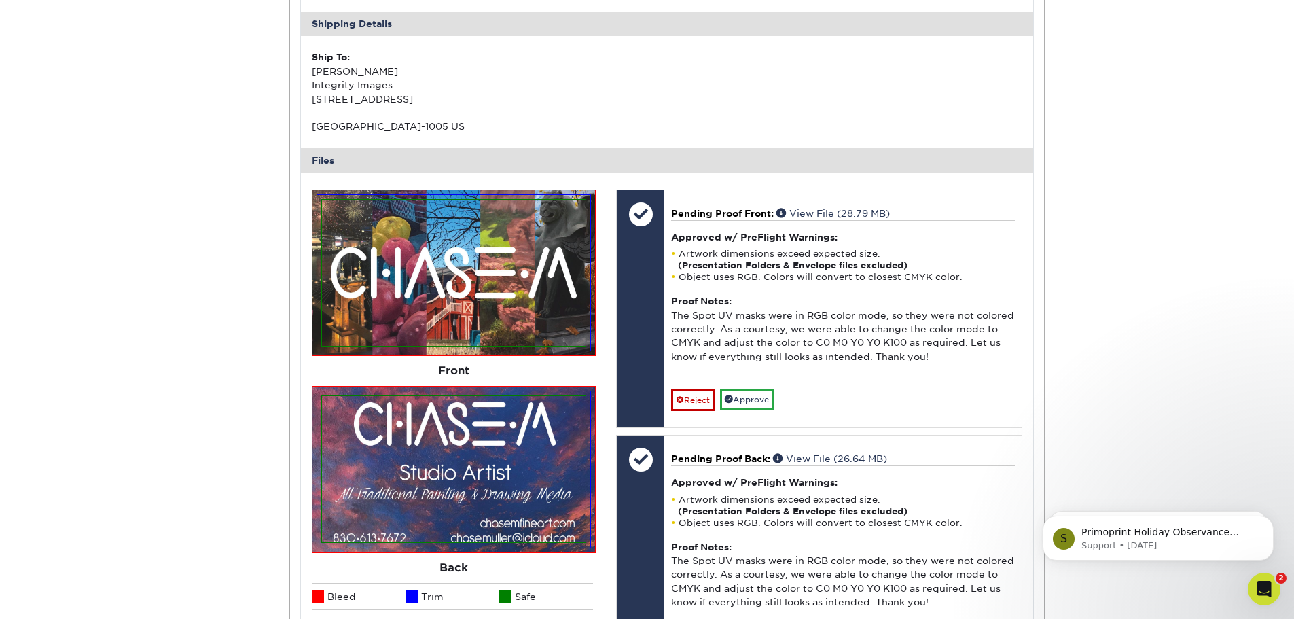
scroll to position [543, 0]
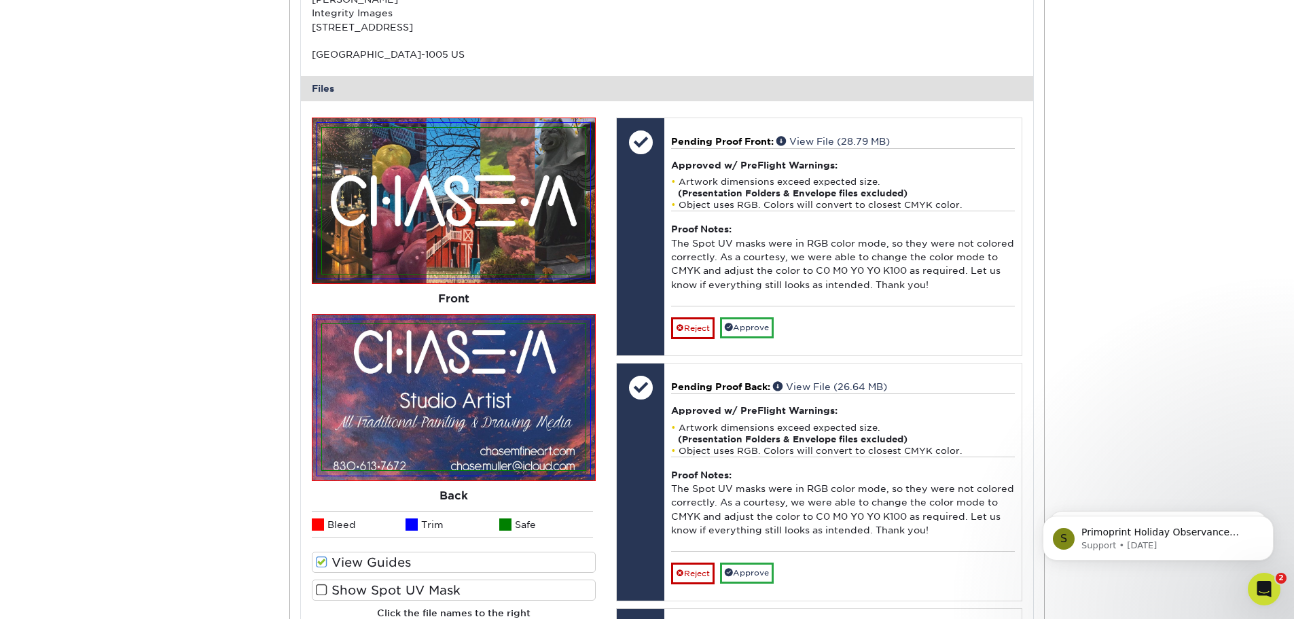
click at [321, 590] on span at bounding box center [322, 590] width 12 height 13
click at [0, 0] on input "Show Spot UV Mask" at bounding box center [0, 0] width 0 height 0
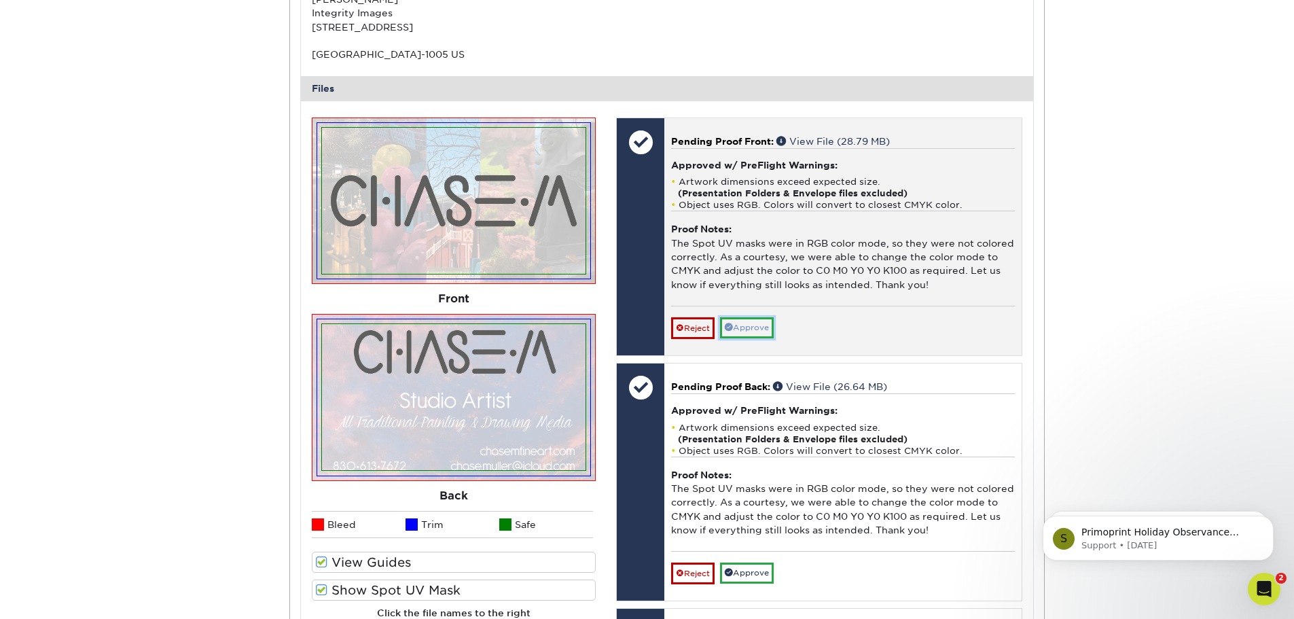
click at [750, 330] on link "Approve" at bounding box center [747, 327] width 54 height 21
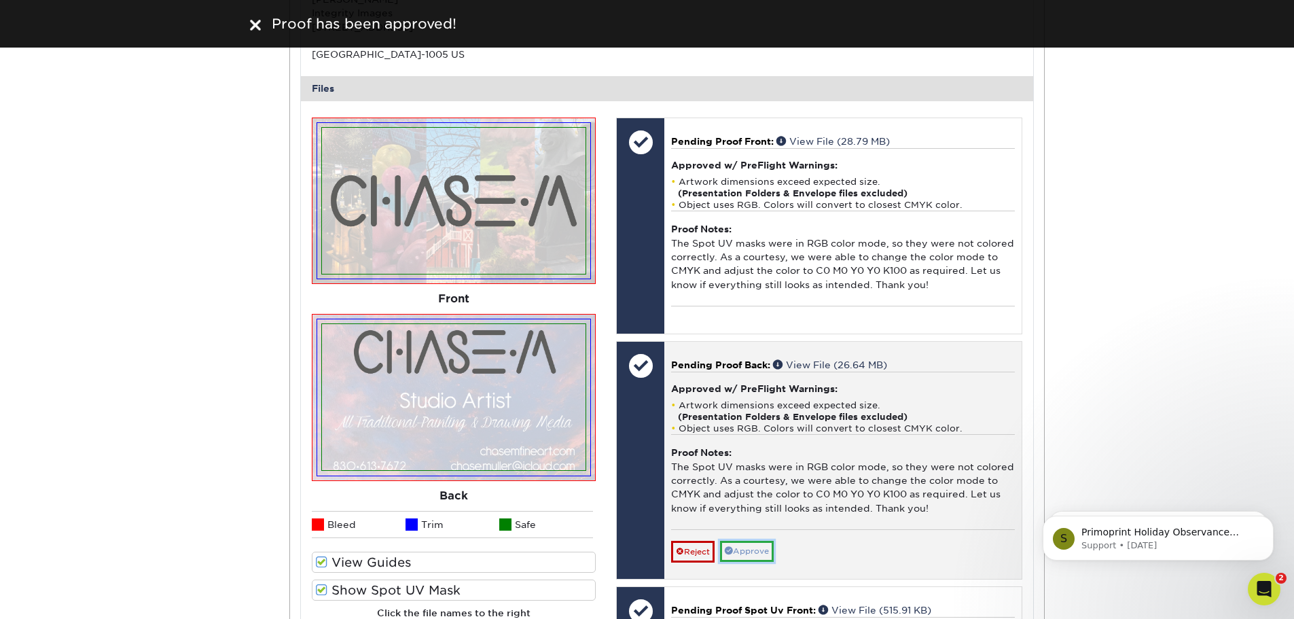
click at [761, 552] on link "Approve" at bounding box center [747, 551] width 54 height 21
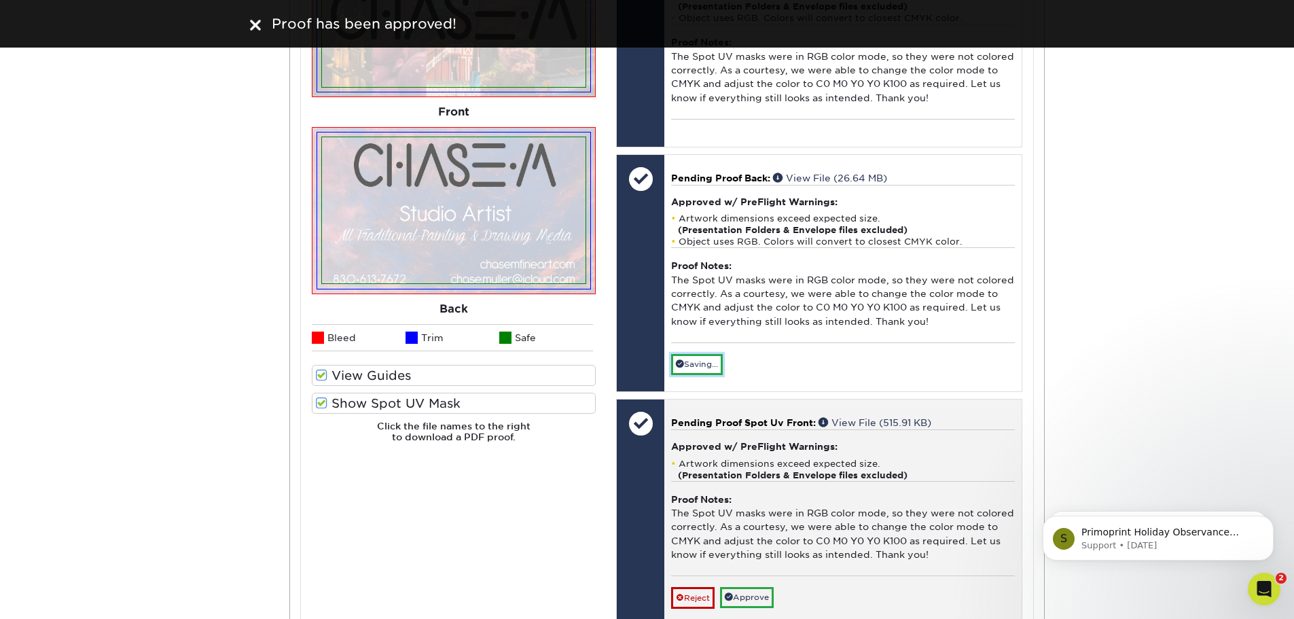
scroll to position [815, 0]
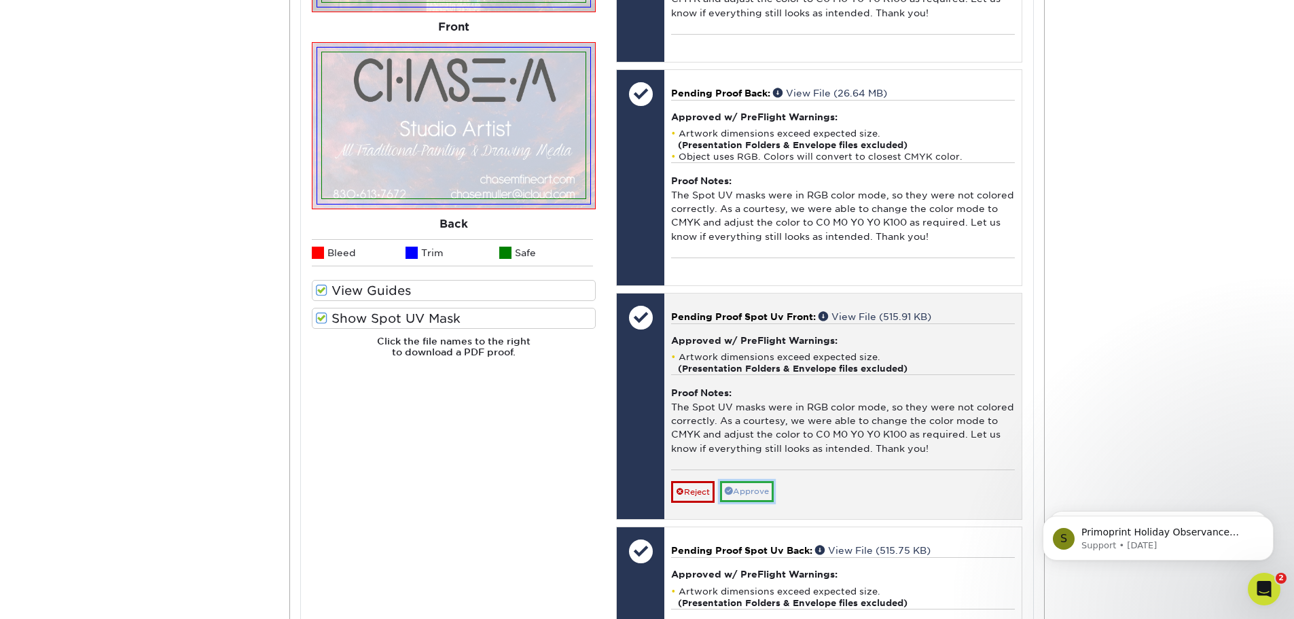
click at [762, 492] on link "Approve" at bounding box center [747, 491] width 54 height 21
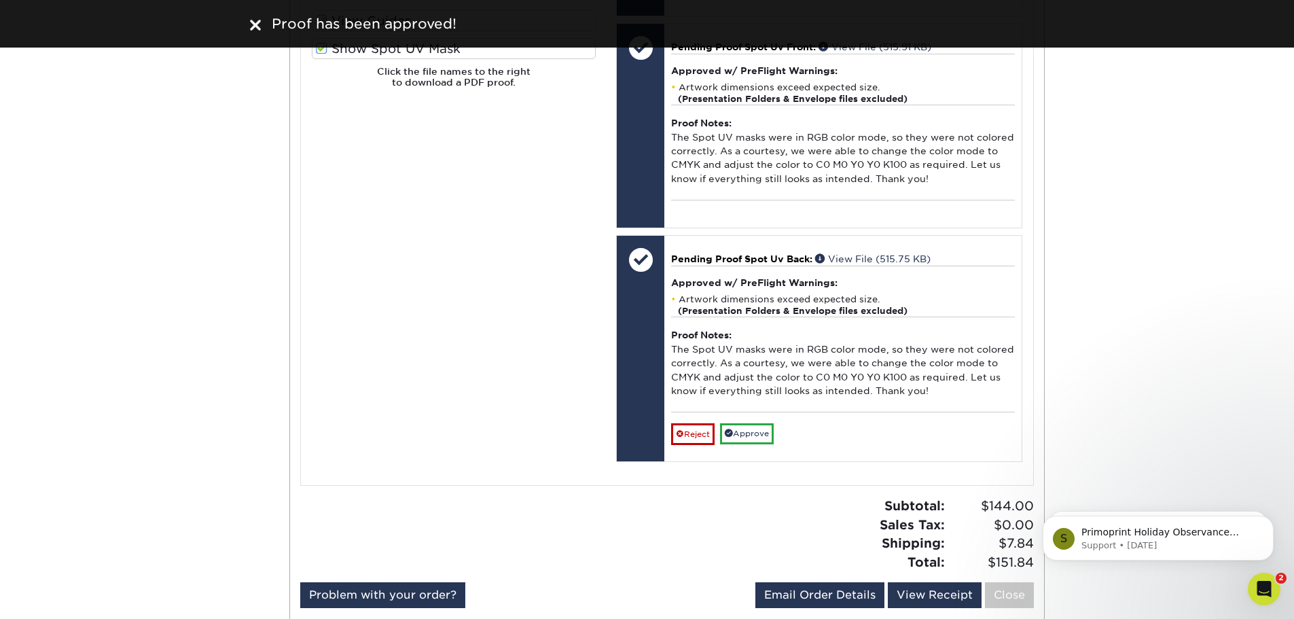
scroll to position [1087, 0]
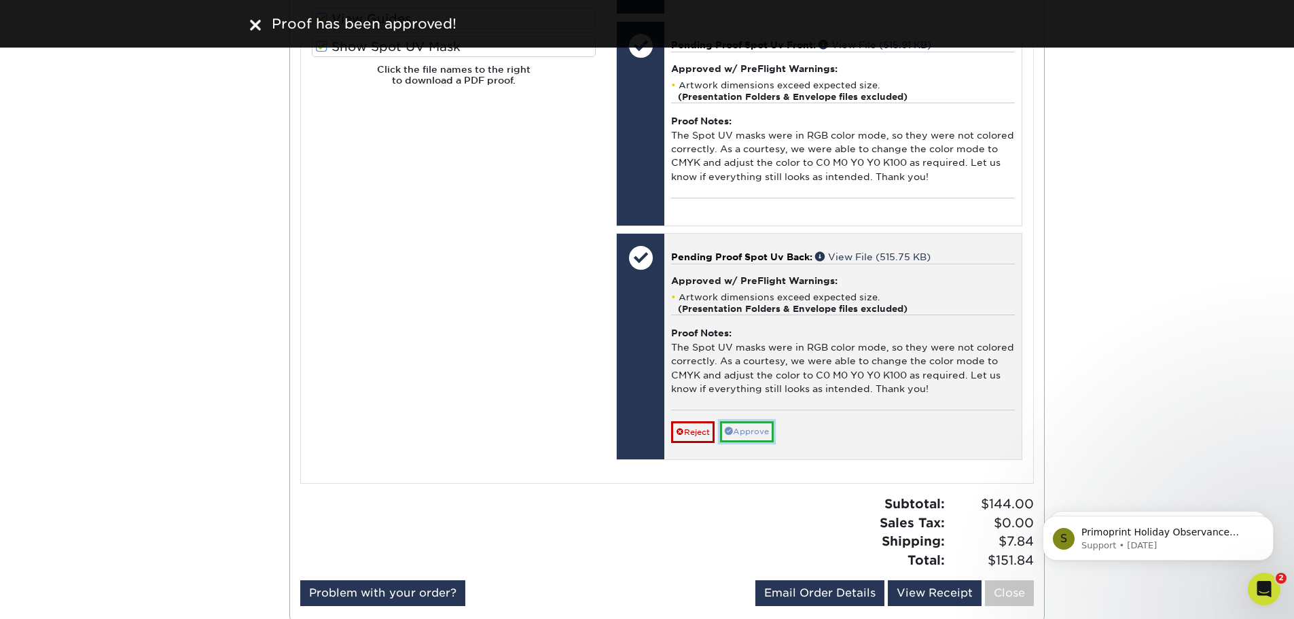
click at [755, 437] on link "Approve" at bounding box center [747, 431] width 54 height 21
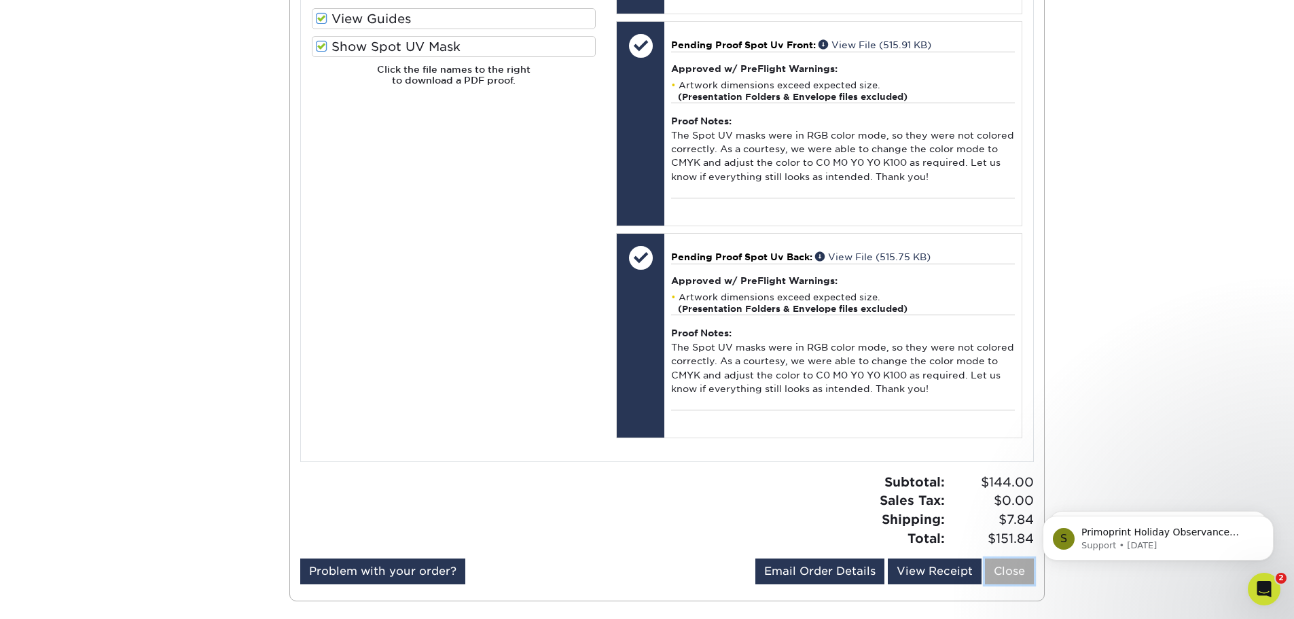
click at [1005, 564] on link "Close" at bounding box center [1009, 571] width 49 height 26
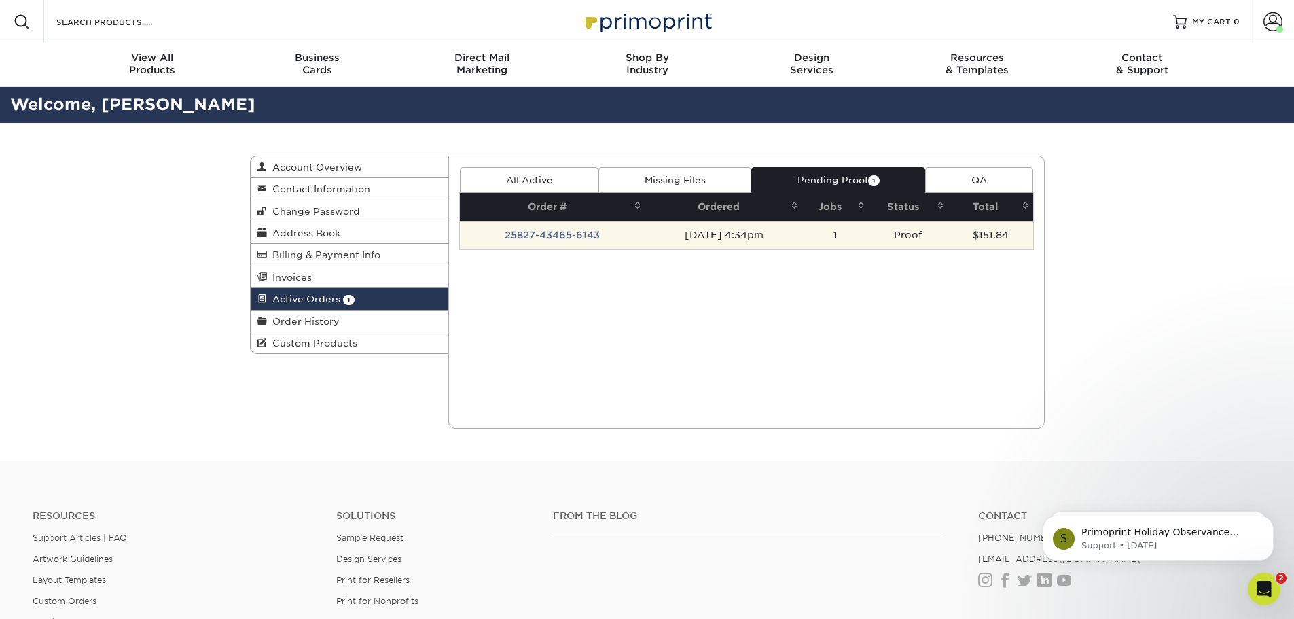
click at [552, 238] on td "25827-43465-6143" at bounding box center [552, 235] width 185 height 29
